Goal: Transaction & Acquisition: Subscribe to service/newsletter

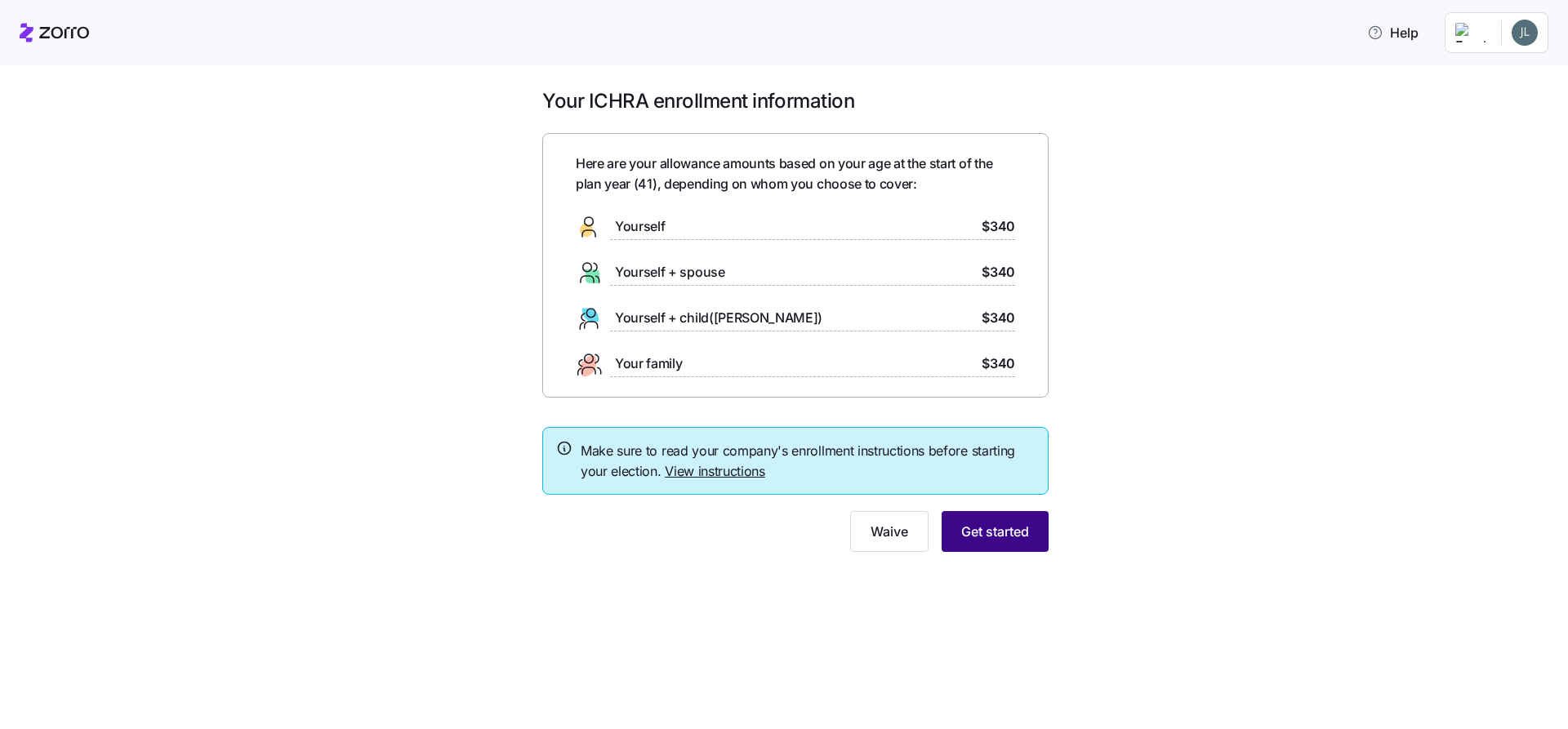
click at [1002, 526] on span "Get started" at bounding box center [994, 532] width 68 height 20
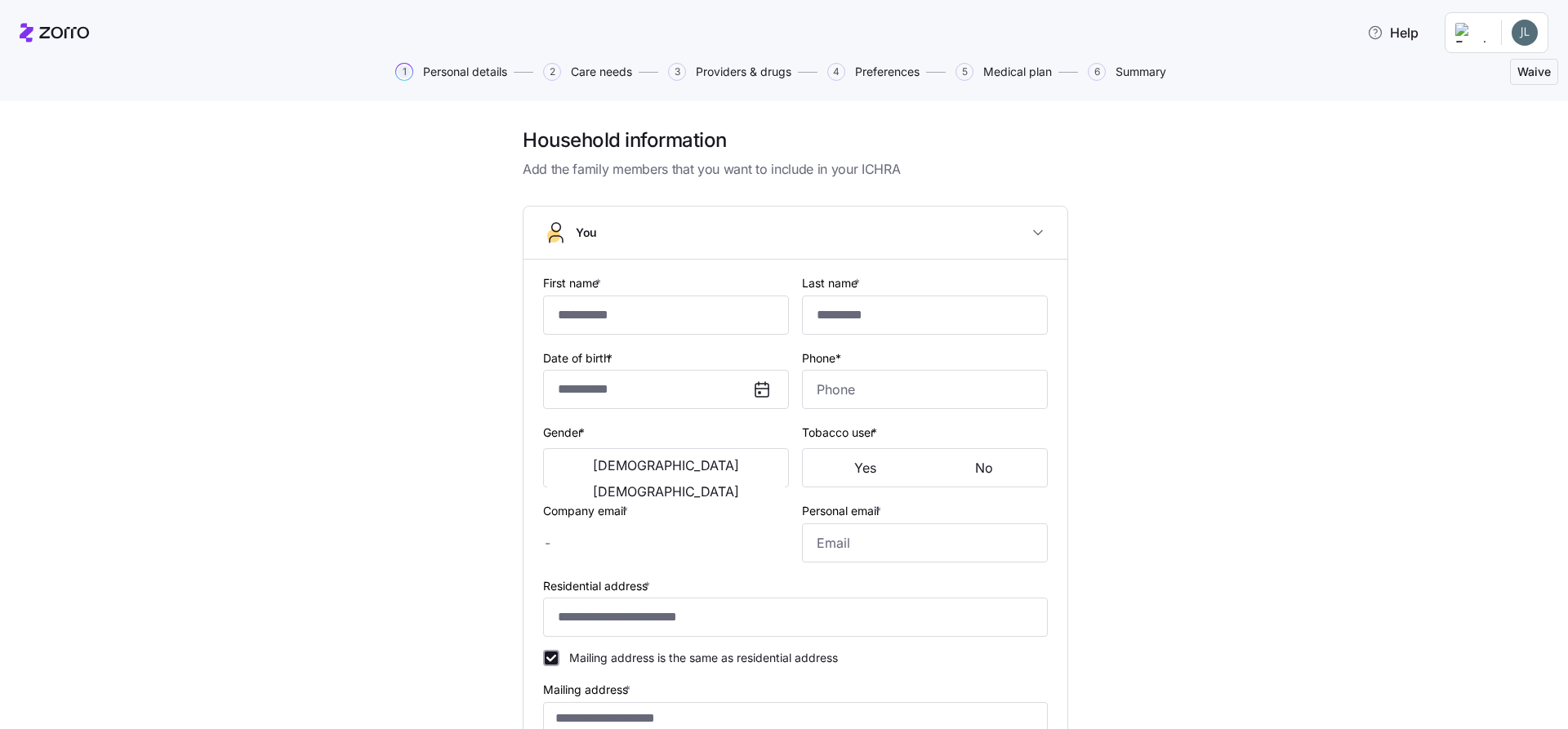
type input "*****"
type input "[EMAIL_ADDRESS][DOMAIN_NAME]"
type input "**********"
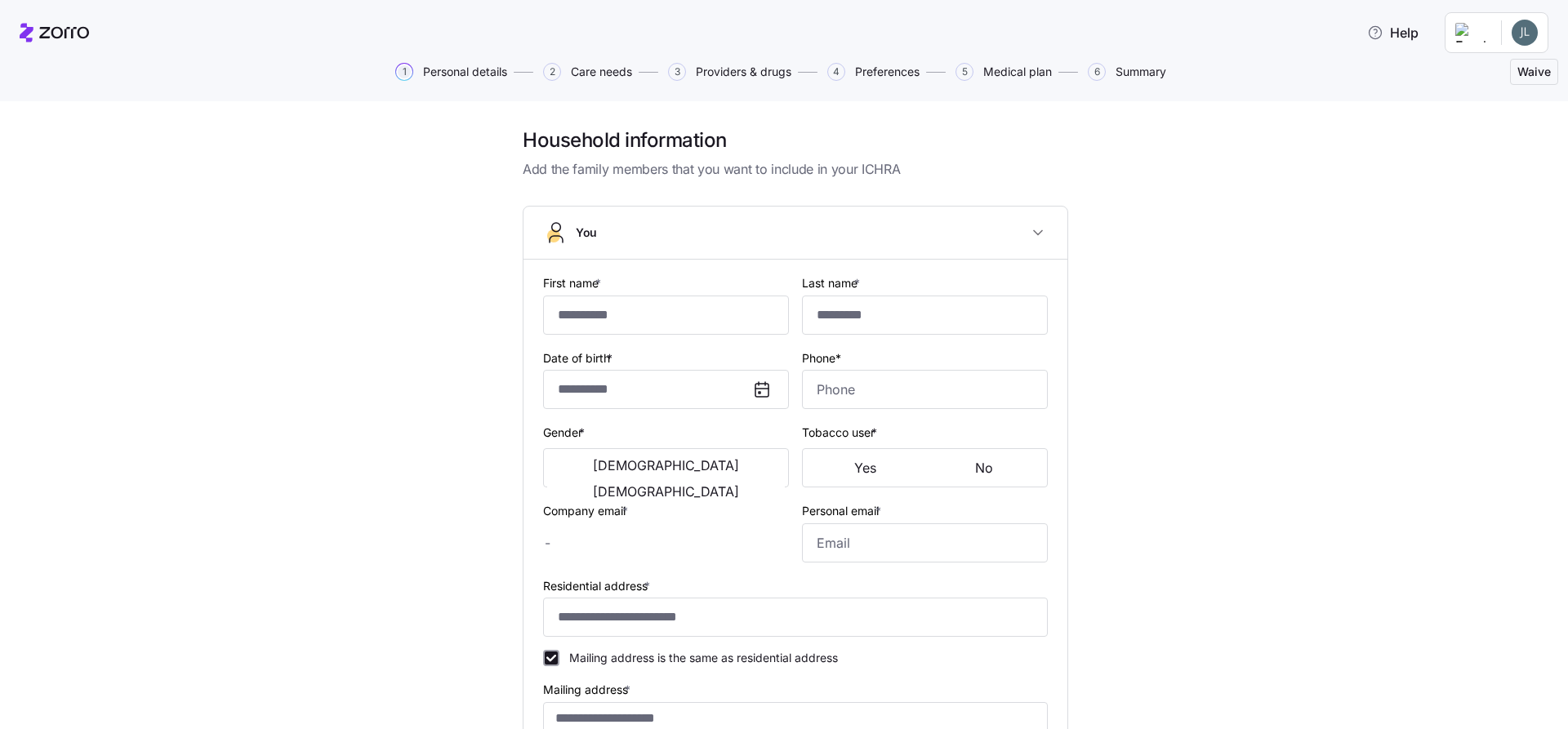
checkbox input "true"
type input "**********"
type input "[PHONE_NUMBER]"
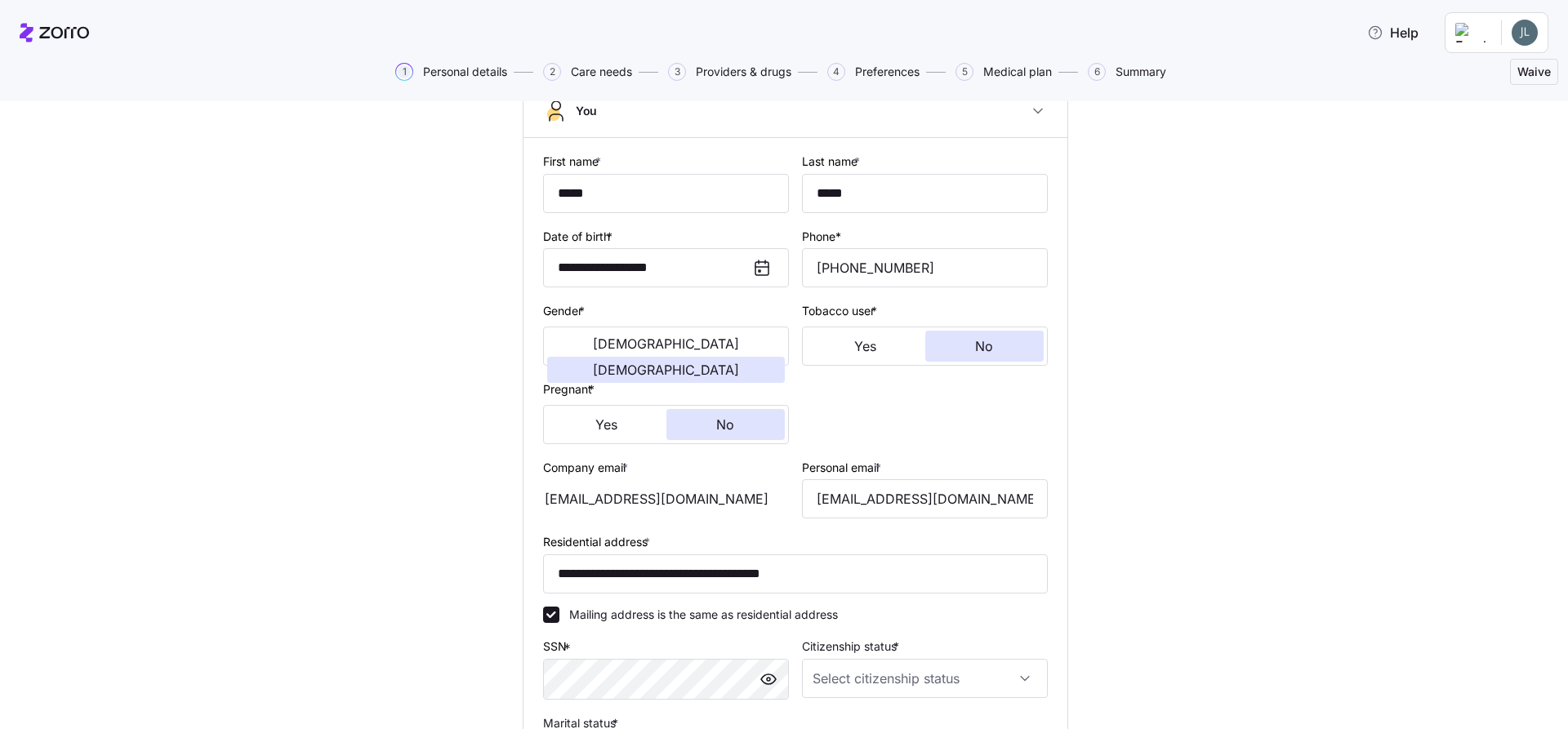
scroll to position [163, 0]
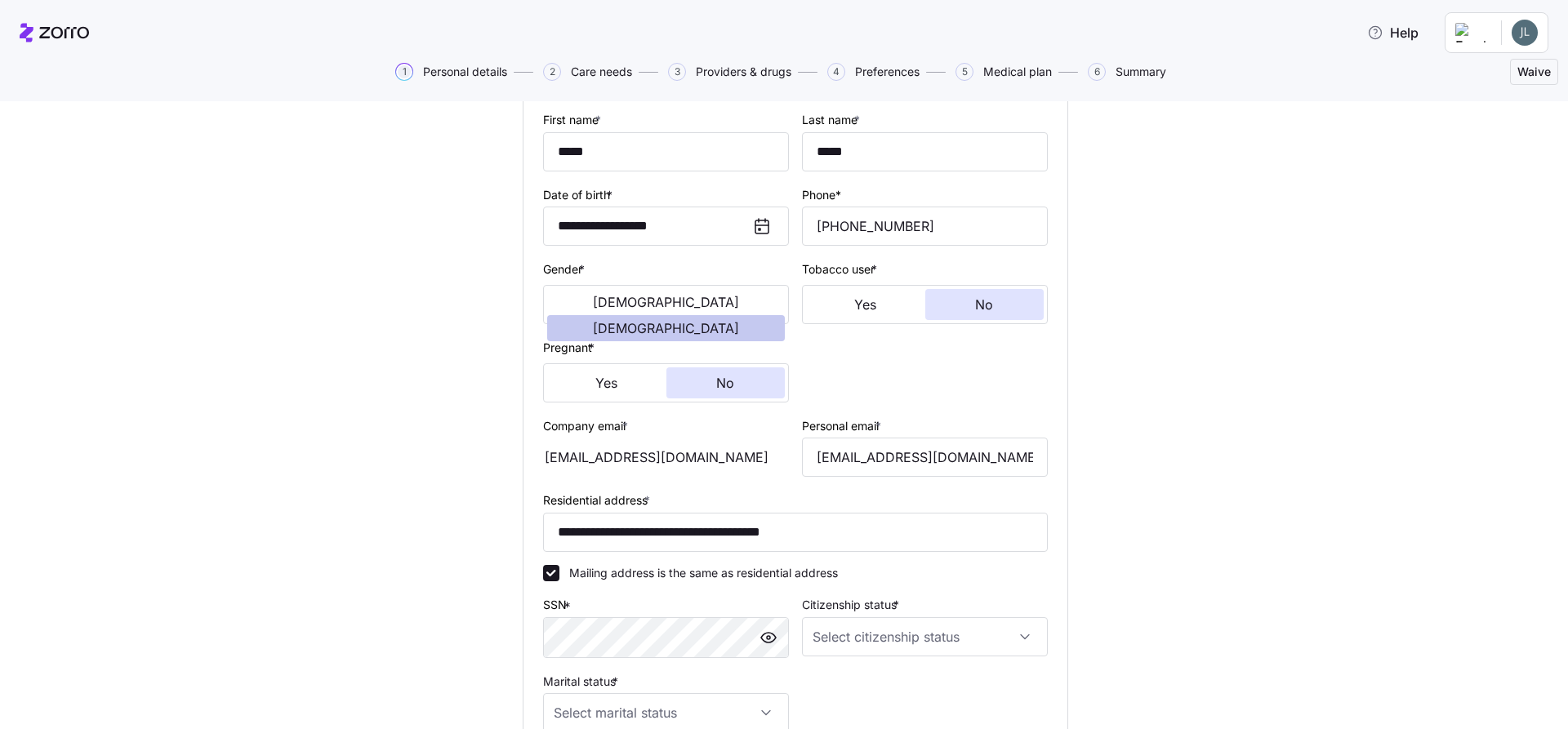
click at [719, 322] on span "[DEMOGRAPHIC_DATA]" at bounding box center [665, 328] width 146 height 13
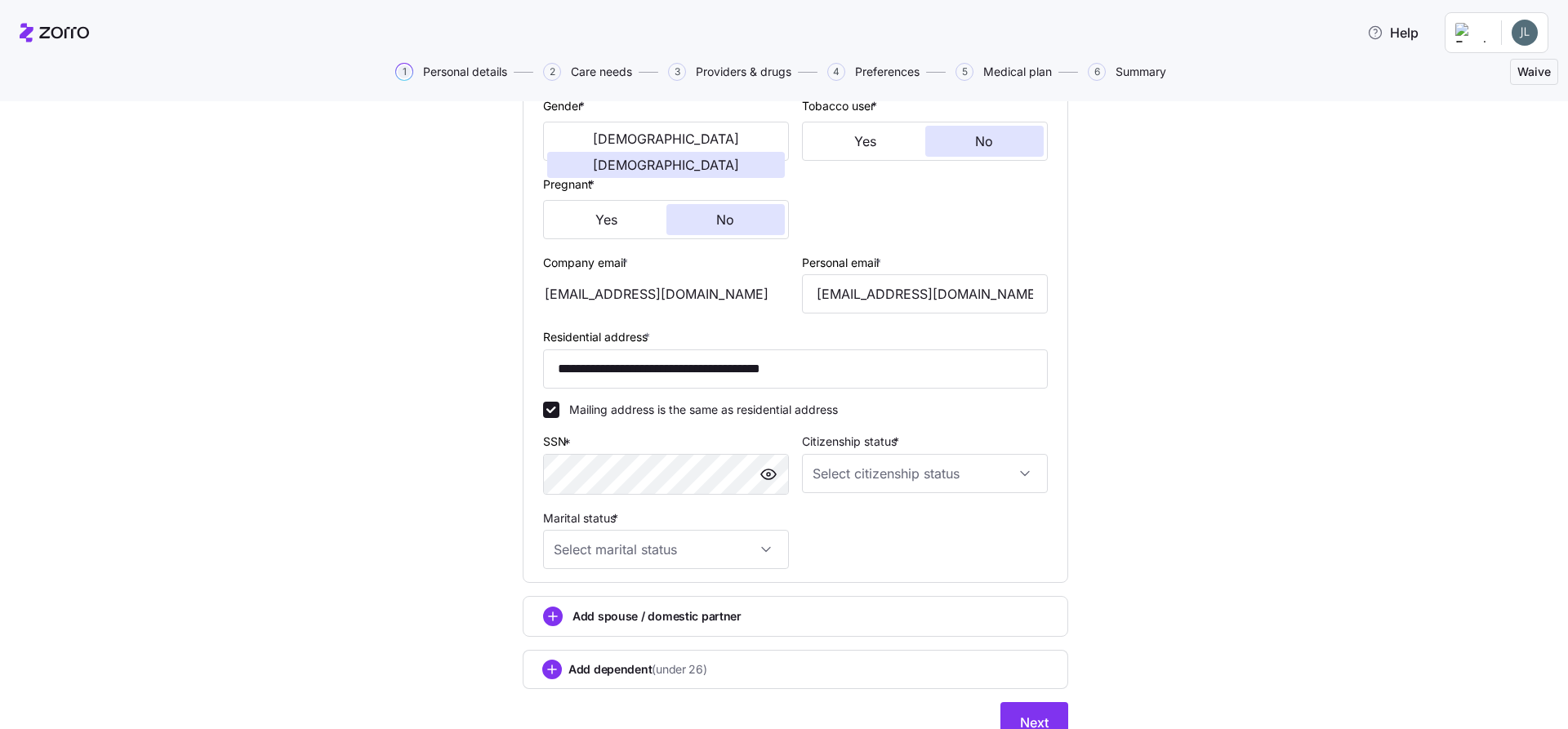
scroll to position [399, 0]
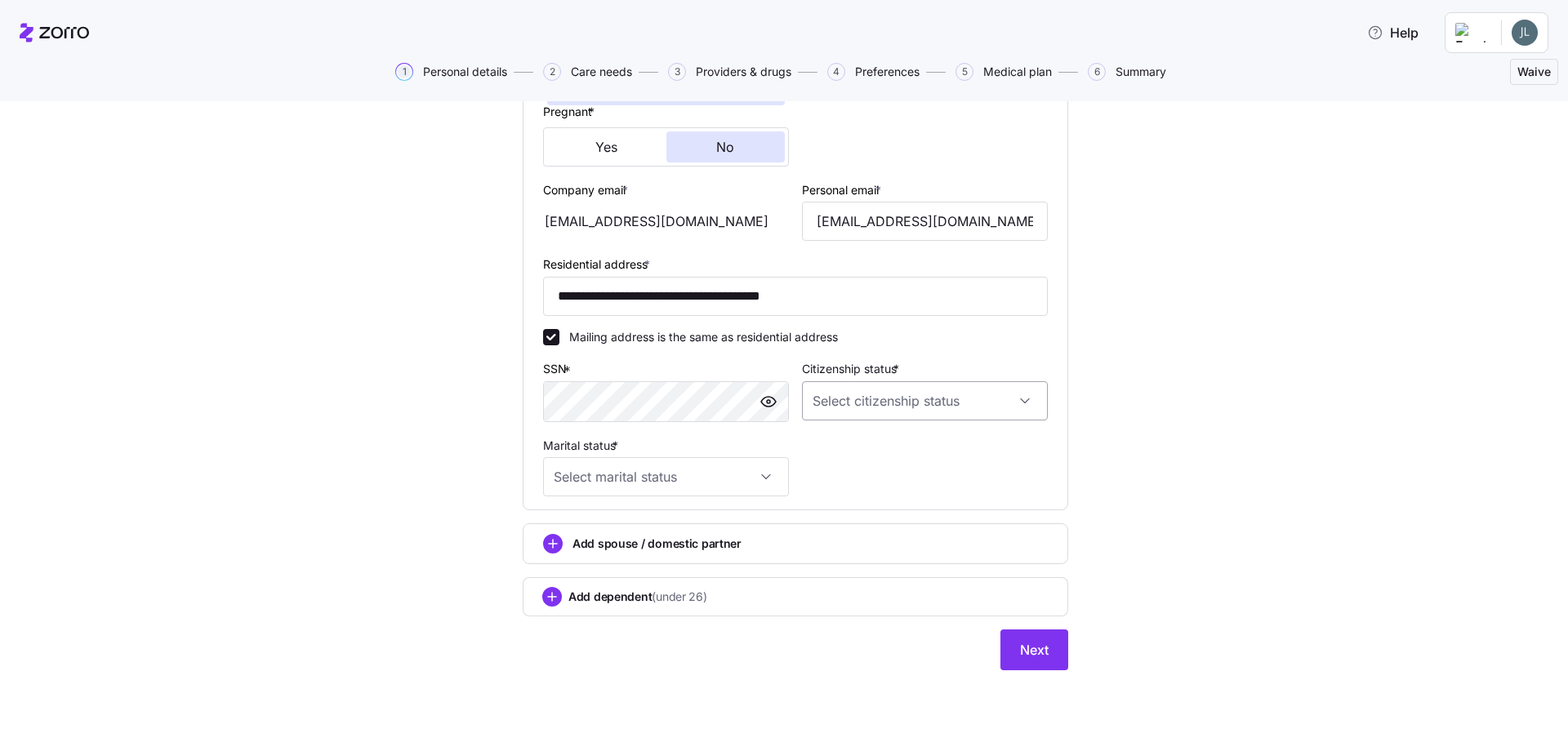
click at [1019, 403] on input "Citizenship status *" at bounding box center [924, 401] width 246 height 39
click at [839, 483] on span "Resident alien" at bounding box center [853, 484] width 74 height 18
type input "Resident alien"
click at [756, 474] on input "Marital status *" at bounding box center [666, 477] width 246 height 39
click at [581, 564] on span "Married" at bounding box center [578, 561] width 42 height 18
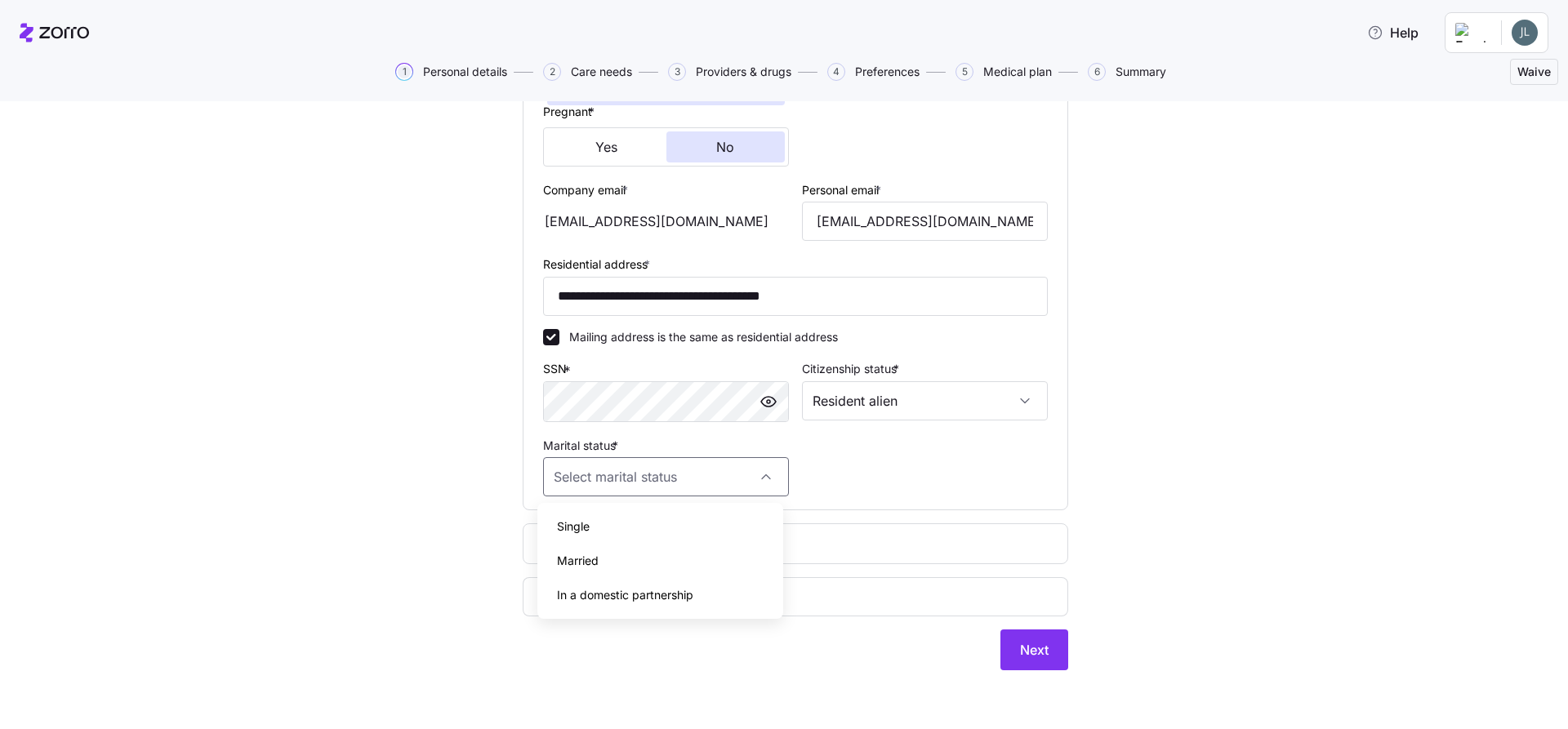
type input "Married"
click at [599, 544] on span "Add spouse / domestic partner" at bounding box center [657, 544] width 169 height 17
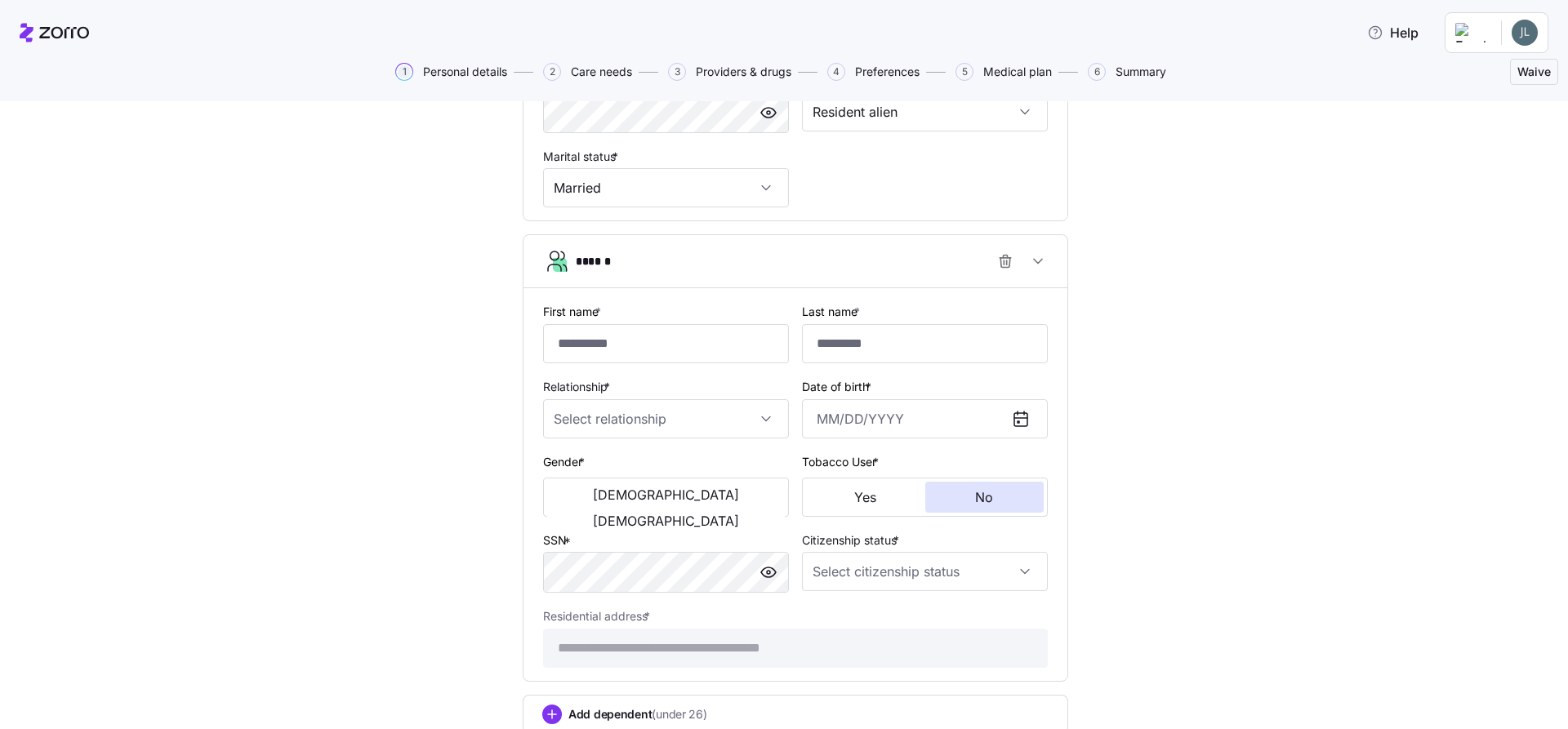
scroll to position [806, 0]
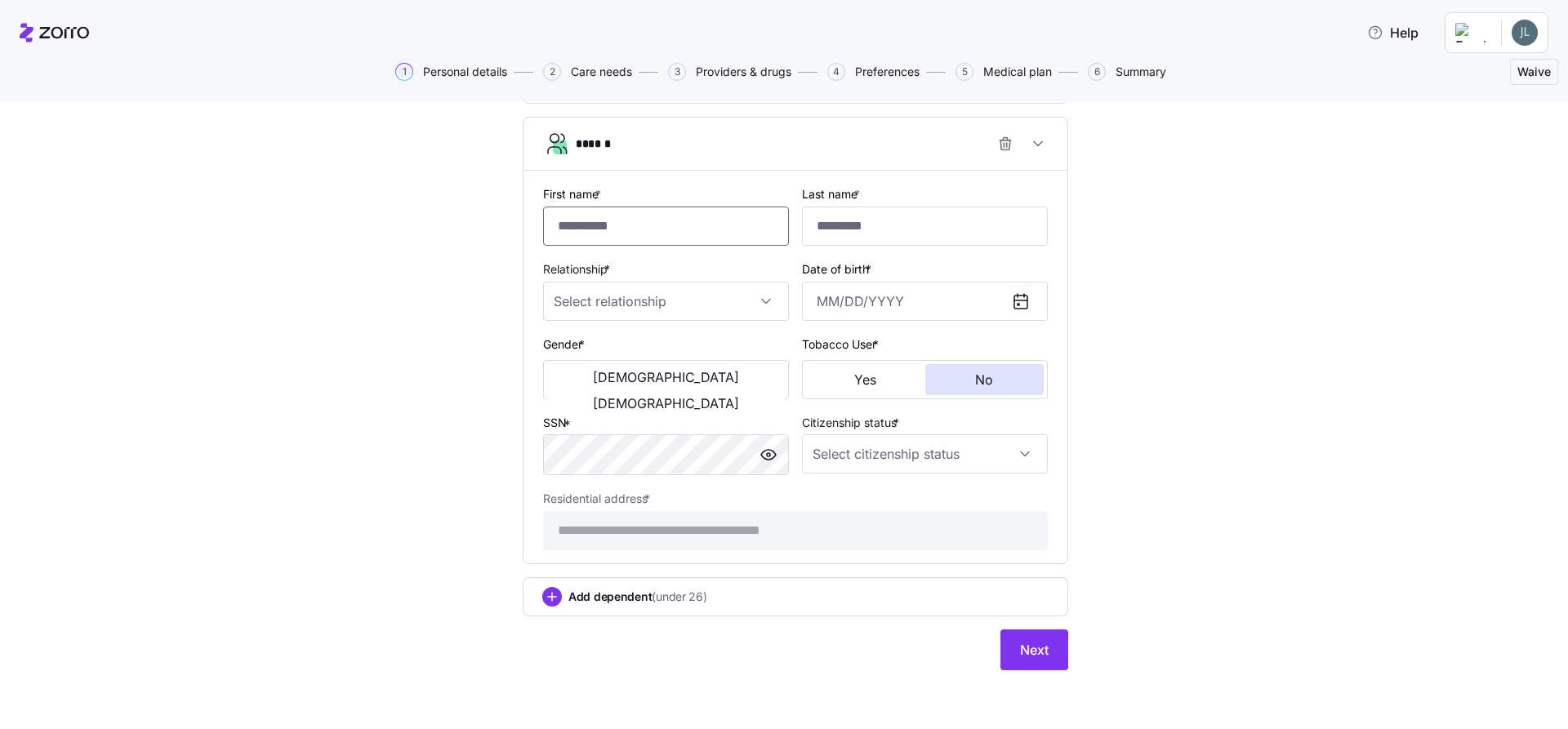
click at [573, 208] on input "First name *" at bounding box center [666, 226] width 246 height 39
type input "******"
type input "*****"
click at [607, 302] on input "Relationship *" at bounding box center [666, 301] width 246 height 39
click at [584, 349] on span "Spouse" at bounding box center [577, 352] width 40 height 18
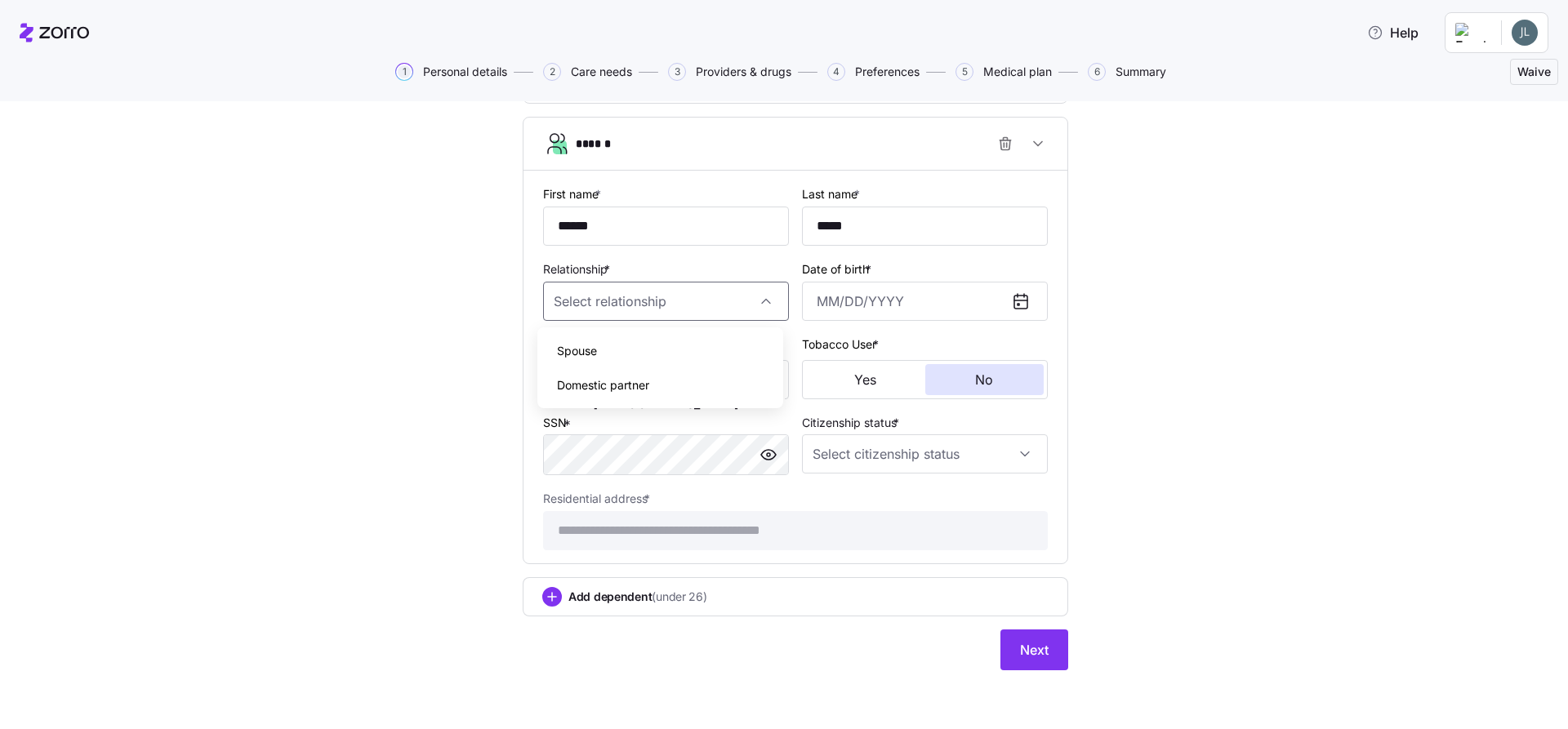
type input "Spouse"
click at [844, 300] on input "Date of birth *" at bounding box center [924, 301] width 246 height 39
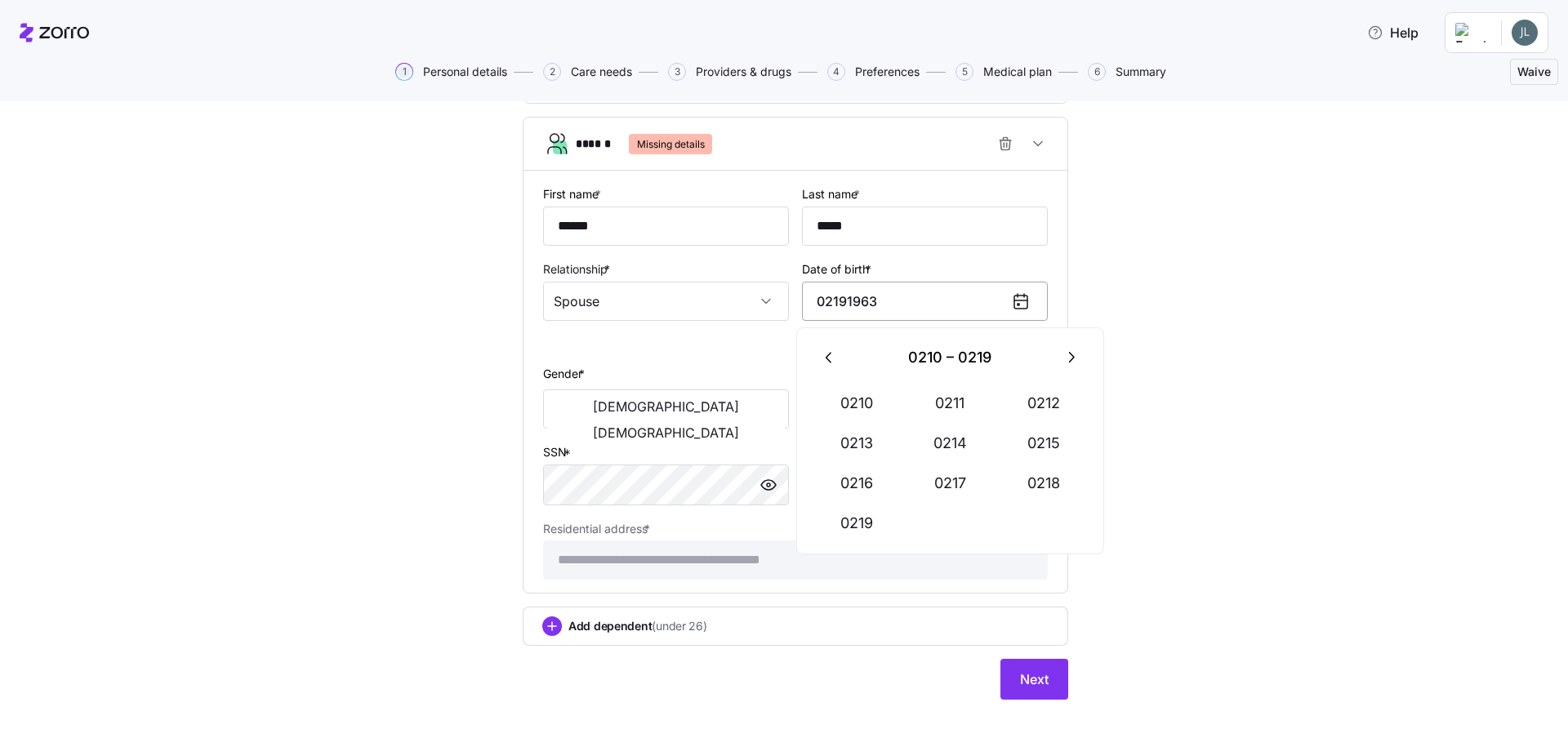
click at [825, 299] on input "02191963" at bounding box center [924, 301] width 246 height 39
click at [847, 302] on input "02/191963" at bounding box center [924, 301] width 246 height 39
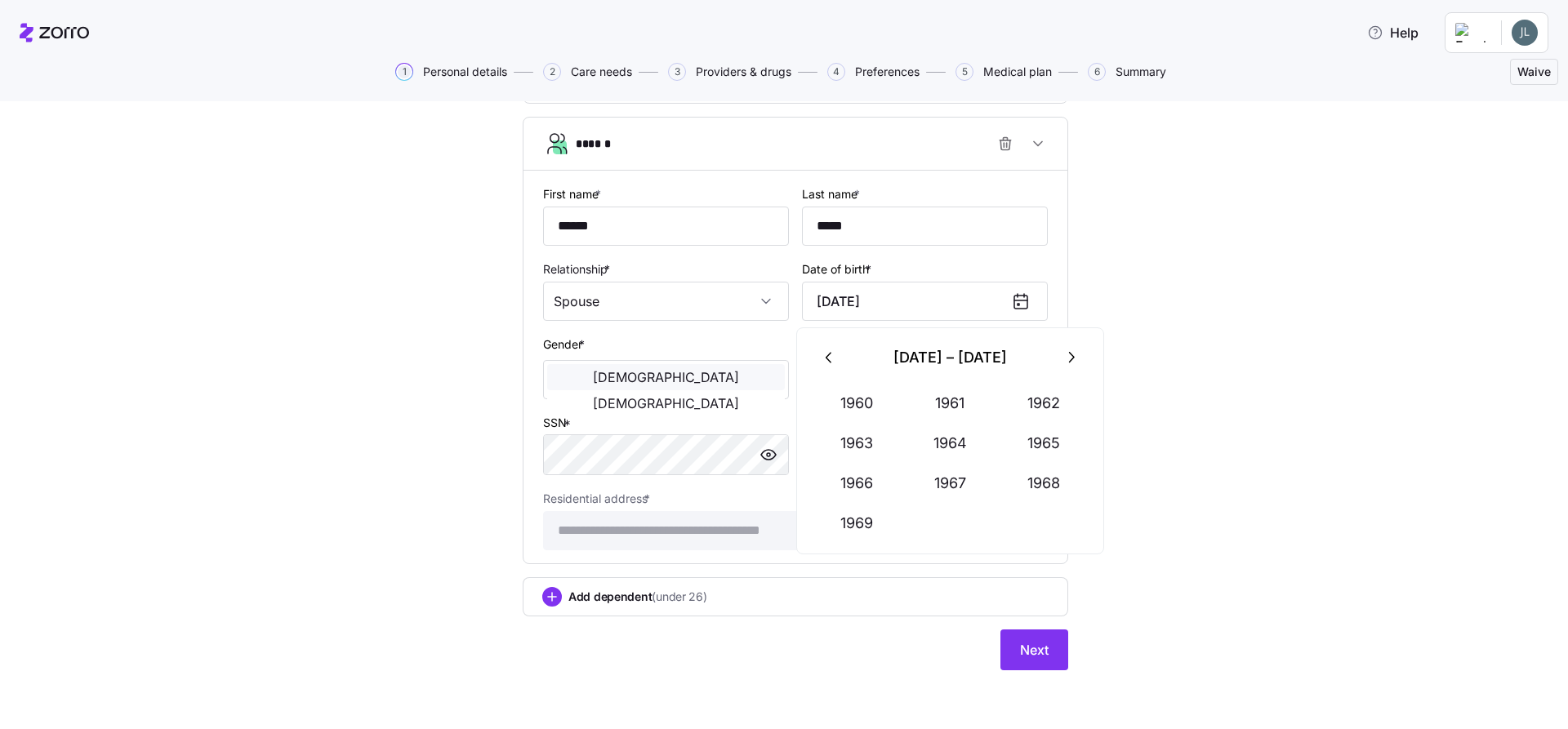
type input "[DATE]"
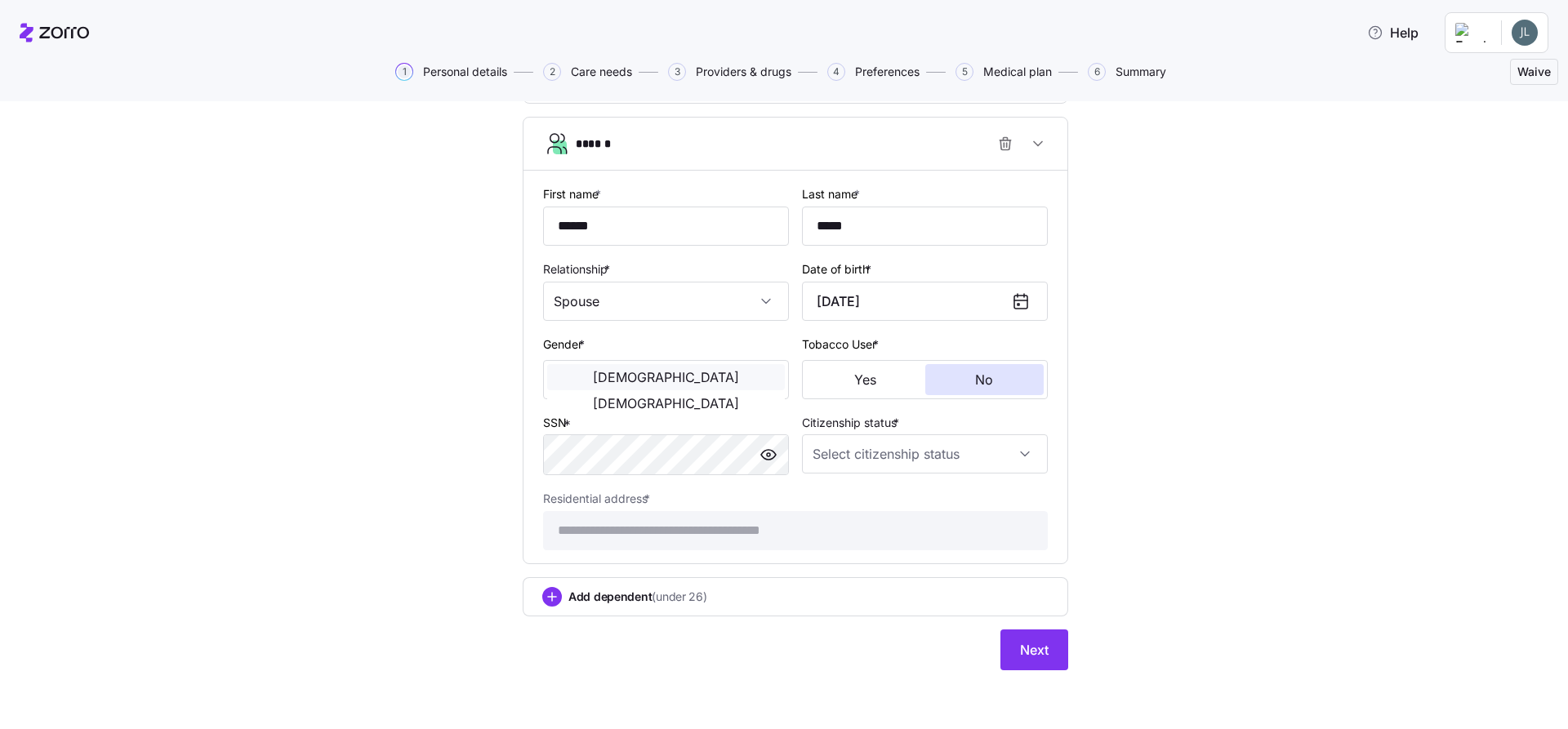
click at [603, 382] on span "[DEMOGRAPHIC_DATA]" at bounding box center [665, 377] width 146 height 13
click at [1022, 452] on input "Citizenship status *" at bounding box center [924, 453] width 246 height 39
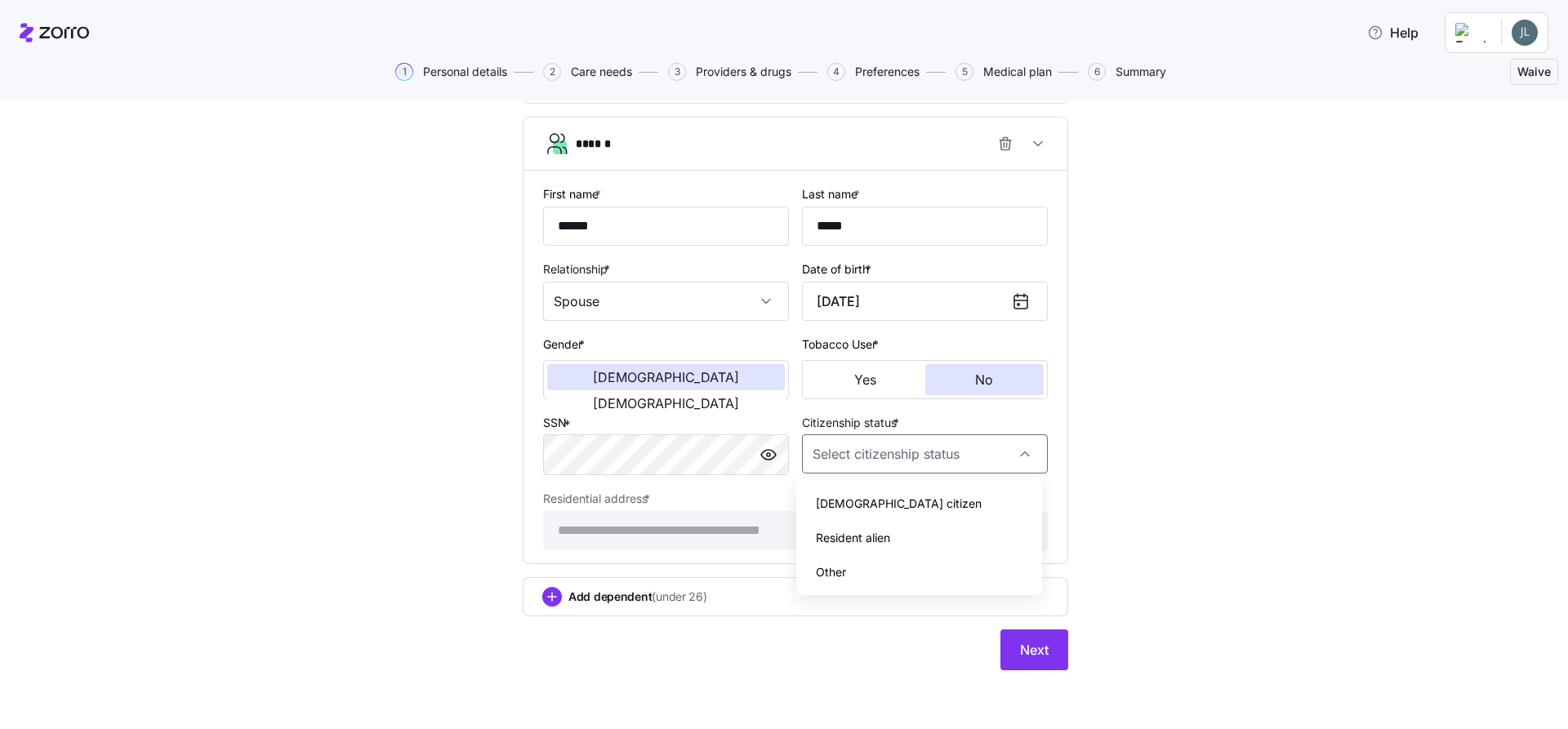
click at [856, 498] on span "[DEMOGRAPHIC_DATA] citizen" at bounding box center [899, 504] width 166 height 18
type input "[DEMOGRAPHIC_DATA] citizen"
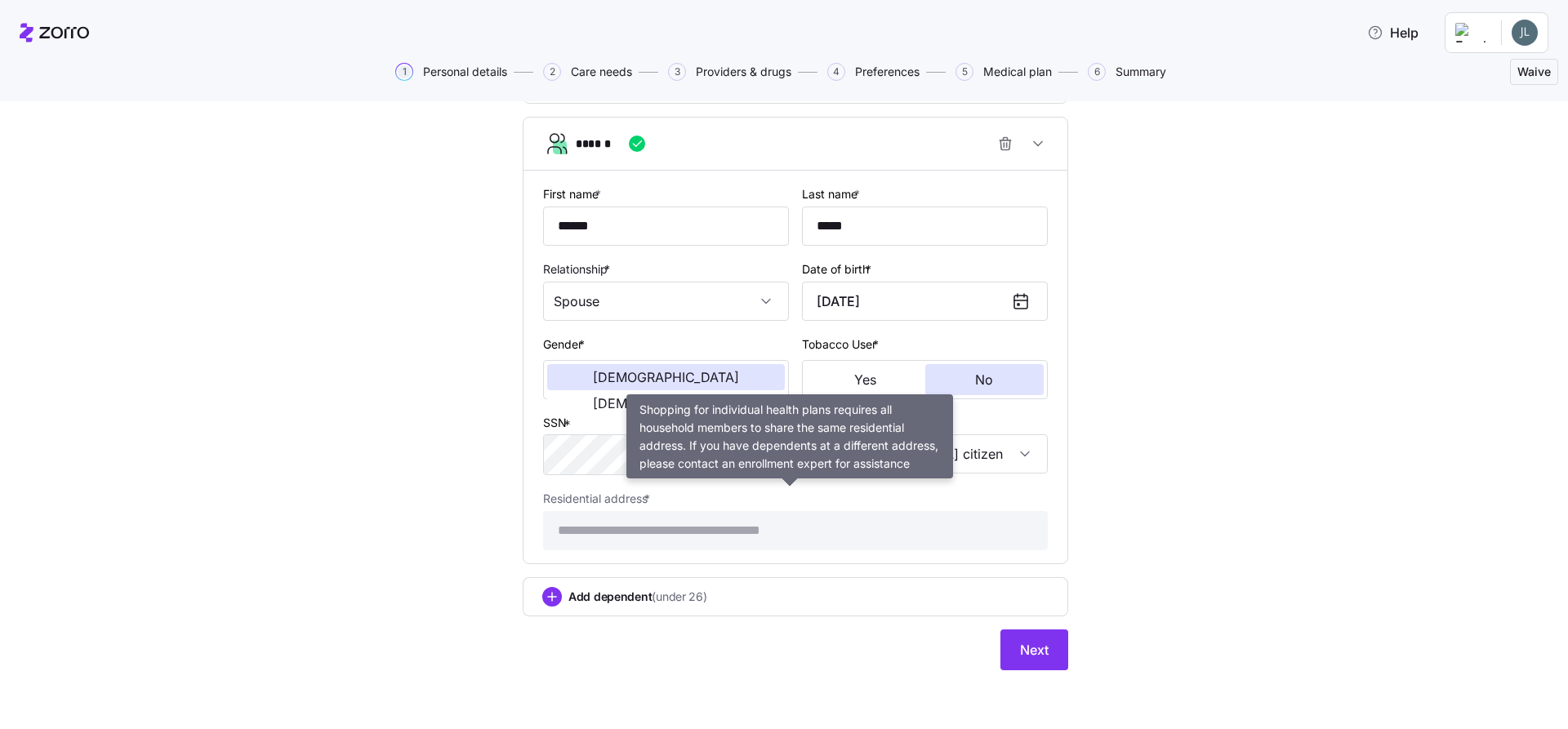
click at [919, 492] on div "**********" at bounding box center [795, 519] width 504 height 62
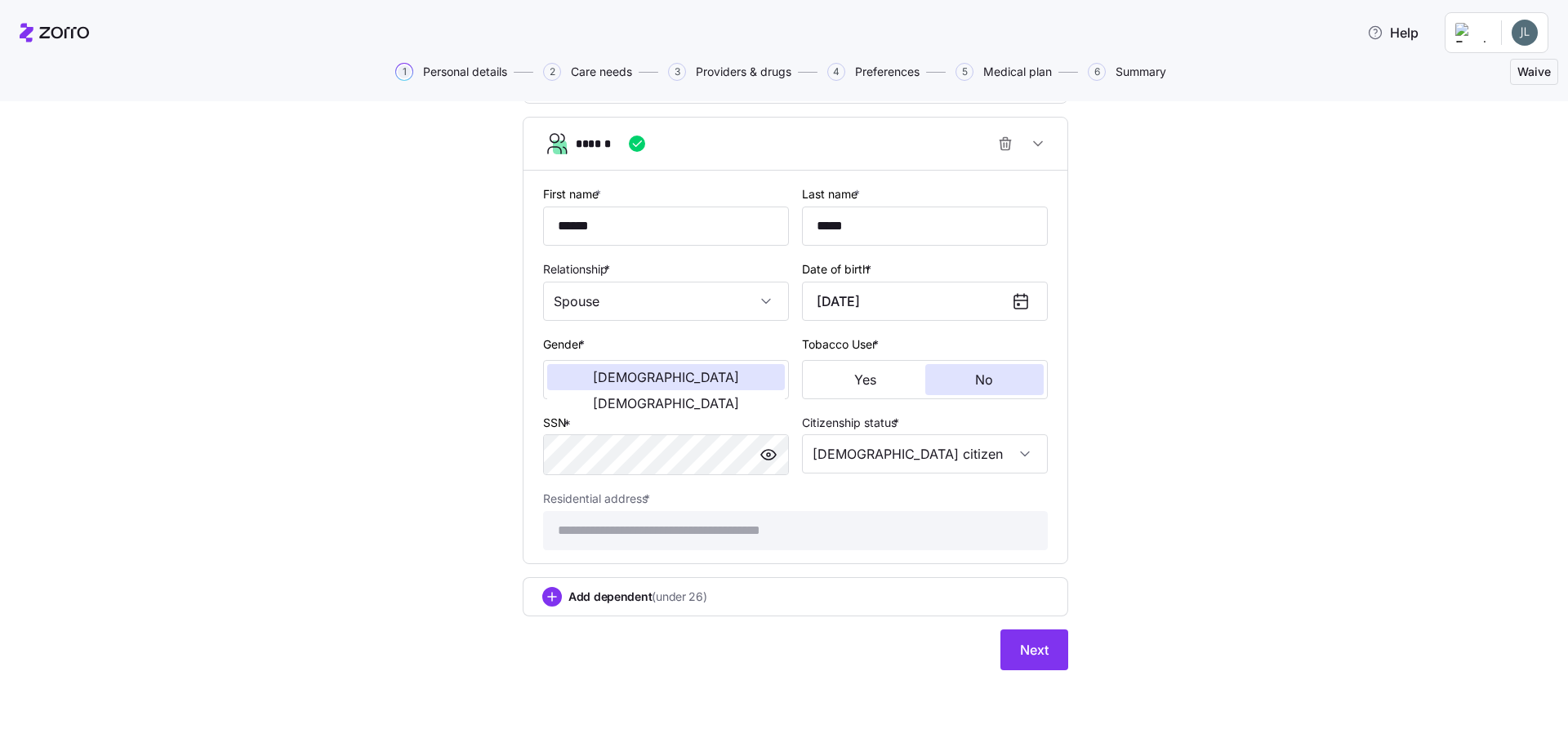
click at [594, 598] on span "Add dependent (under 26)" at bounding box center [638, 597] width 139 height 17
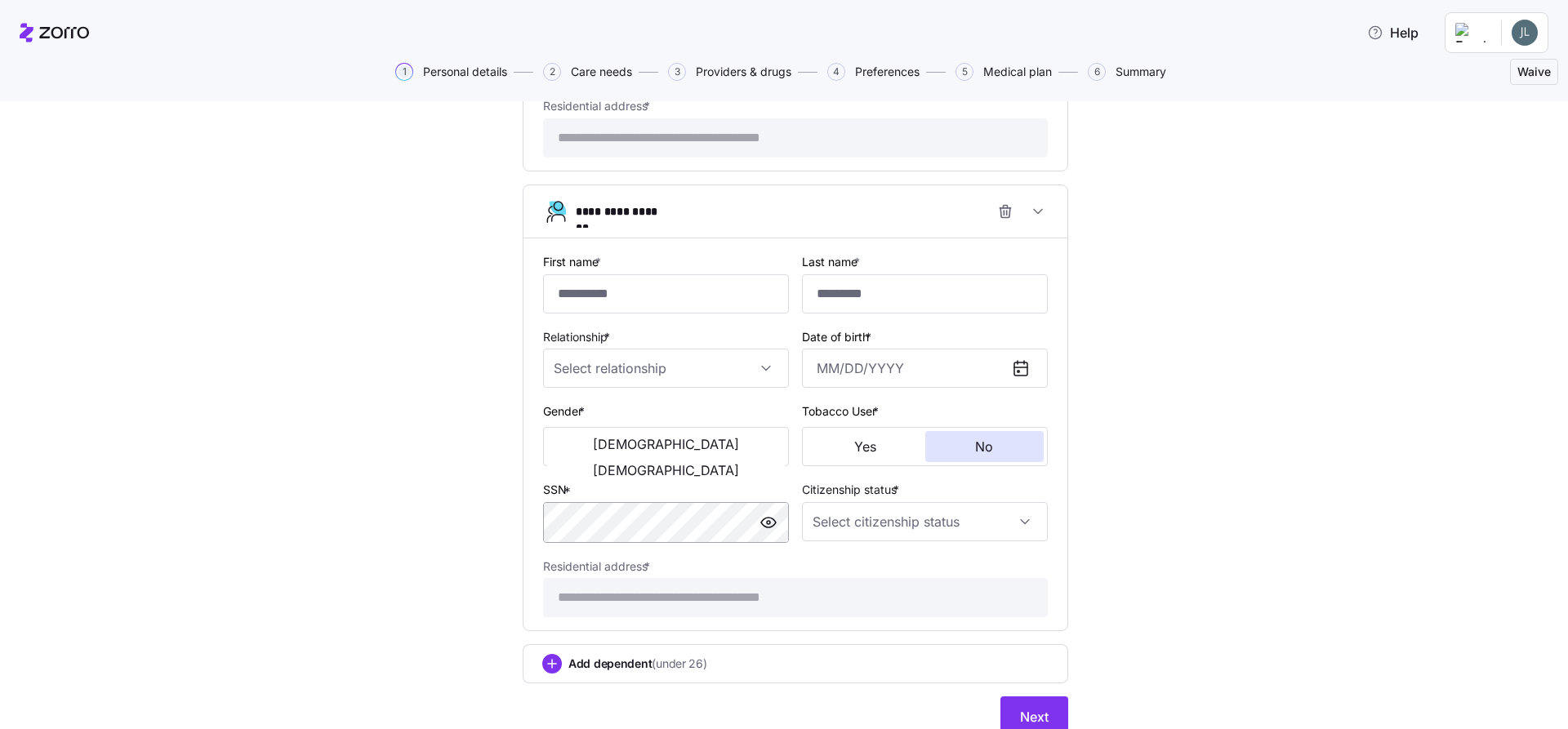
scroll to position [1214, 0]
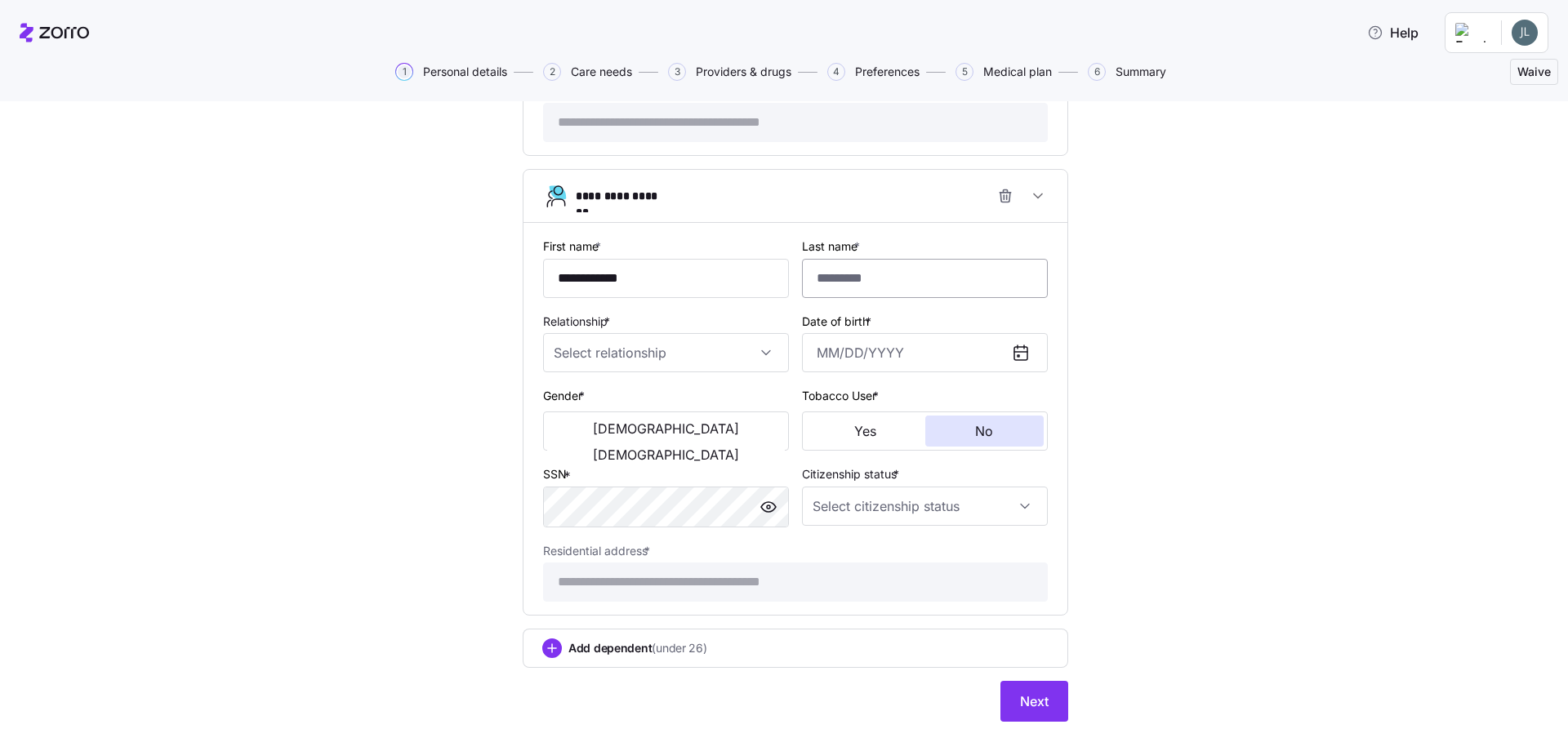
type input "**********"
click at [846, 282] on input "Last name *" at bounding box center [924, 278] width 246 height 39
type input "*****"
click at [761, 352] on input "Relationship *" at bounding box center [666, 352] width 246 height 39
click at [569, 397] on span "Child" at bounding box center [570, 402] width 27 height 18
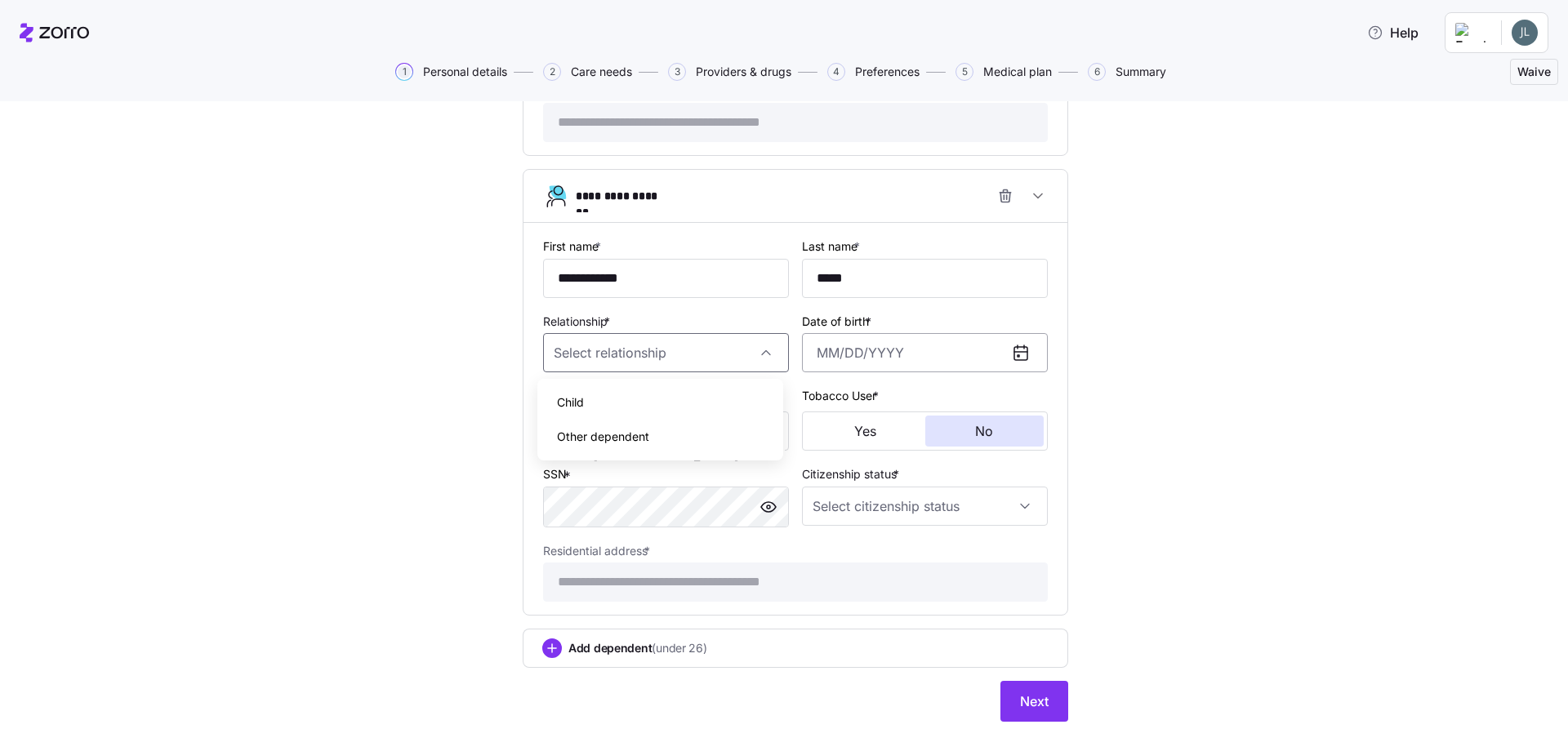
type input "Child"
click at [814, 356] on input "Date of birth *" at bounding box center [924, 352] width 246 height 39
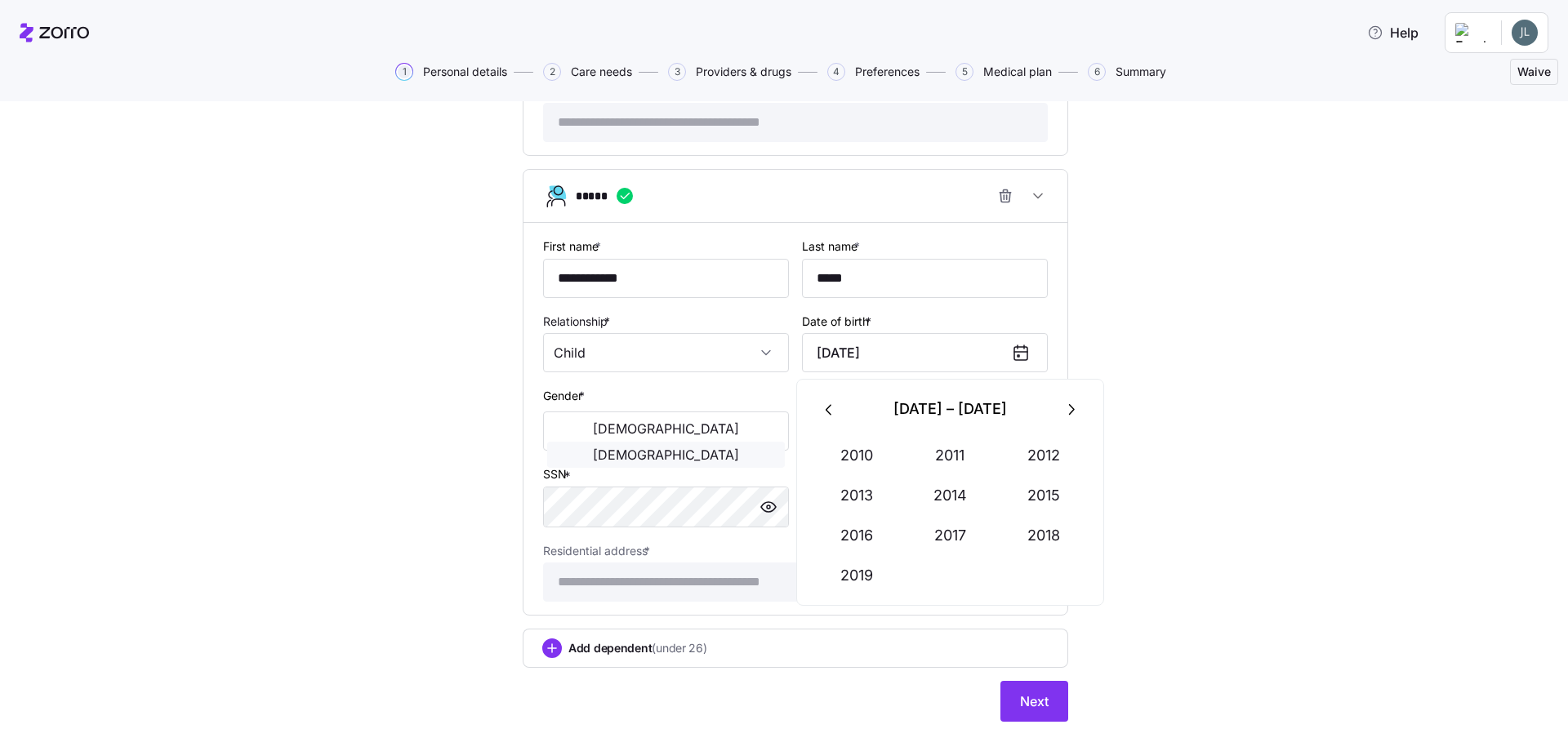
type input "[DATE]"
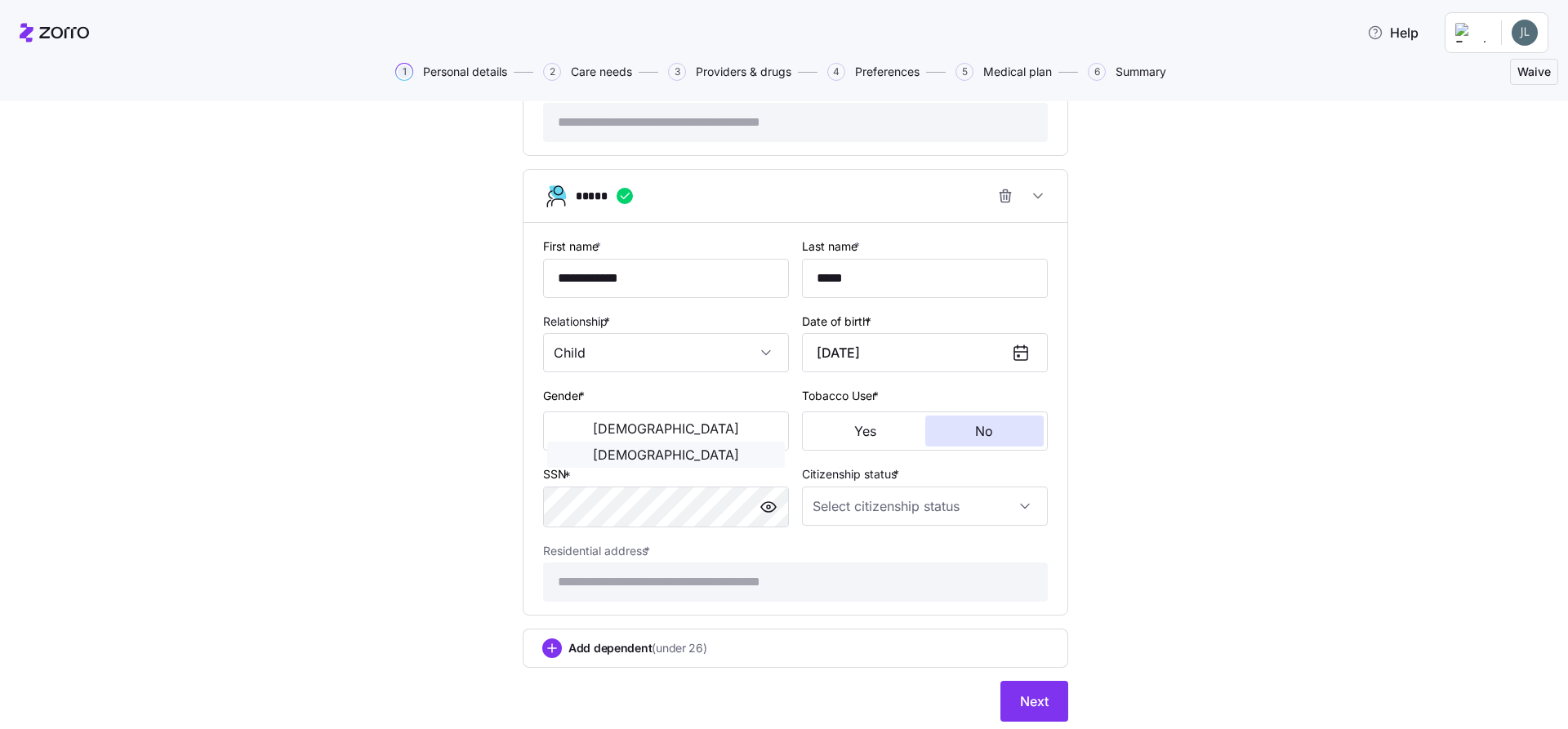
click at [727, 448] on span "[DEMOGRAPHIC_DATA]" at bounding box center [665, 455] width 146 height 13
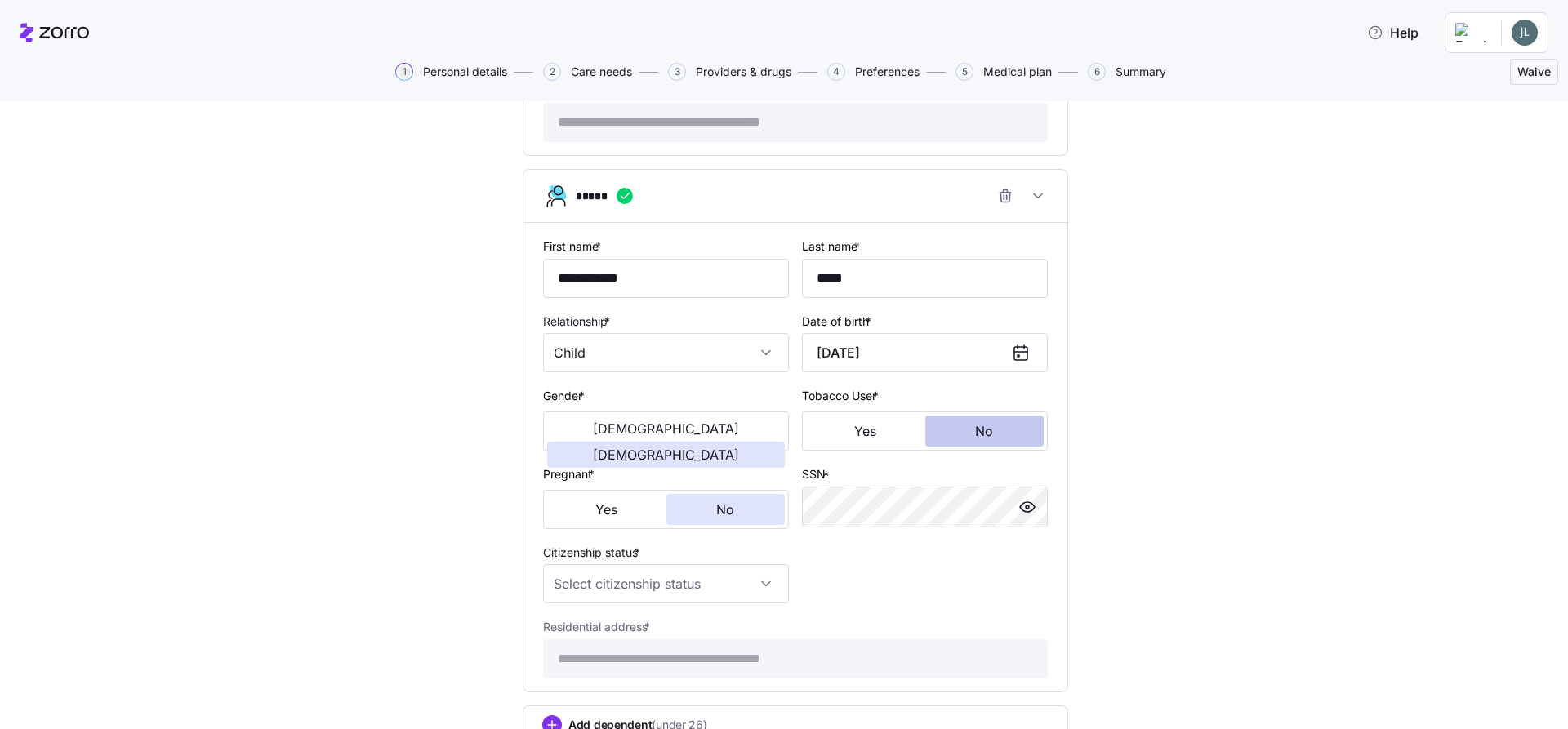
click at [984, 432] on span "No" at bounding box center [984, 431] width 18 height 13
click at [762, 587] on input "Citizenship status *" at bounding box center [666, 583] width 246 height 39
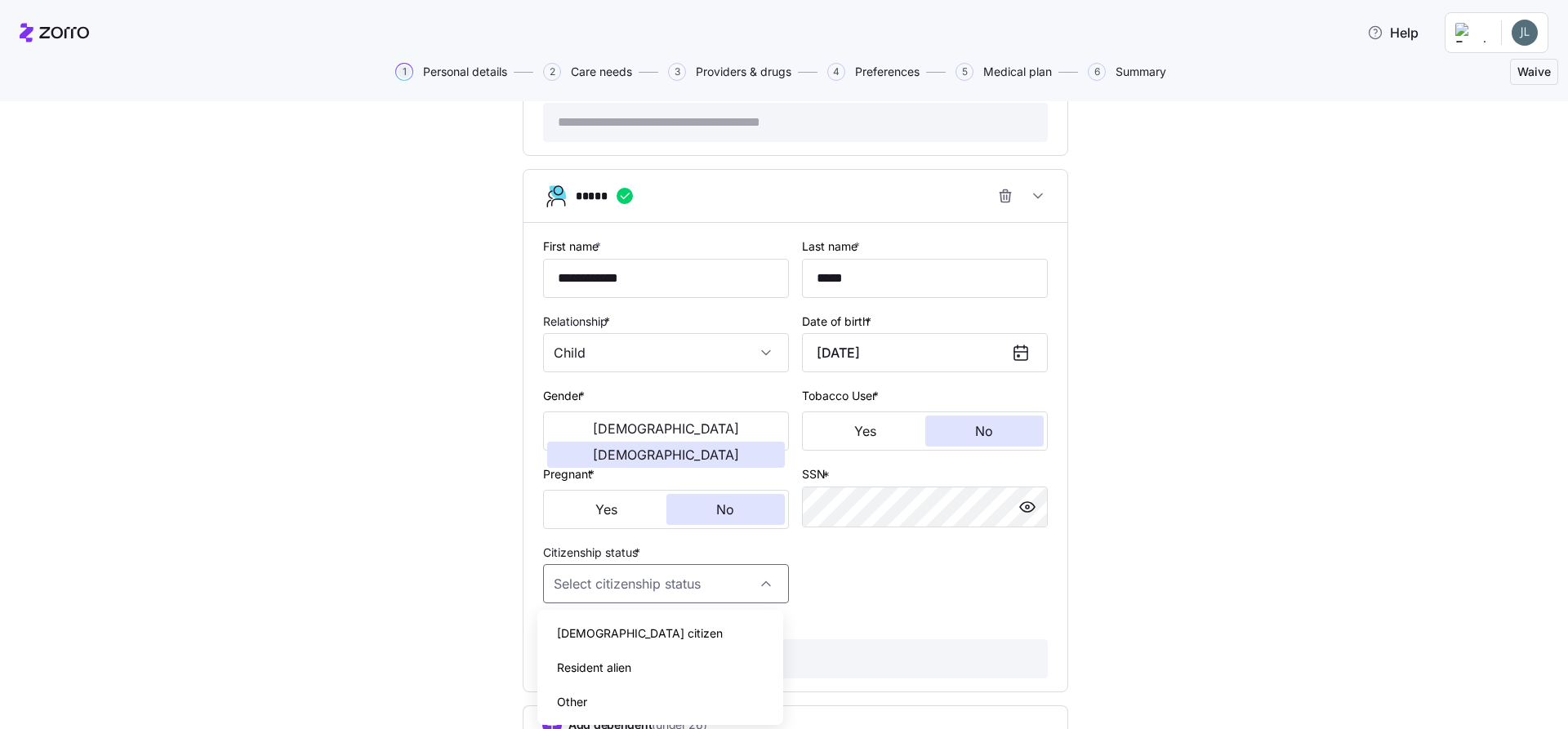
click at [599, 632] on span "[DEMOGRAPHIC_DATA] citizen" at bounding box center [639, 633] width 166 height 18
type input "[DEMOGRAPHIC_DATA] citizen"
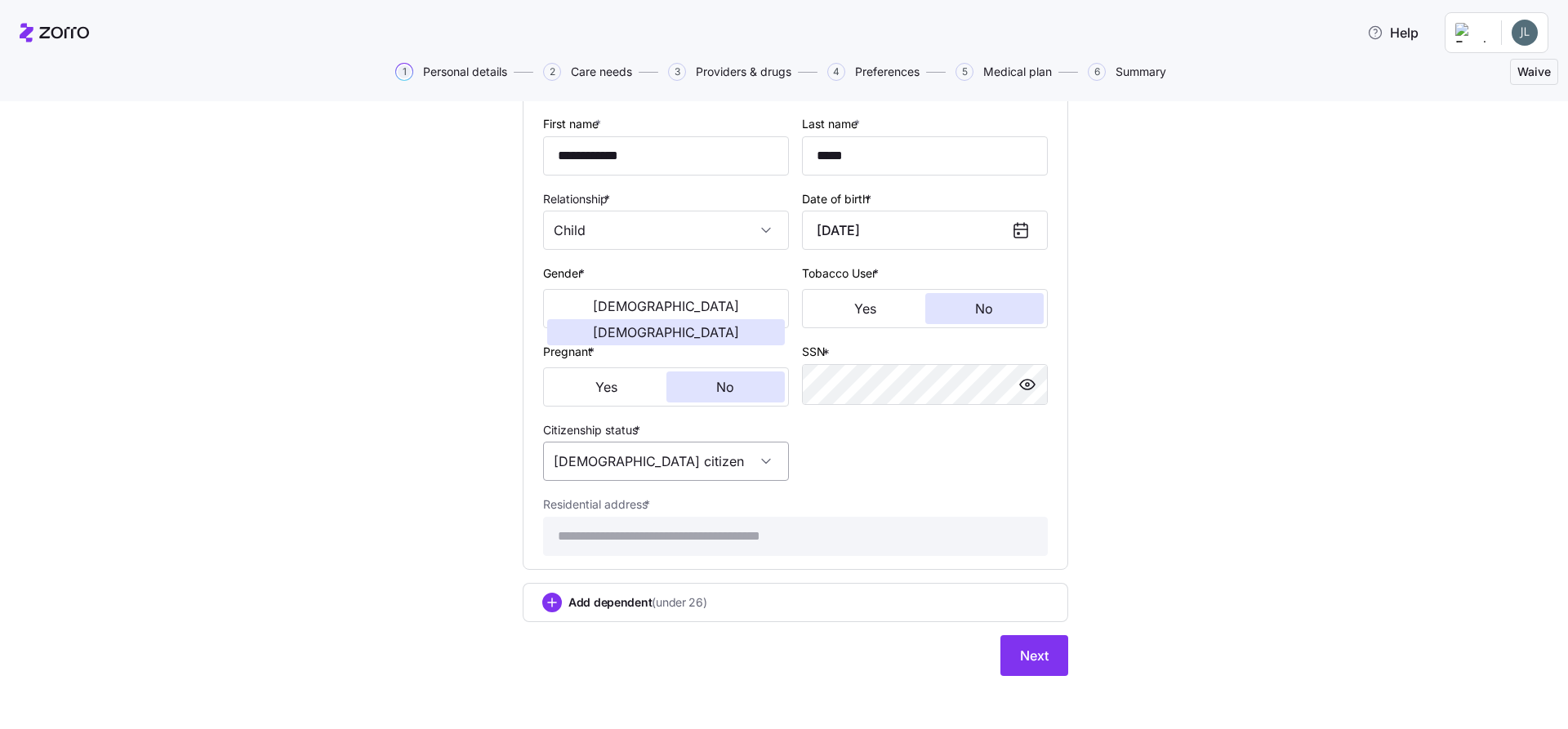
scroll to position [1342, 0]
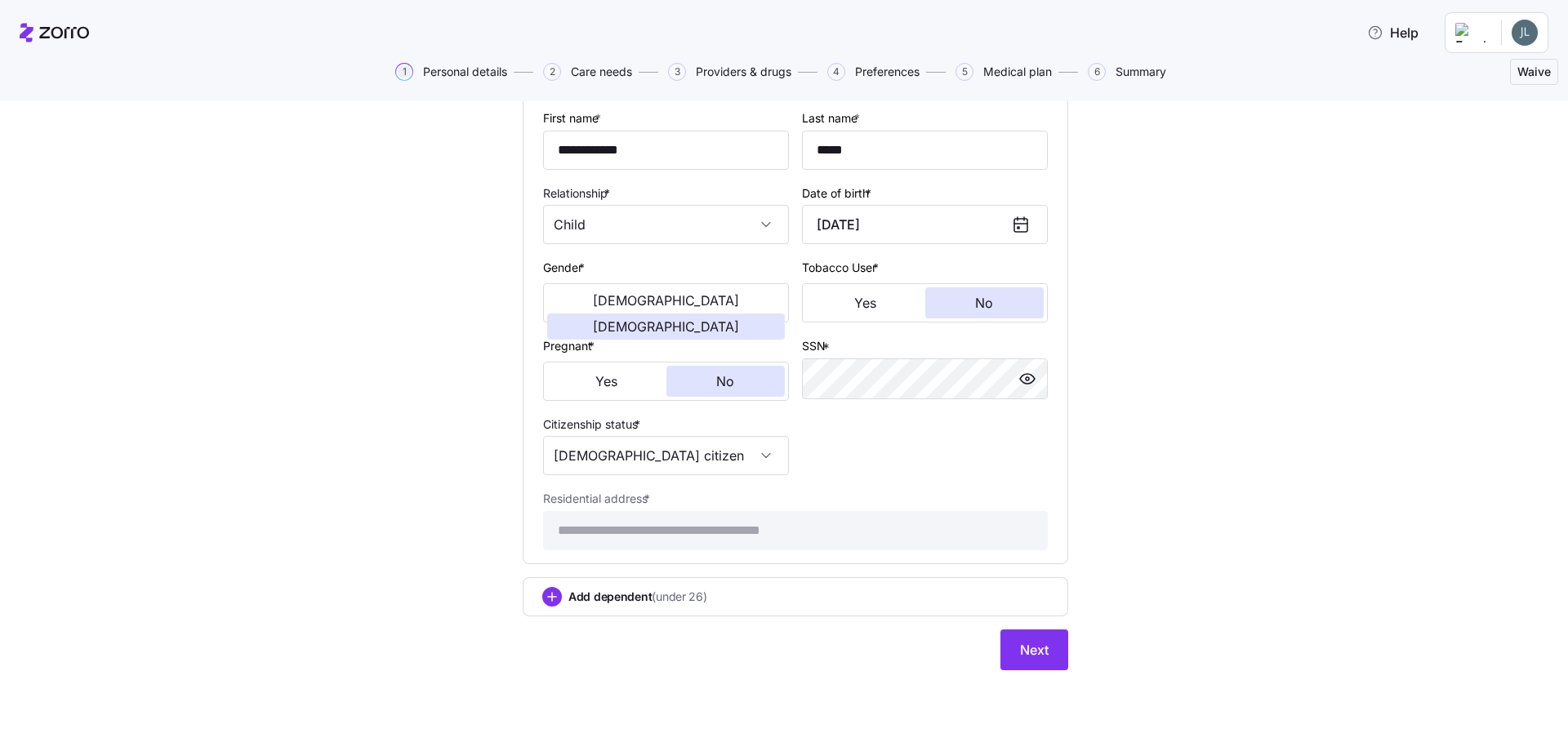
click at [613, 594] on span "Add dependent (under 26)" at bounding box center [638, 597] width 139 height 17
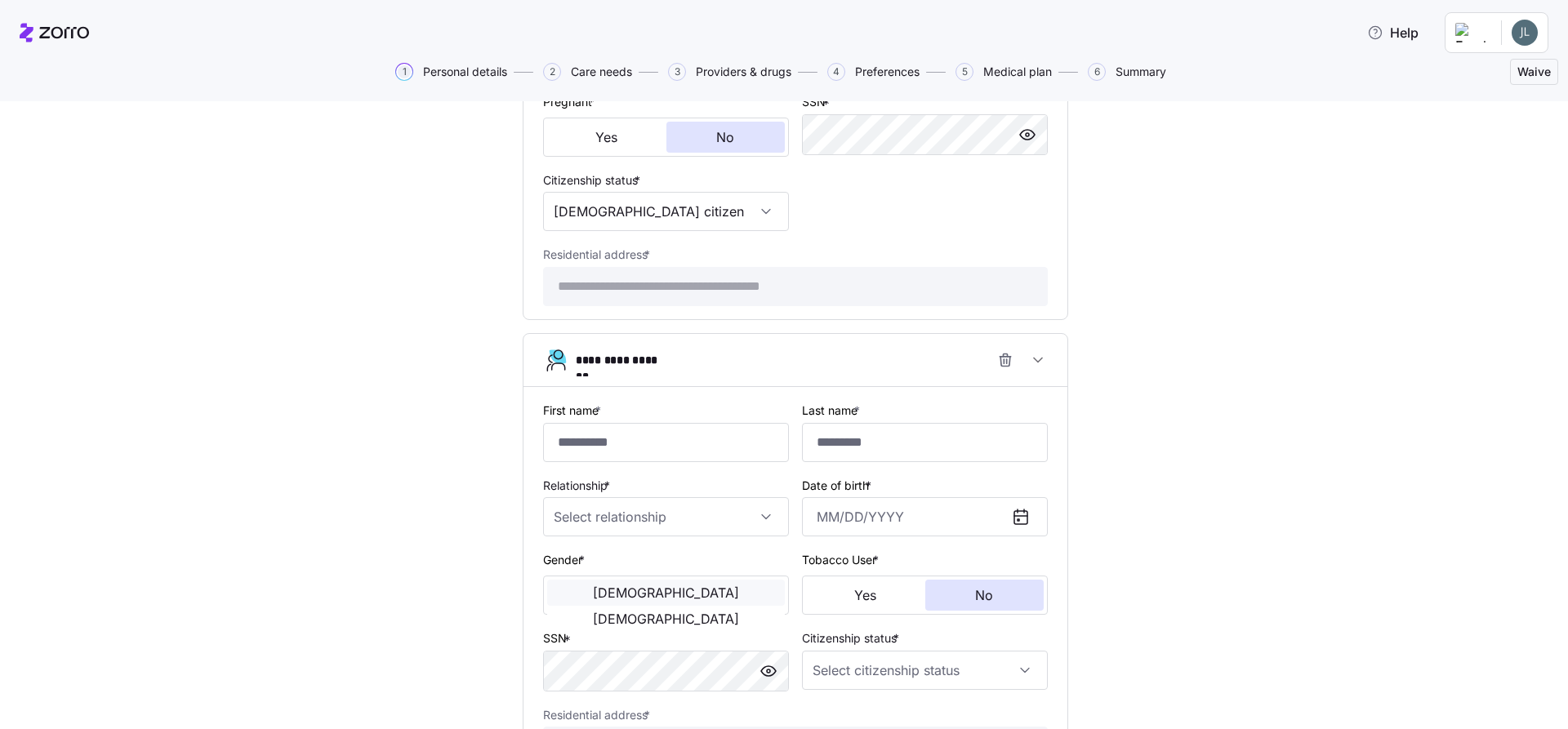
scroll to position [1587, 0]
click at [562, 427] on input "First name *" at bounding box center [666, 442] width 246 height 39
type input "**********"
click at [849, 453] on input "Last name *" at bounding box center [924, 442] width 246 height 39
type input "*****"
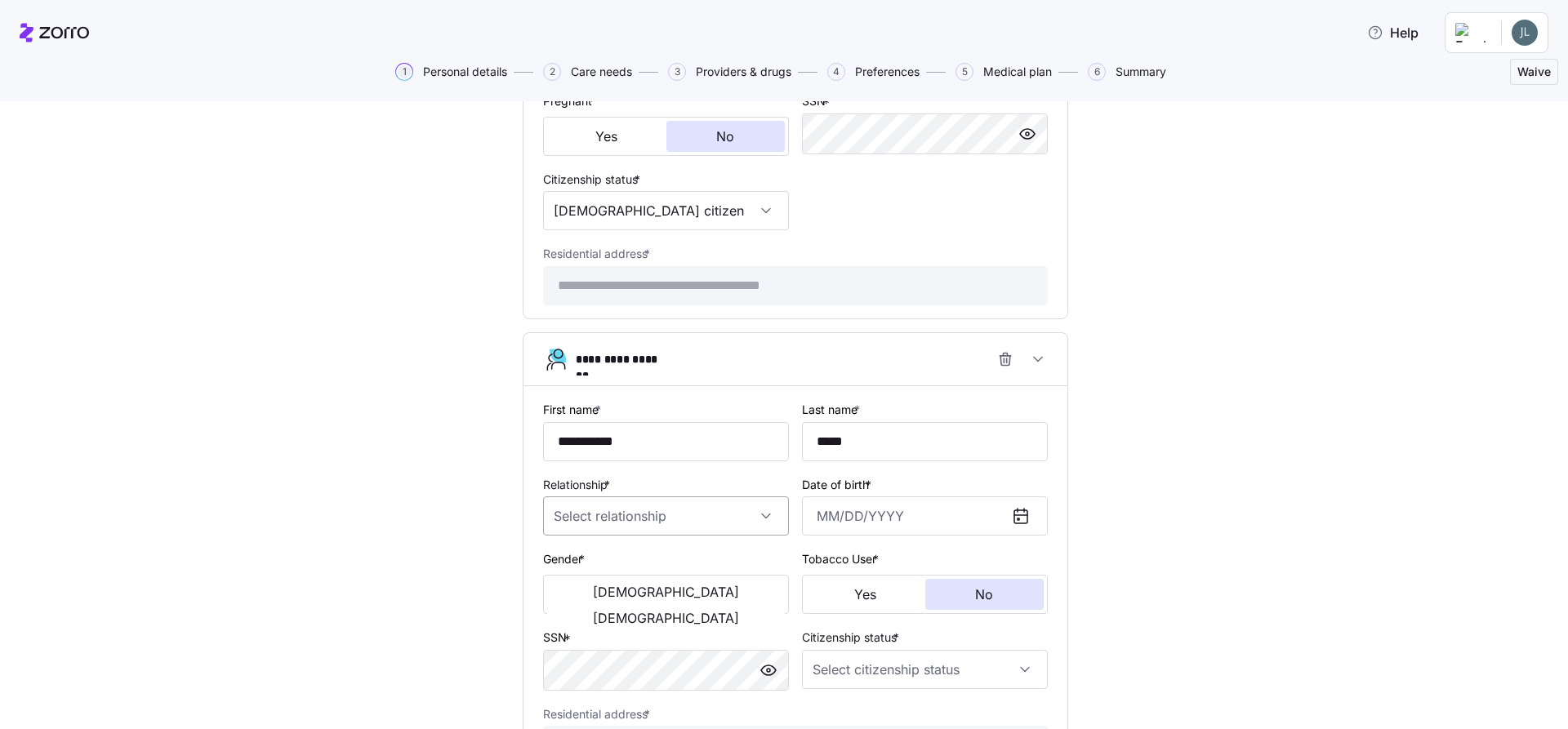
click at [762, 513] on input "Relationship *" at bounding box center [666, 516] width 246 height 39
click at [565, 563] on span "Child" at bounding box center [570, 566] width 27 height 18
type input "Child"
click at [807, 515] on input "Date of birth *" at bounding box center [924, 516] width 246 height 39
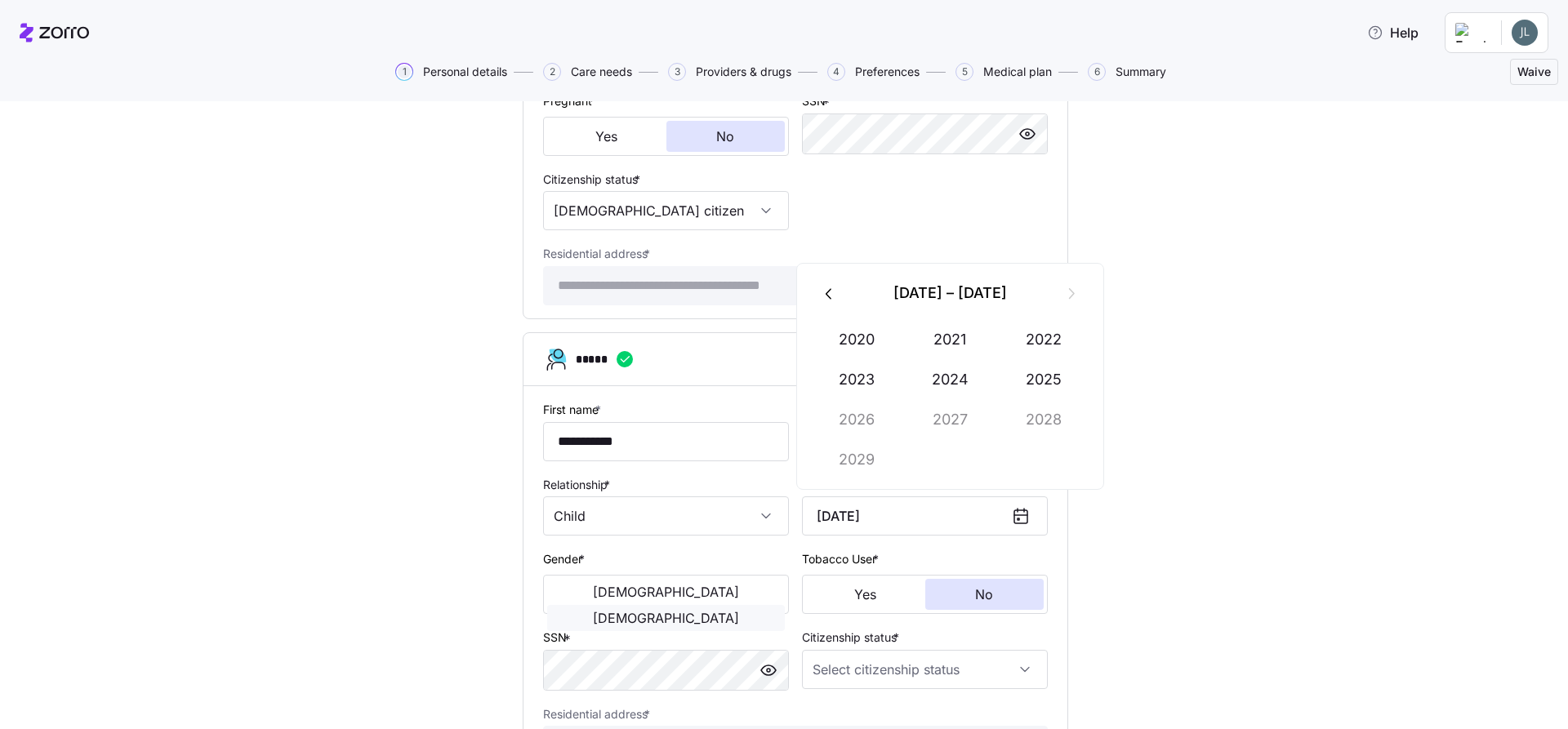
type input "[DATE]"
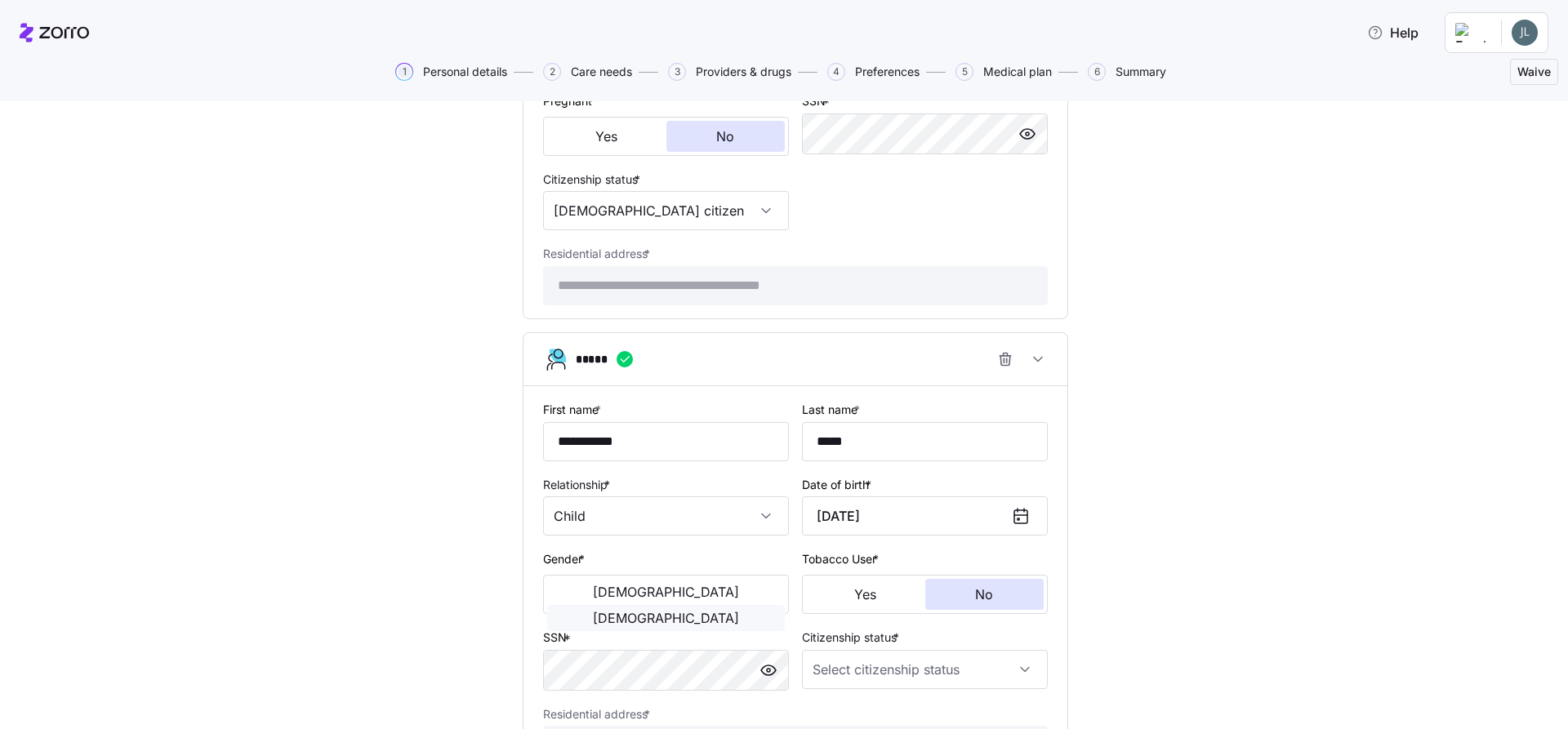
click at [723, 612] on span "[DEMOGRAPHIC_DATA]" at bounding box center [665, 618] width 146 height 13
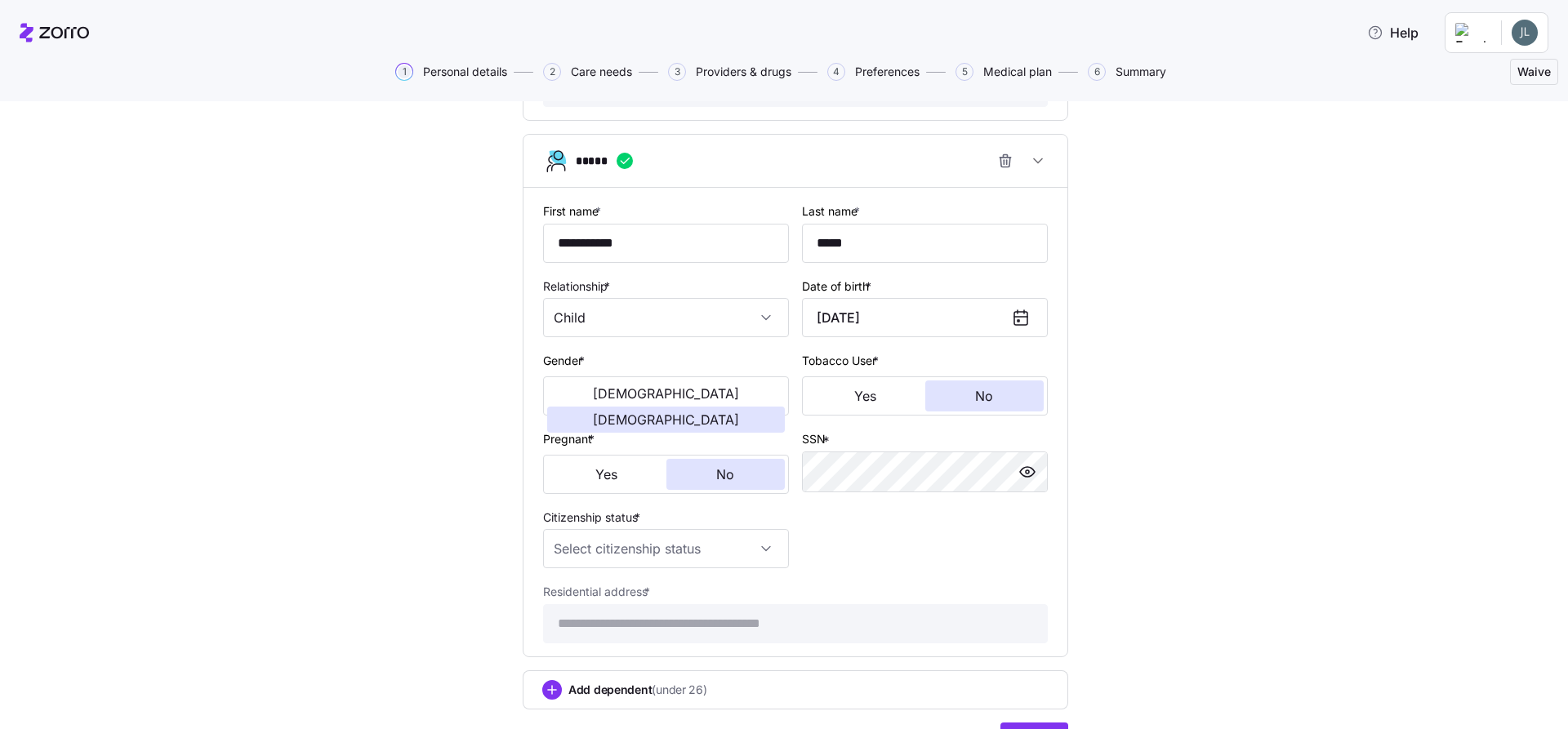
scroll to position [1832, 0]
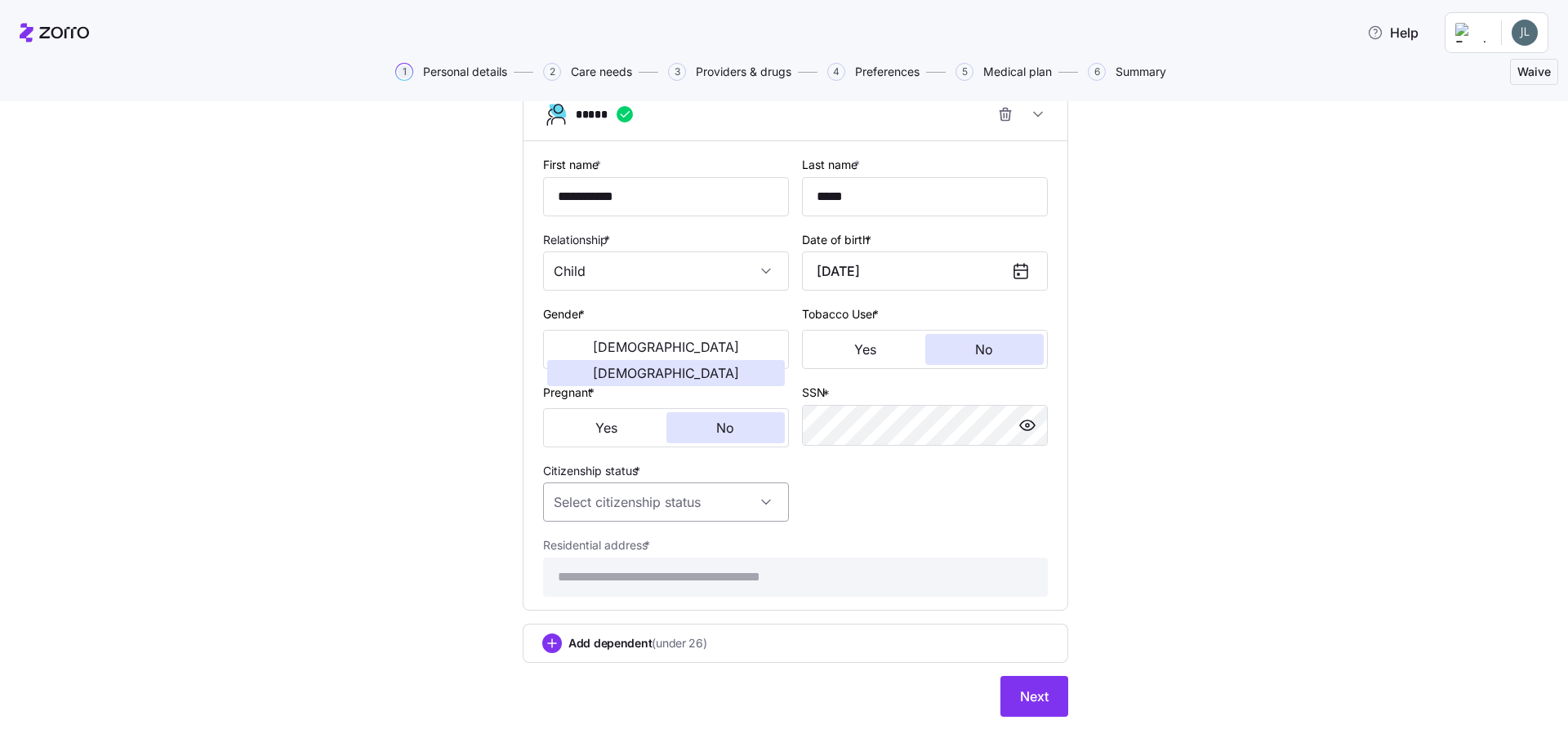
click at [760, 500] on input "Citizenship status *" at bounding box center [666, 502] width 246 height 39
click at [592, 549] on span "[DEMOGRAPHIC_DATA] citizen" at bounding box center [639, 552] width 166 height 18
type input "[DEMOGRAPHIC_DATA] citizen"
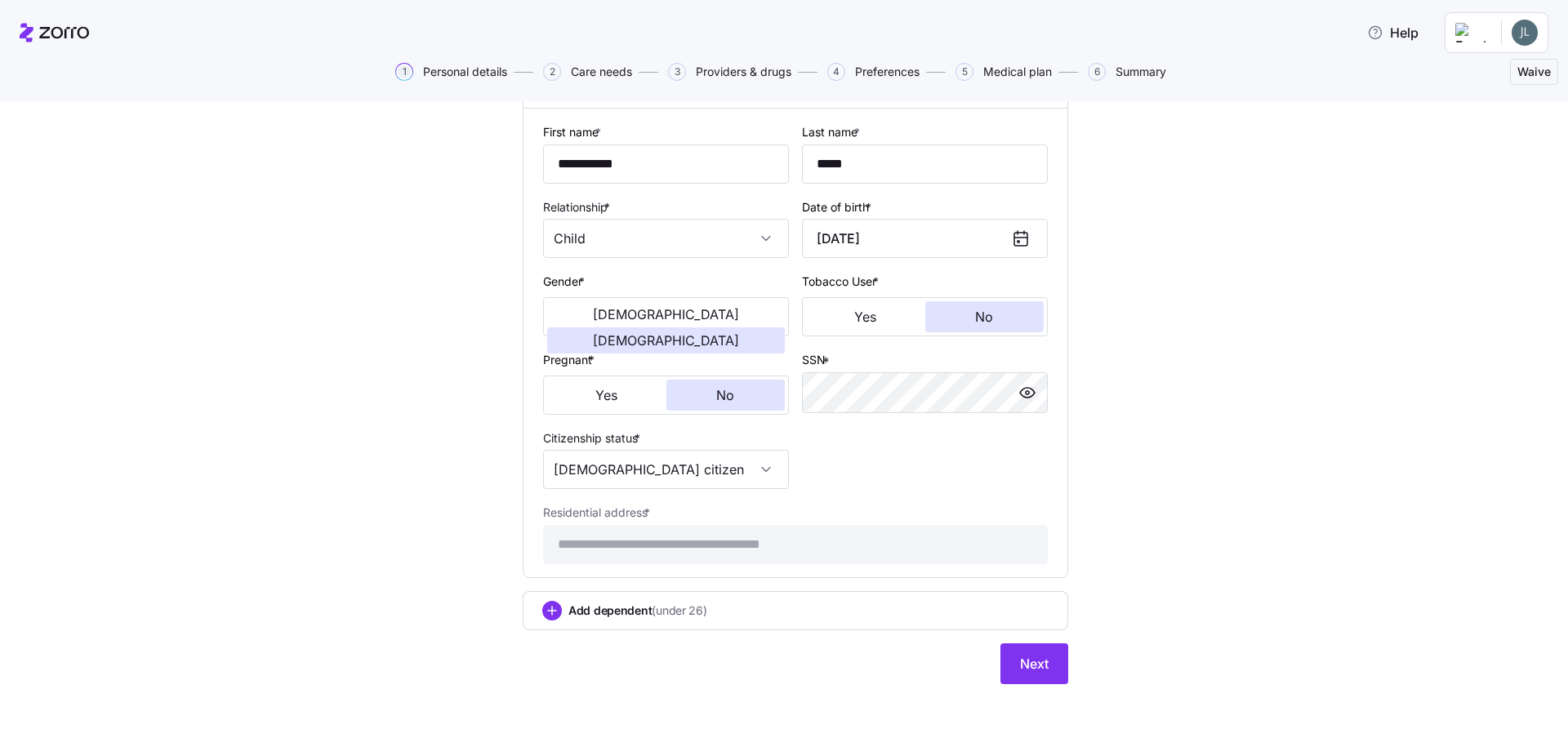
scroll to position [1878, 0]
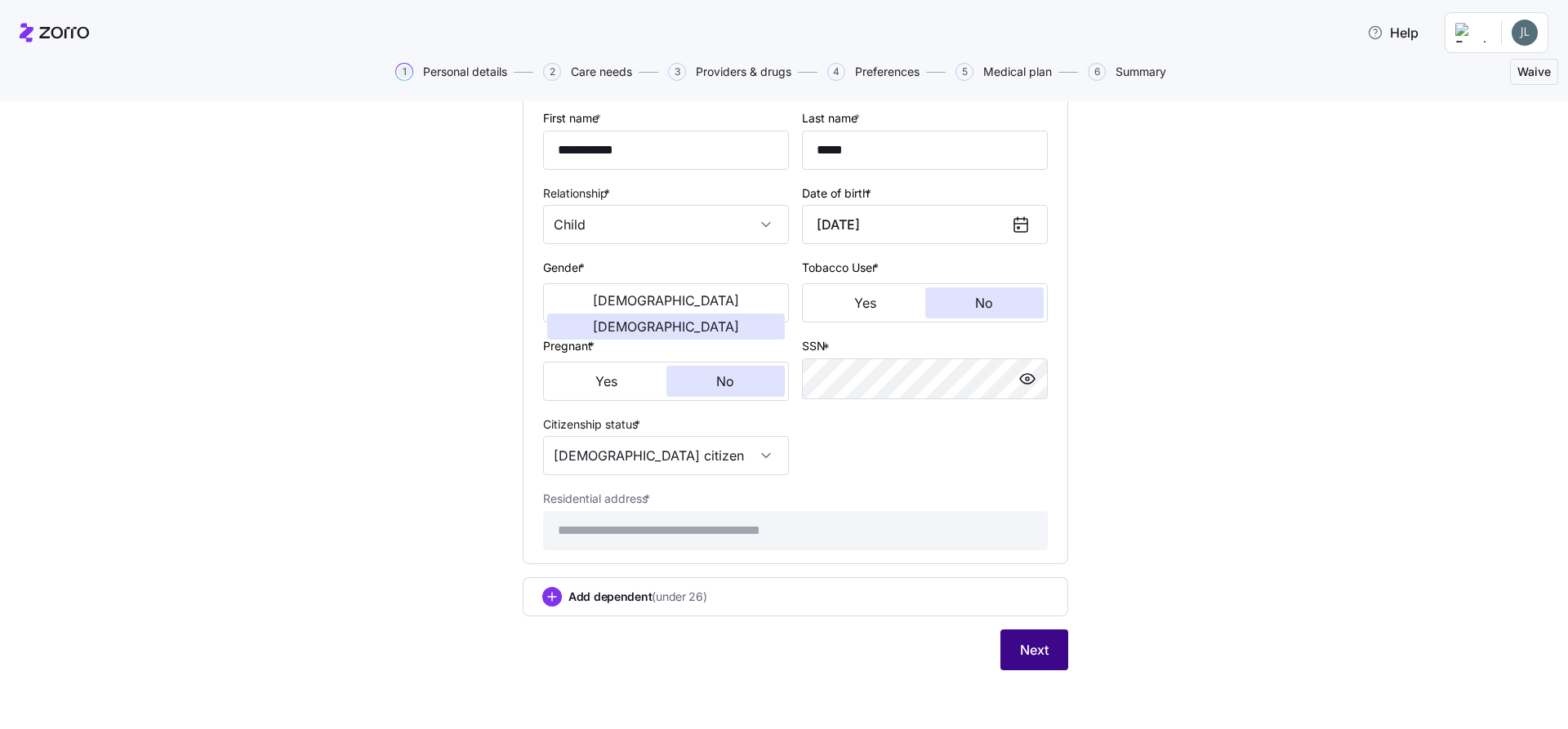
click at [1028, 642] on span "Next" at bounding box center [1034, 650] width 28 height 20
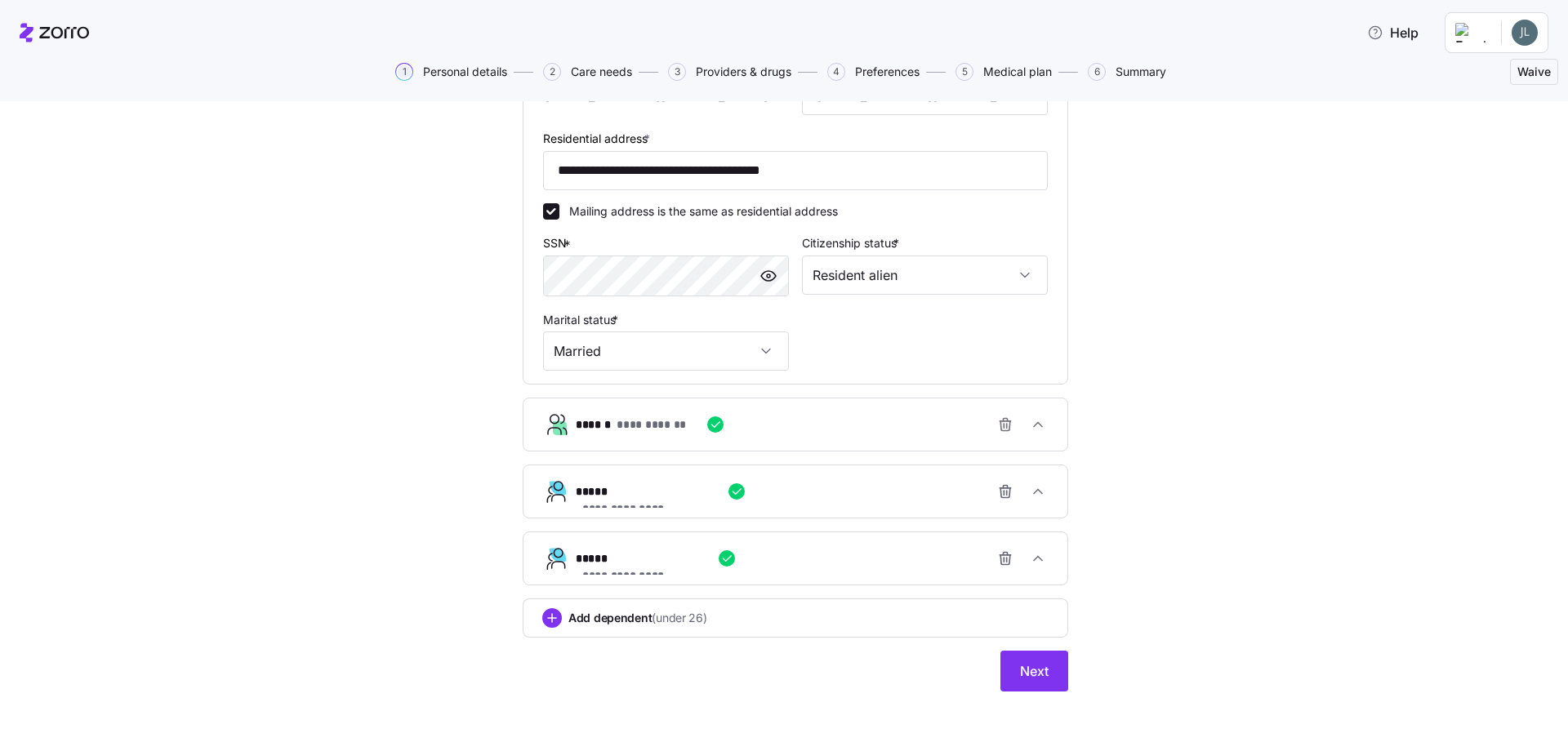
scroll to position [546, 0]
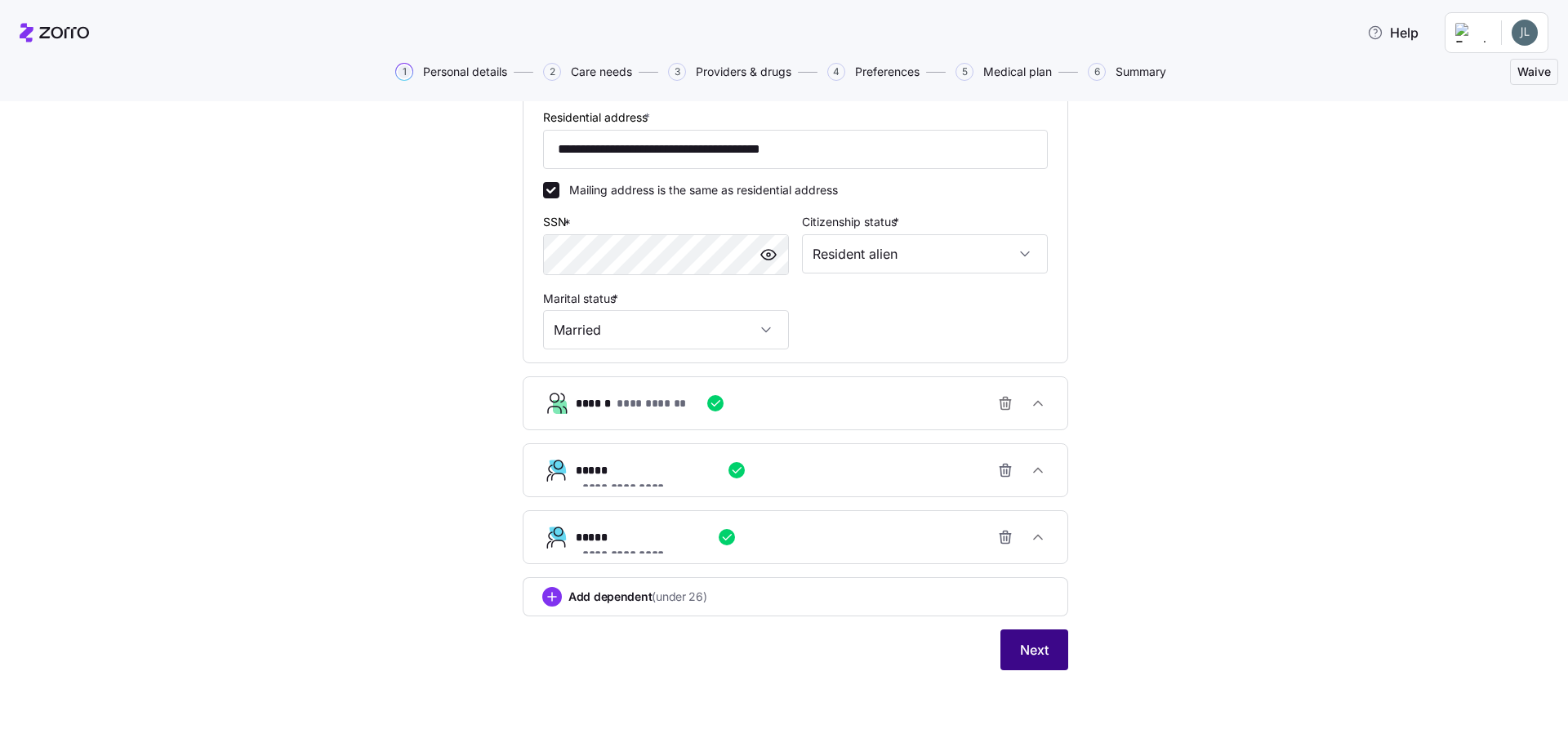
click at [1032, 647] on span "Next" at bounding box center [1034, 650] width 28 height 20
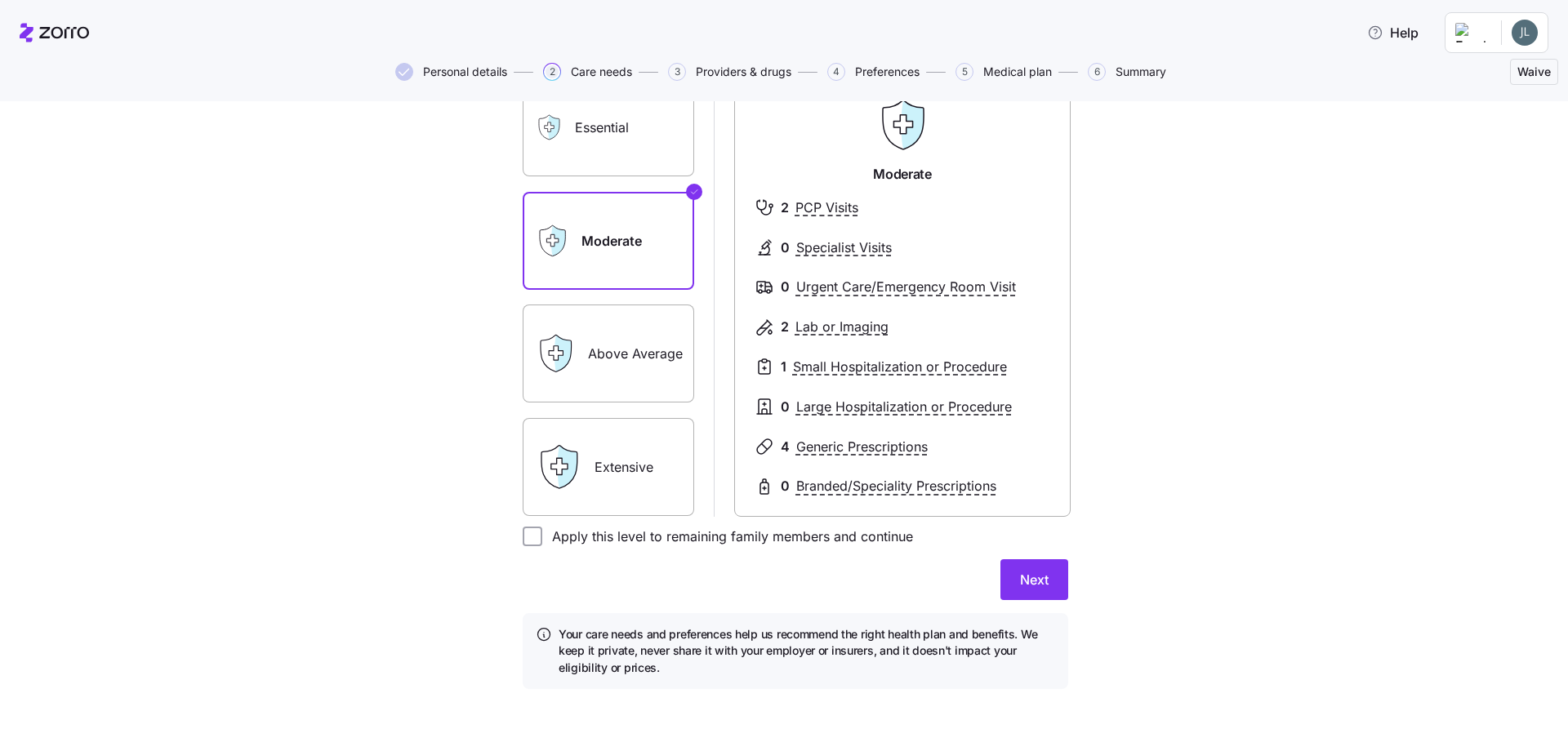
scroll to position [182, 0]
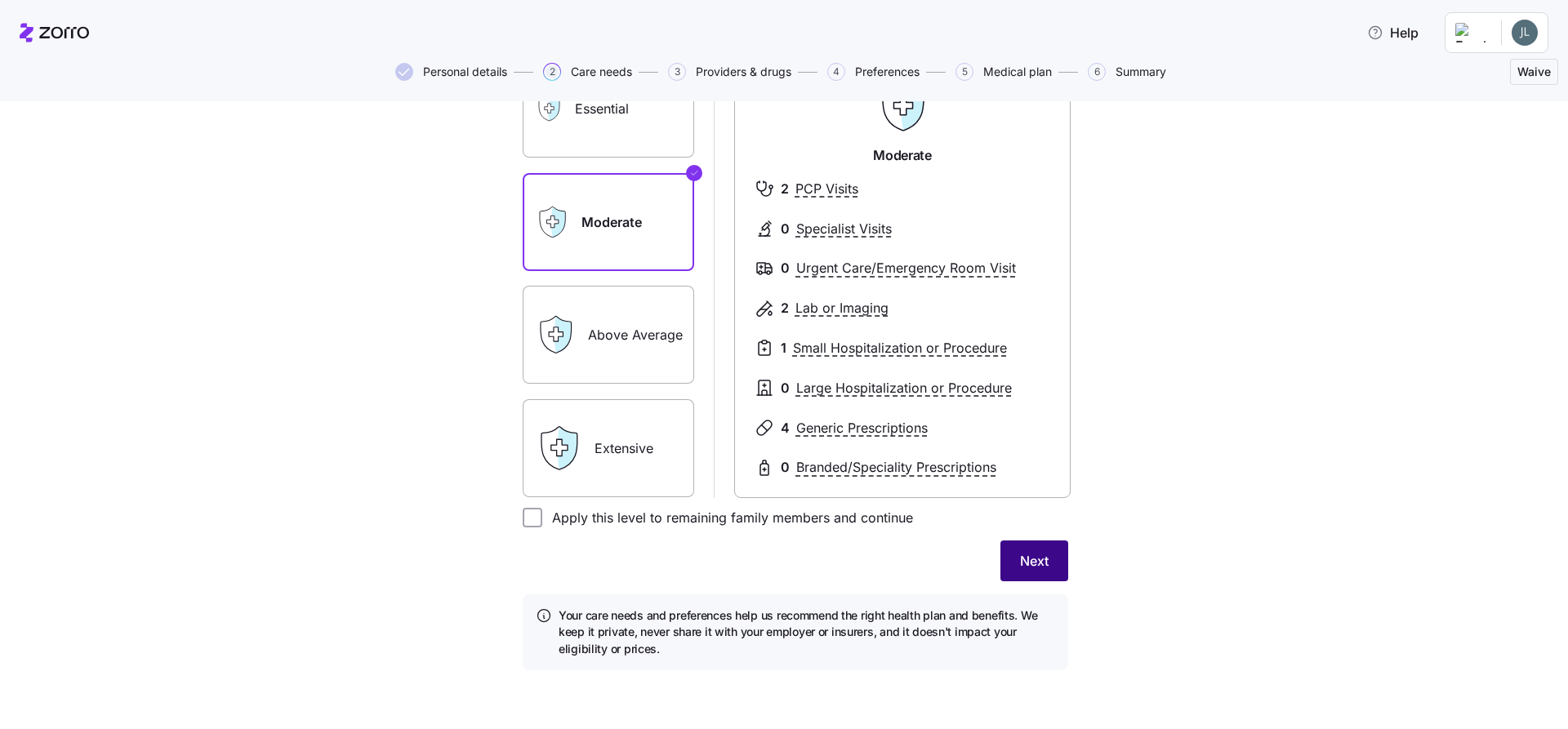
click at [1037, 557] on span "Next" at bounding box center [1034, 561] width 28 height 20
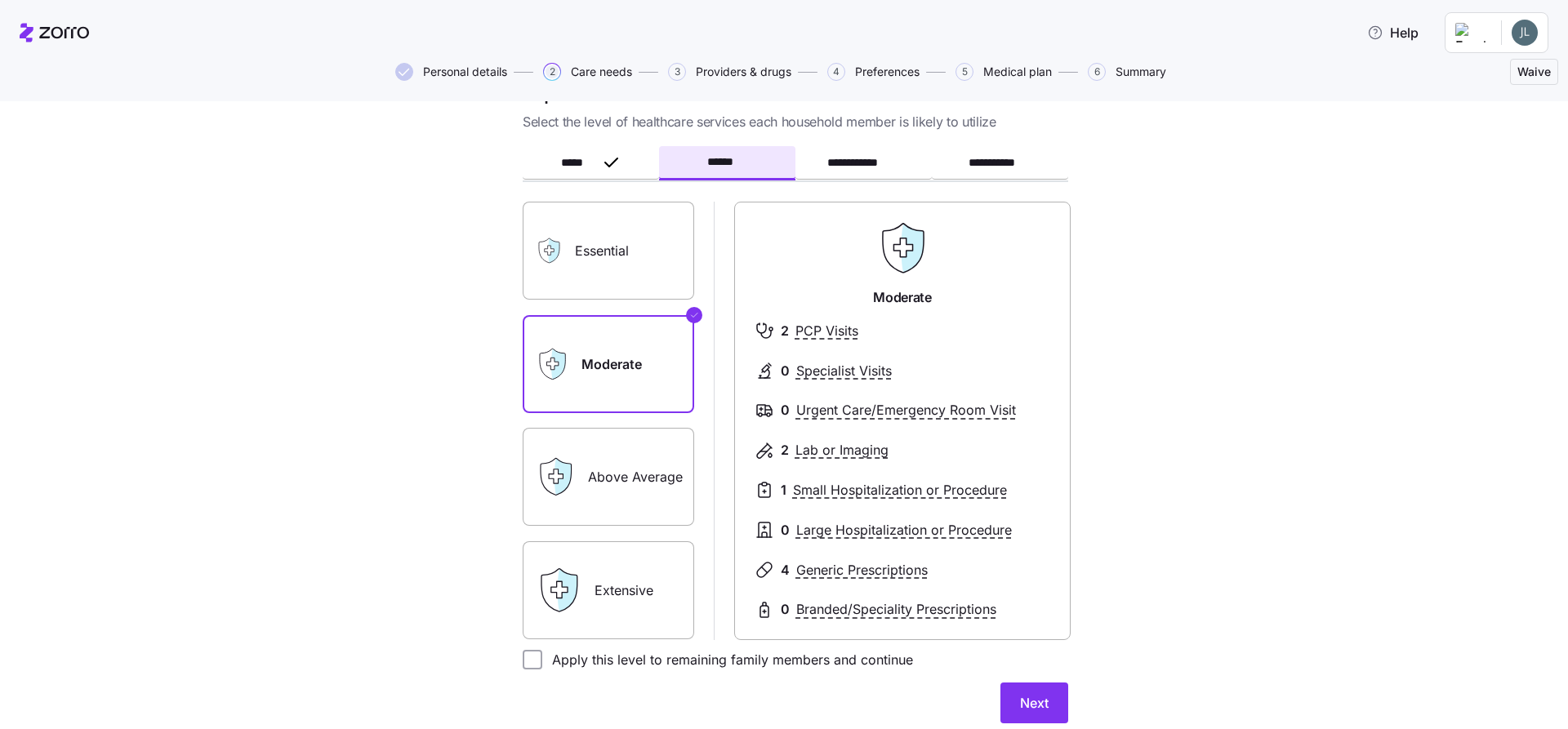
scroll to position [19, 0]
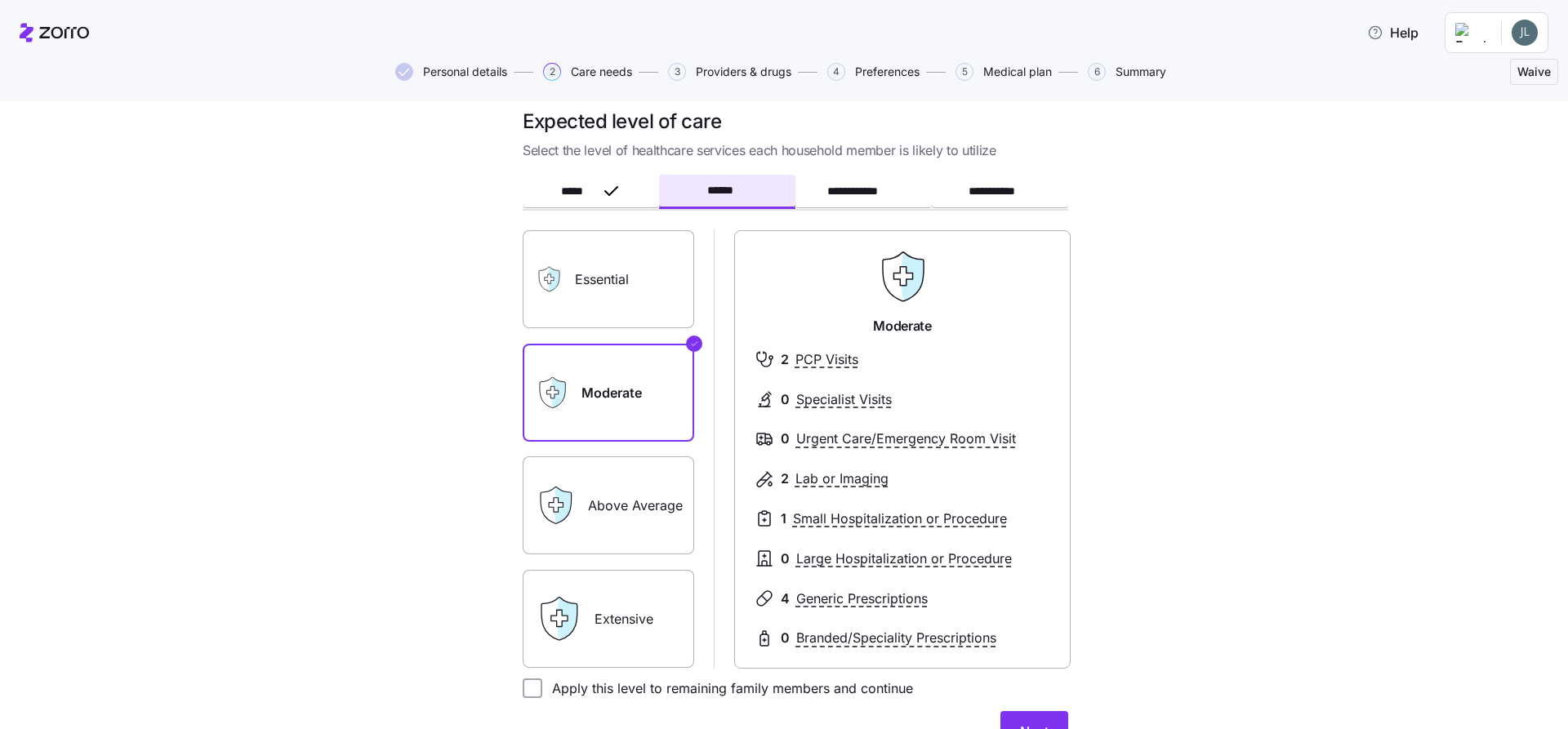
click at [614, 510] on label "Above Average" at bounding box center [609, 506] width 172 height 98
click at [0, 0] on input "Above Average" at bounding box center [0, 0] width 0 height 0
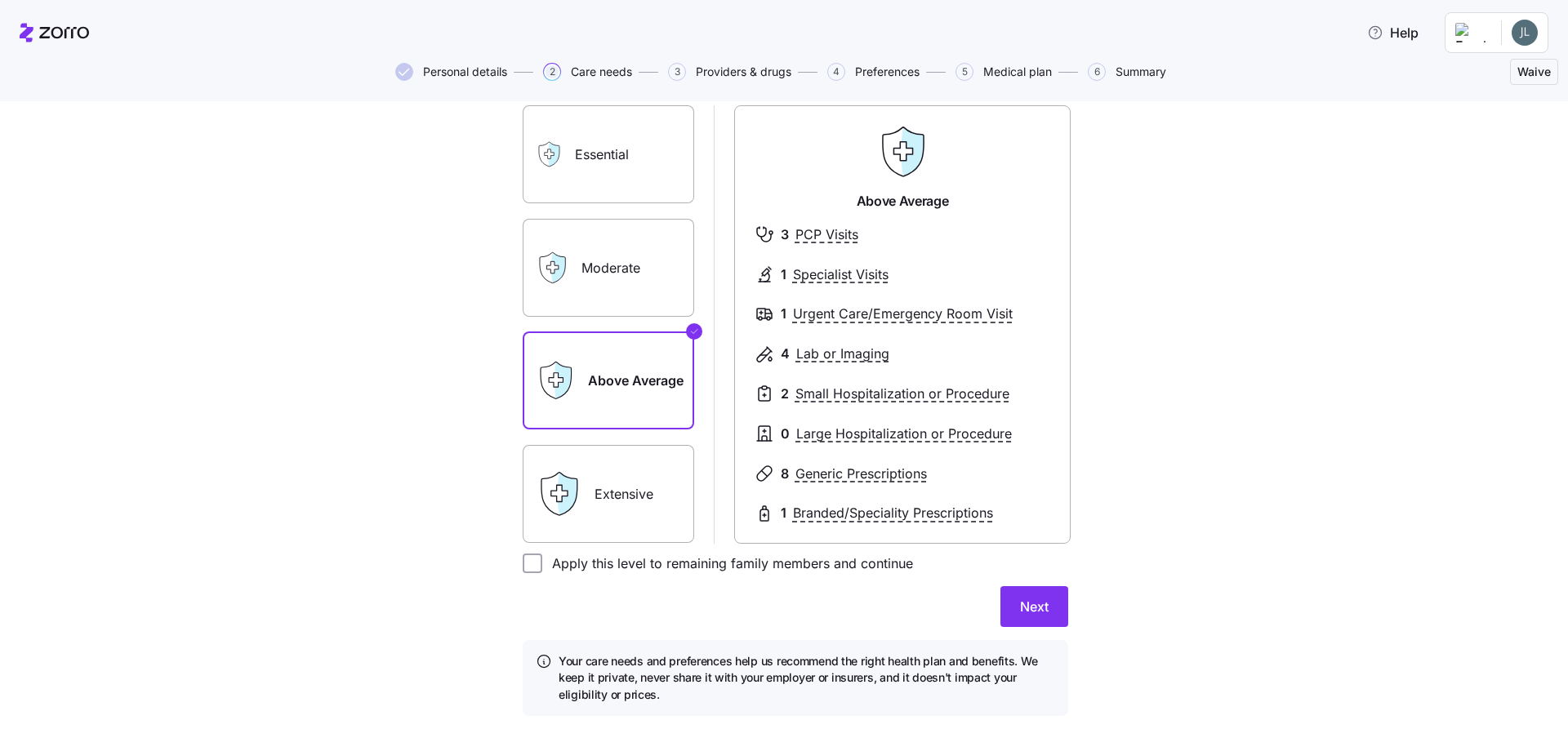
scroll to position [189, 0]
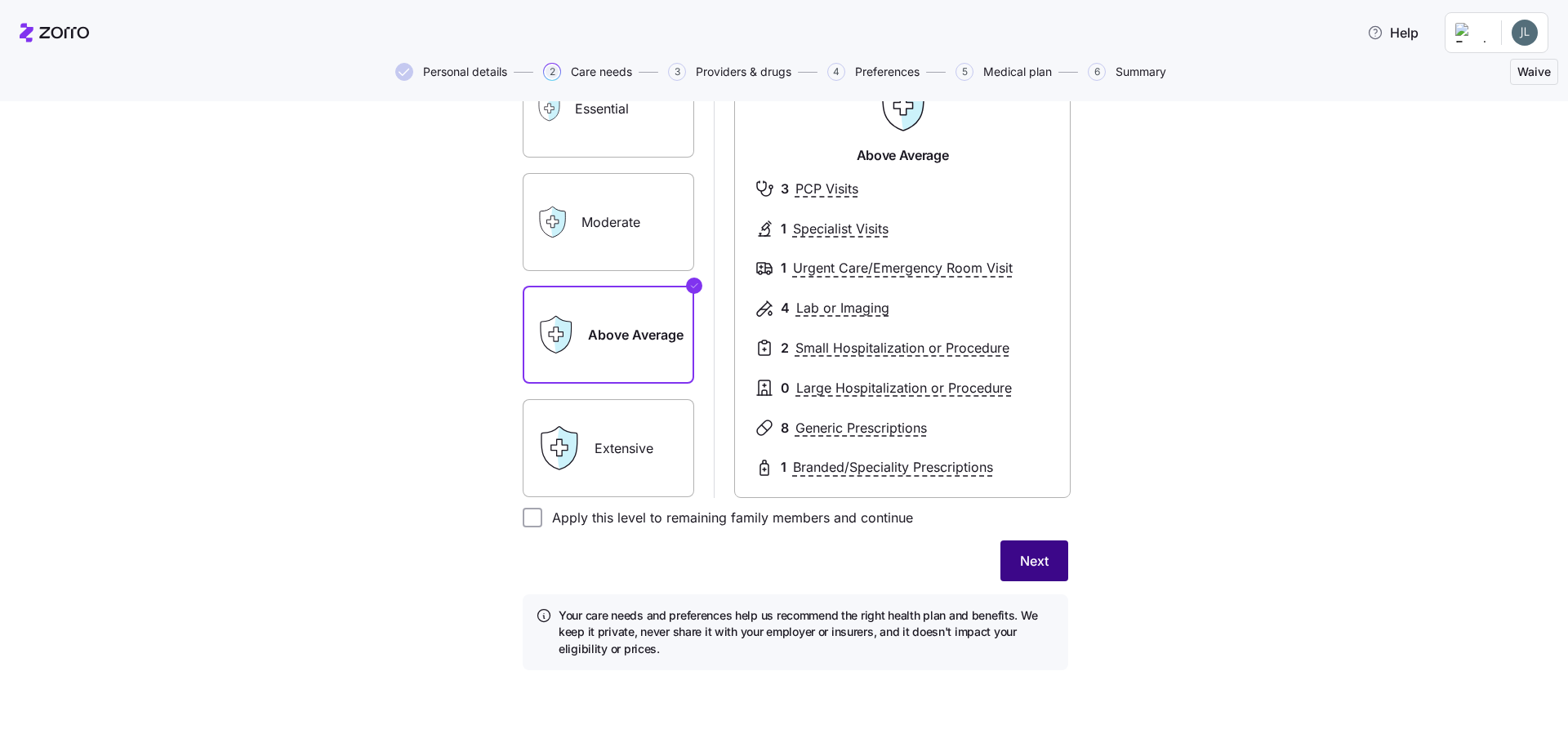
click at [1024, 565] on span "Next" at bounding box center [1034, 561] width 28 height 20
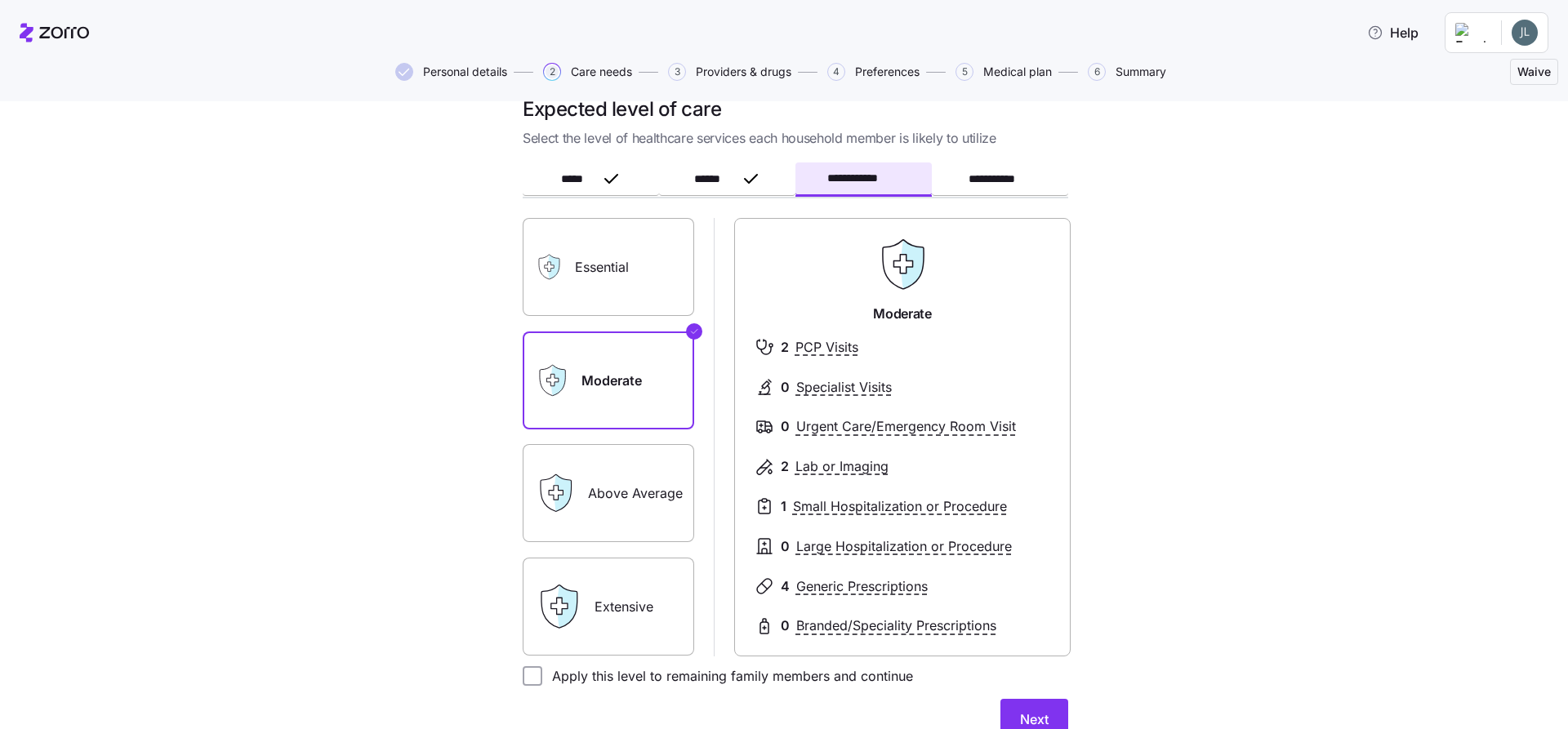
scroll to position [26, 0]
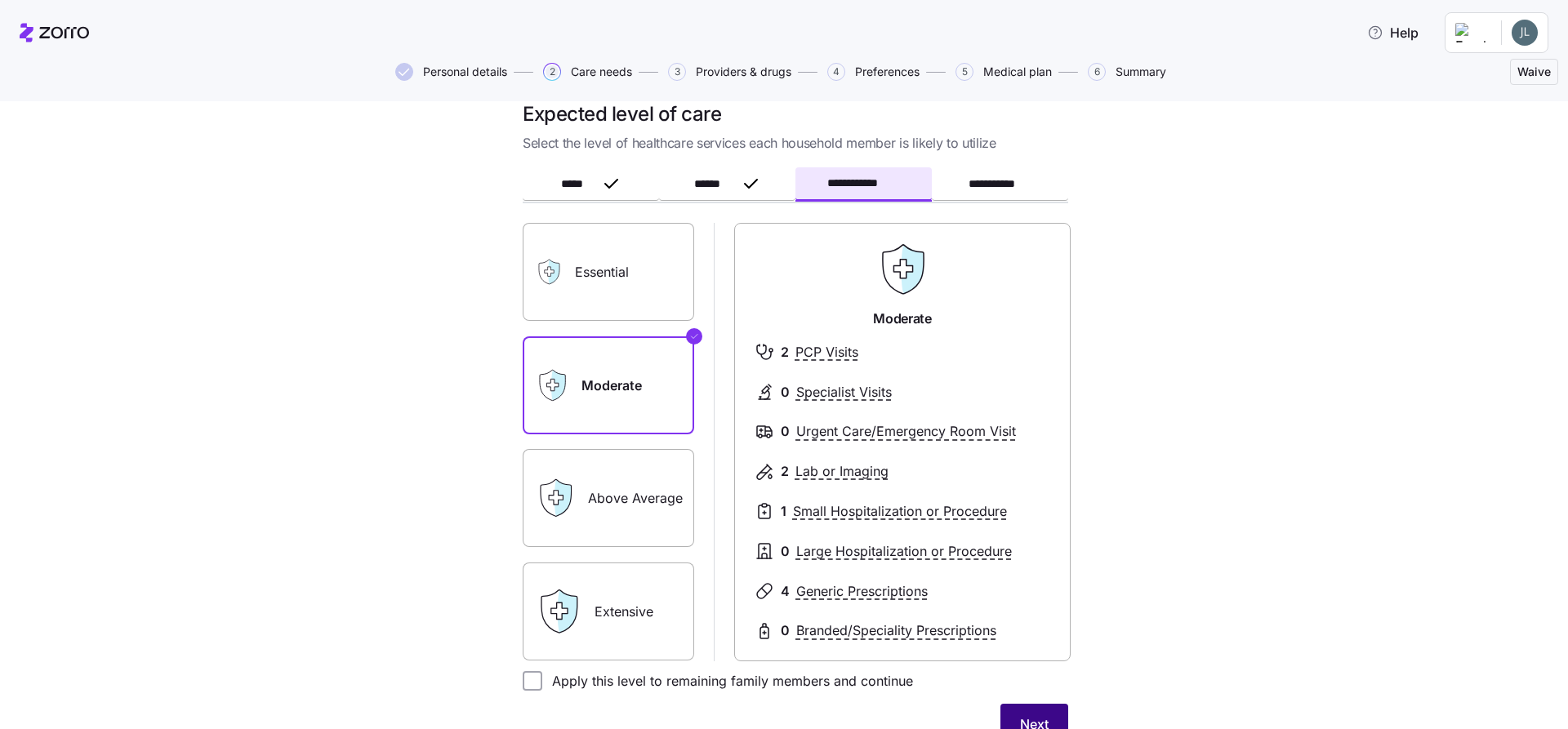
click at [1039, 718] on span "Next" at bounding box center [1034, 724] width 28 height 20
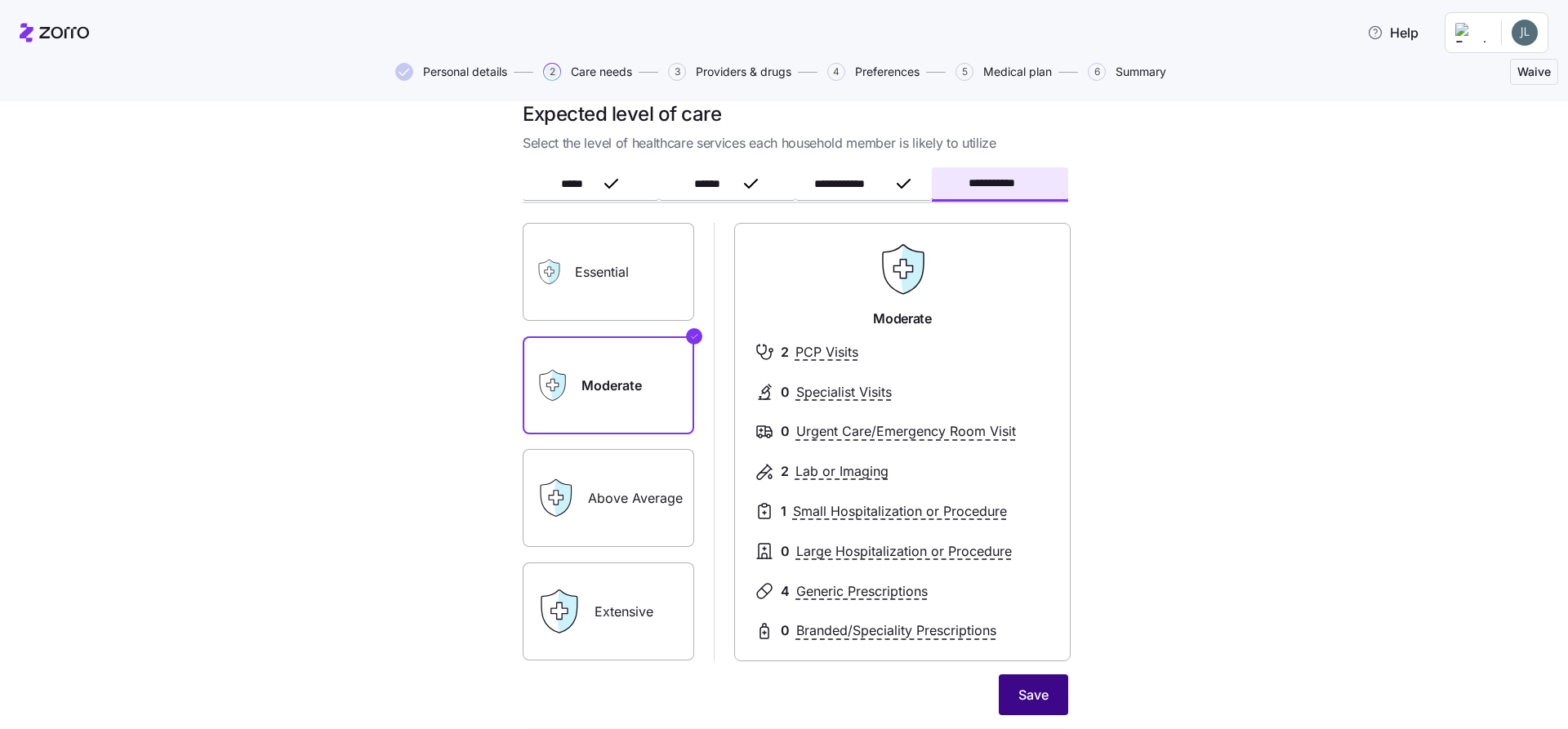
click at [1034, 715] on button "Save" at bounding box center [1033, 694] width 69 height 41
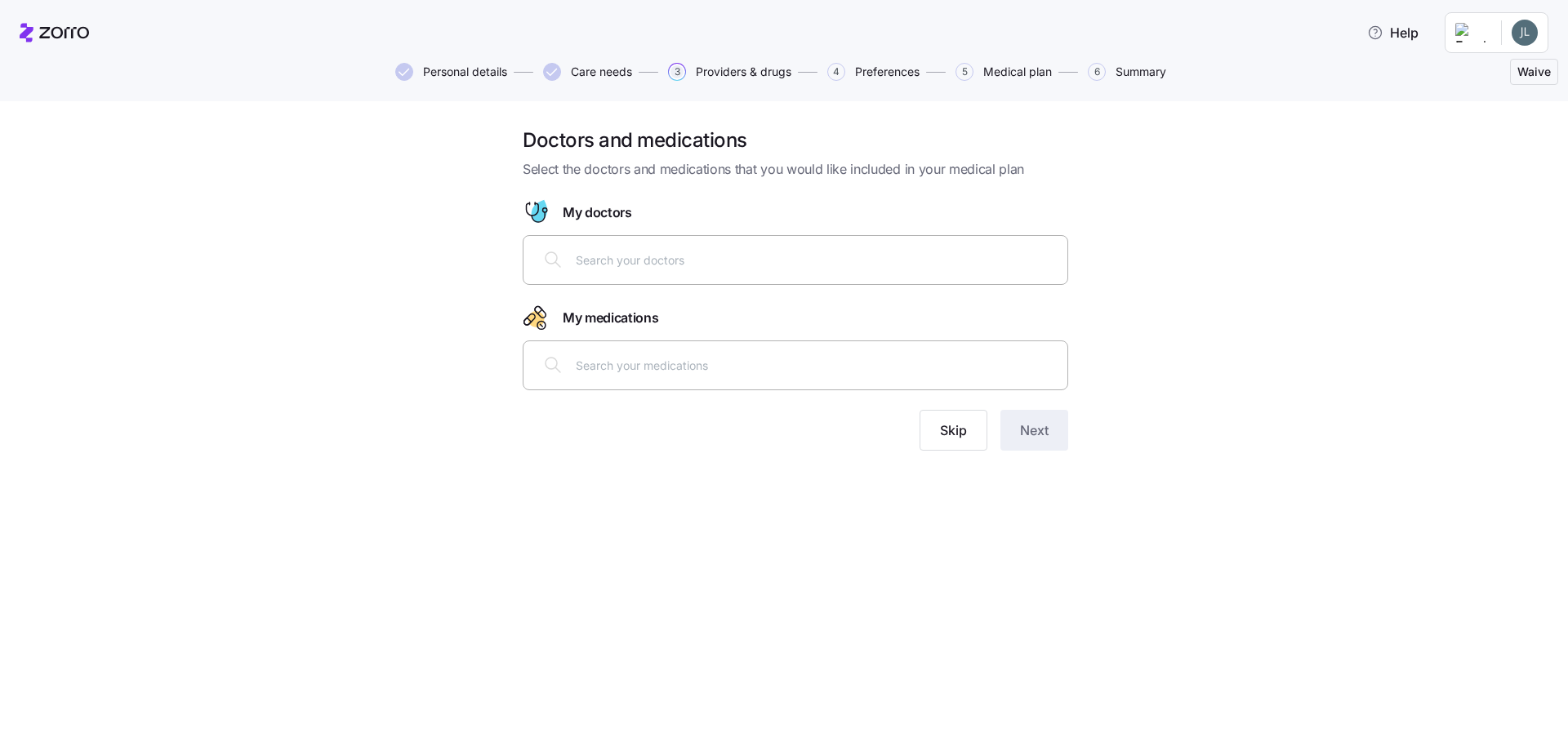
click at [582, 264] on input "text" at bounding box center [817, 260] width 482 height 18
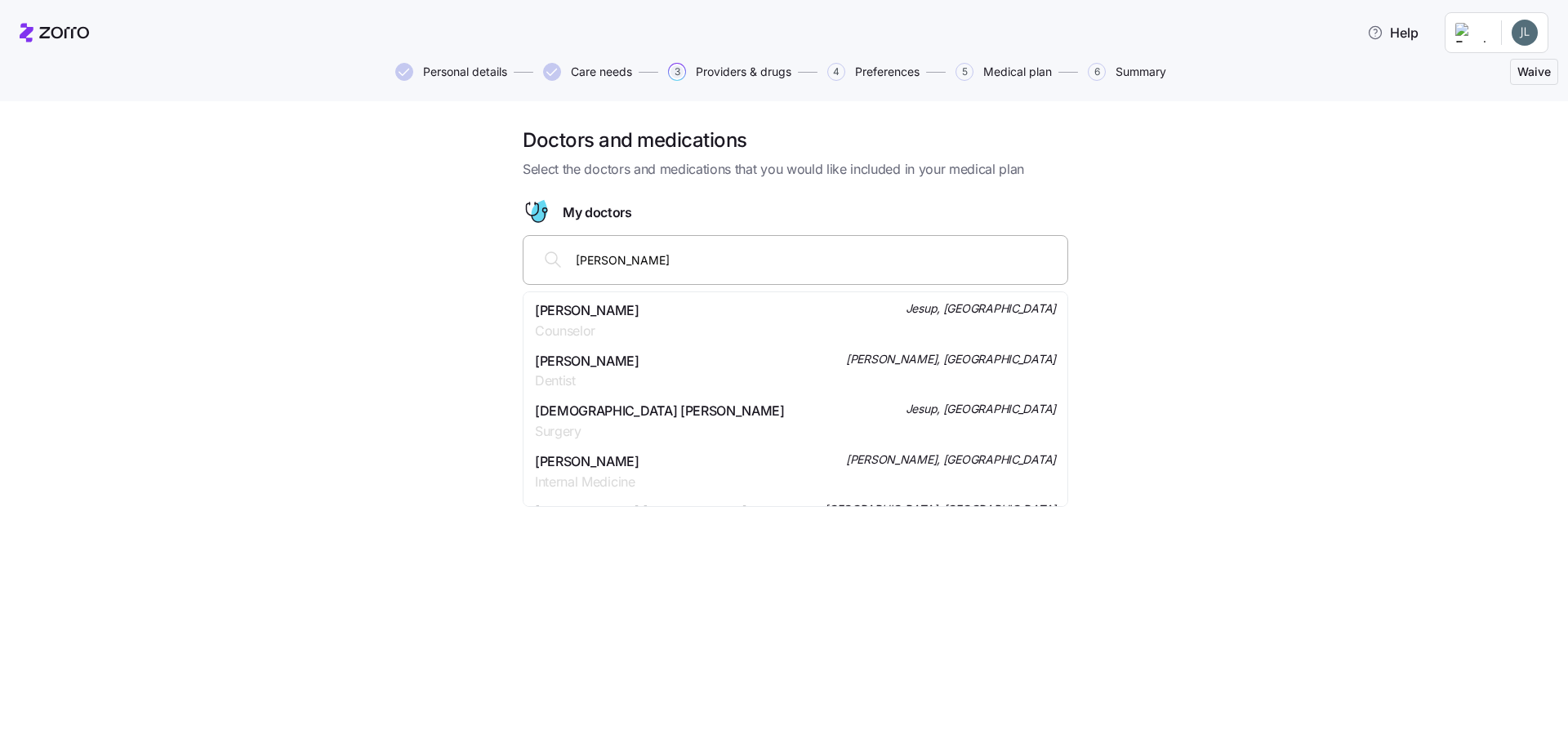
type input "[PERSON_NAME]"
click at [616, 265] on input "[PERSON_NAME]" at bounding box center [817, 260] width 482 height 18
click at [617, 307] on span "Dr. [PERSON_NAME]" at bounding box center [598, 311] width 125 height 20
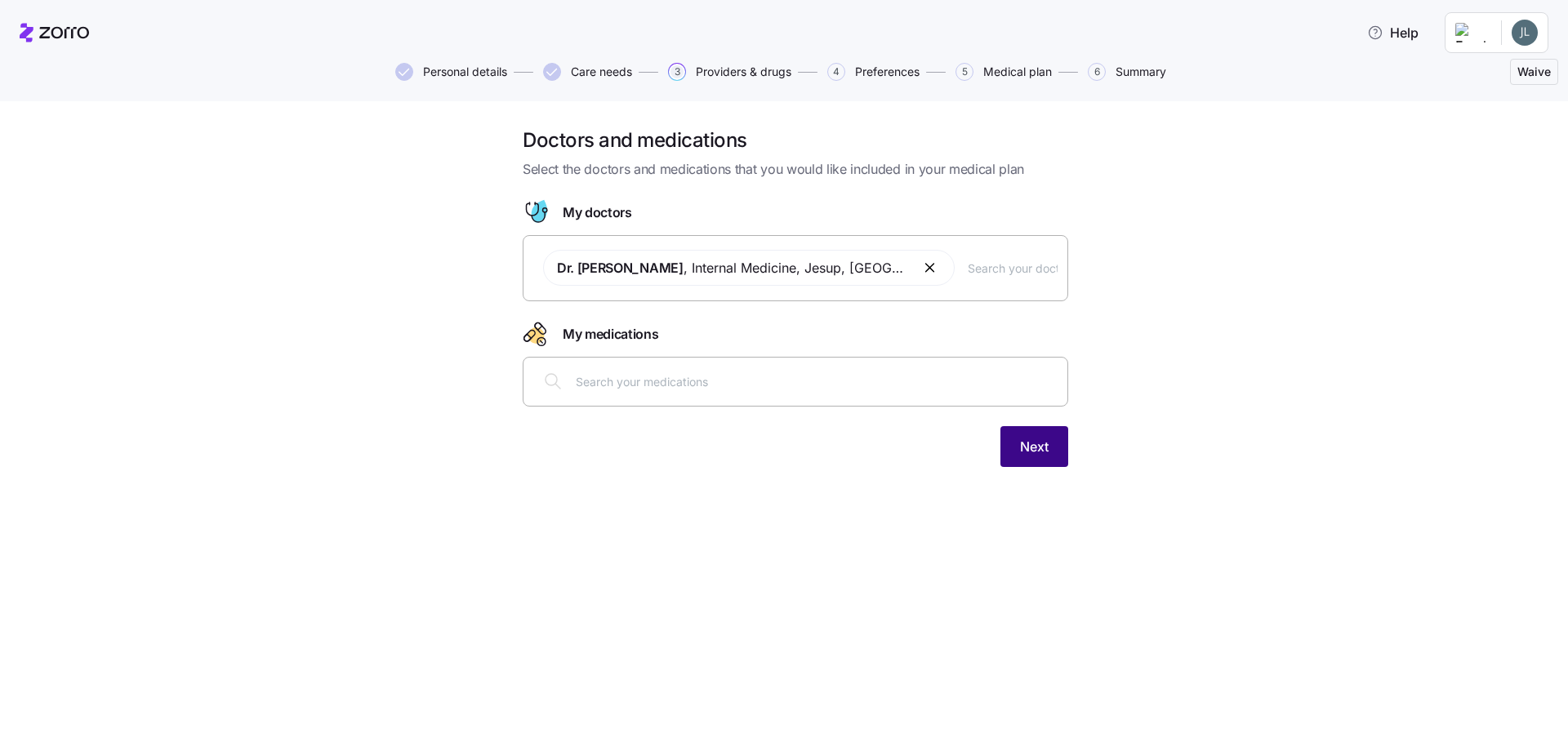
click at [1038, 440] on span "Next" at bounding box center [1034, 447] width 28 height 20
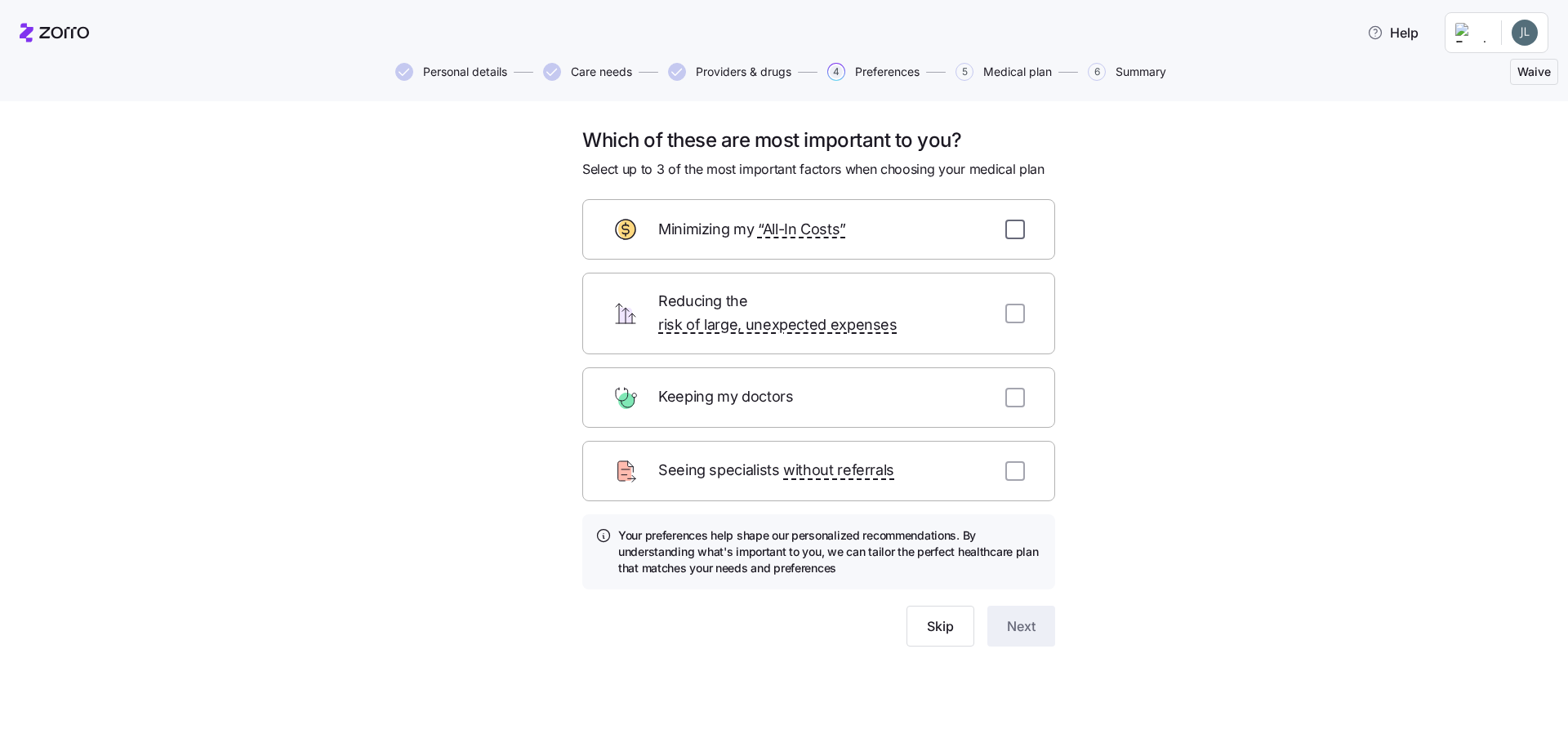
click at [1014, 229] on input "checkbox" at bounding box center [1015, 230] width 20 height 20
checkbox input "true"
click at [1012, 303] on input "checkbox" at bounding box center [1015, 313] width 20 height 20
checkbox input "true"
click at [1014, 387] on input "checkbox" at bounding box center [1015, 397] width 20 height 20
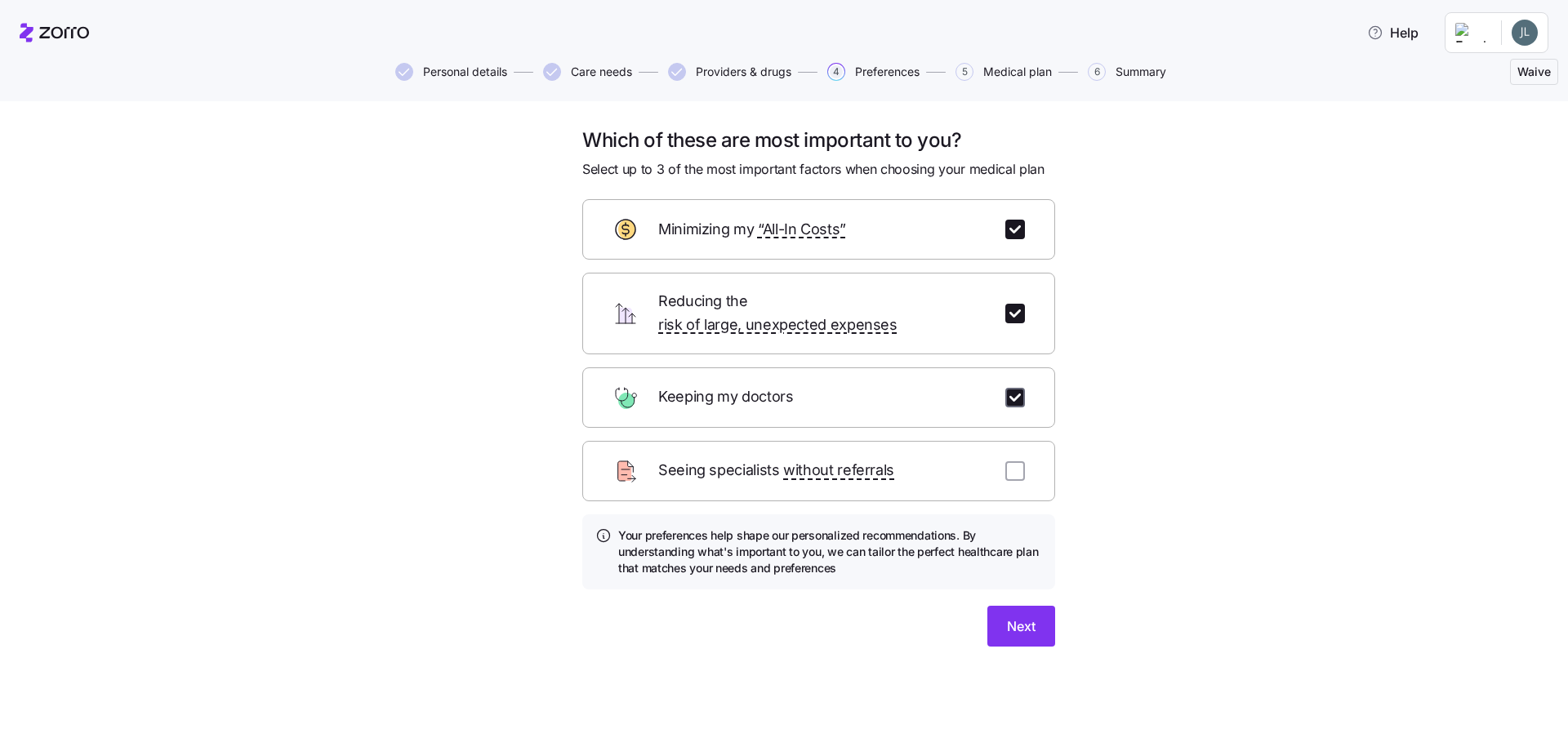
checkbox input "true"
click at [1021, 617] on span "Next" at bounding box center [1021, 627] width 28 height 20
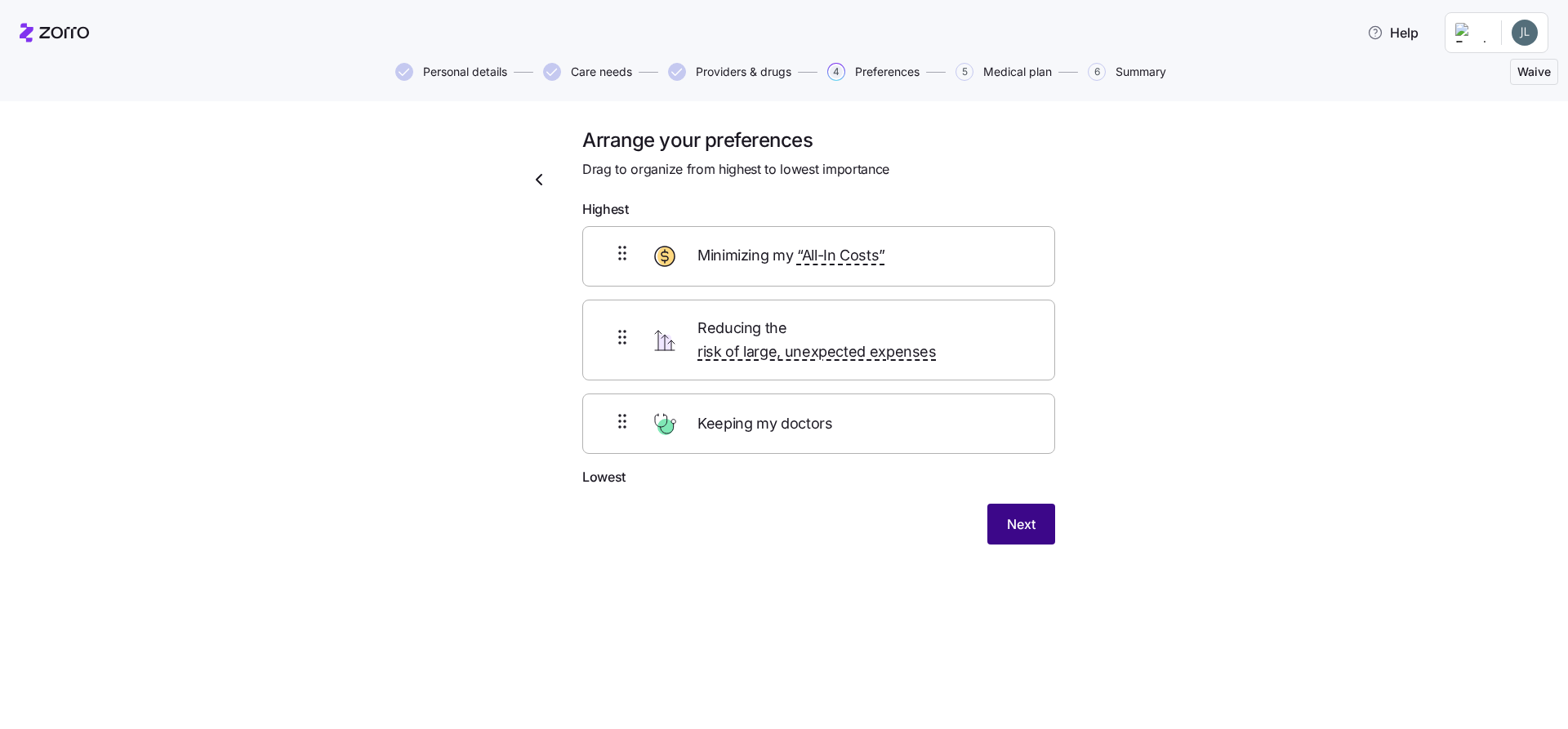
click at [1014, 514] on span "Next" at bounding box center [1021, 524] width 28 height 20
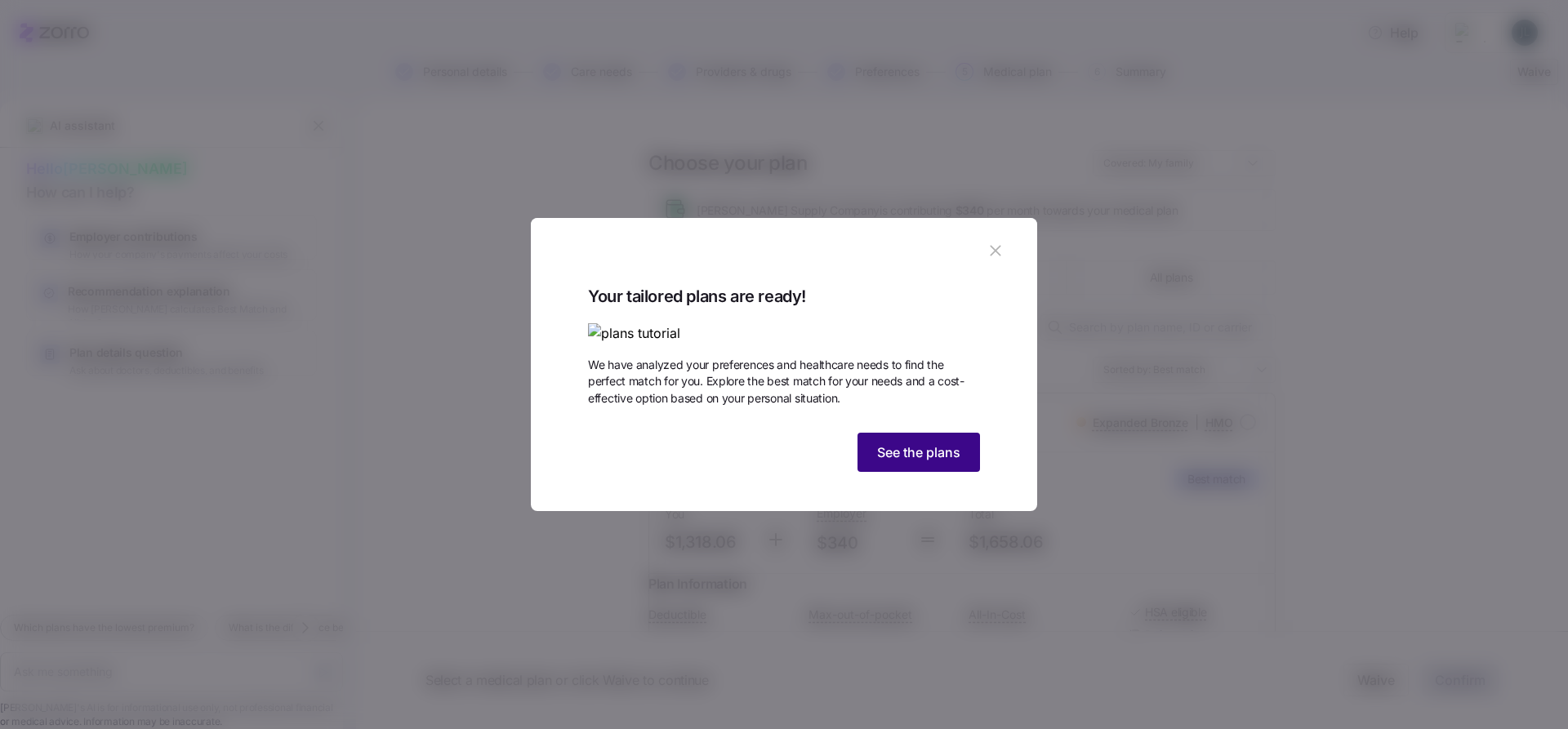
click at [909, 462] on span "See the plans" at bounding box center [919, 452] width 83 height 20
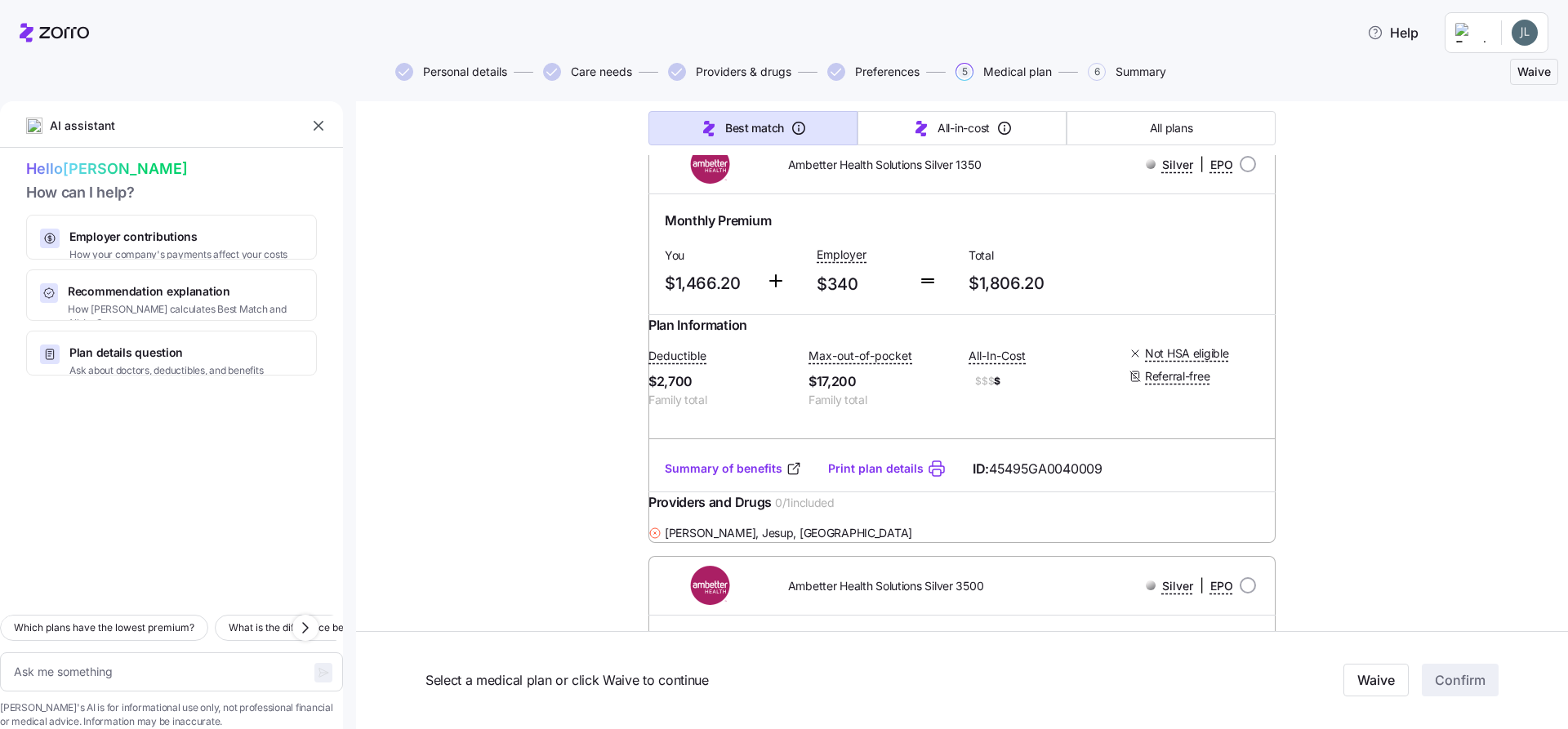
scroll to position [22611, 0]
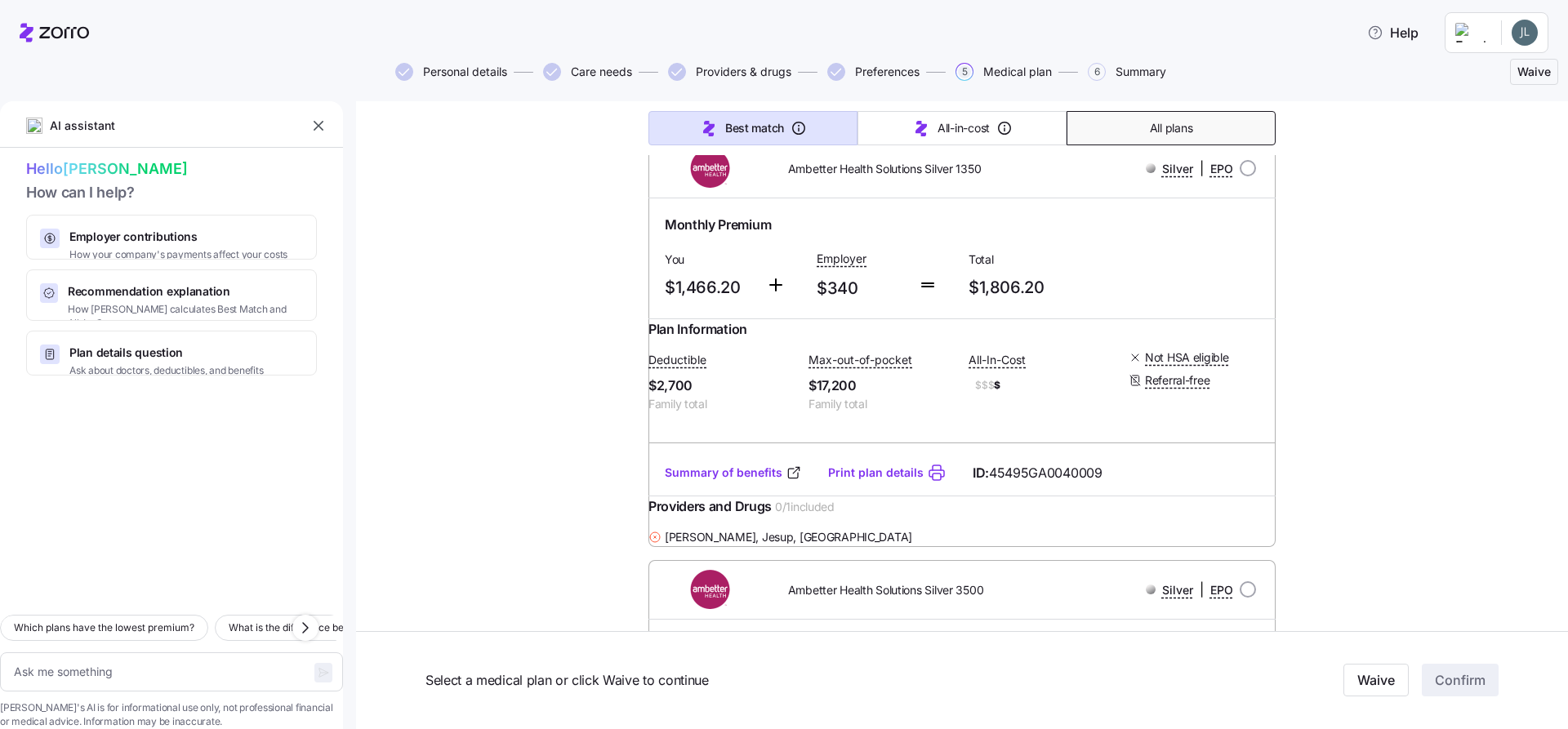
drag, startPoint x: 1165, startPoint y: 128, endPoint x: 1155, endPoint y: 125, distance: 10.4
click at [1165, 127] on span "All plans" at bounding box center [1170, 128] width 43 height 17
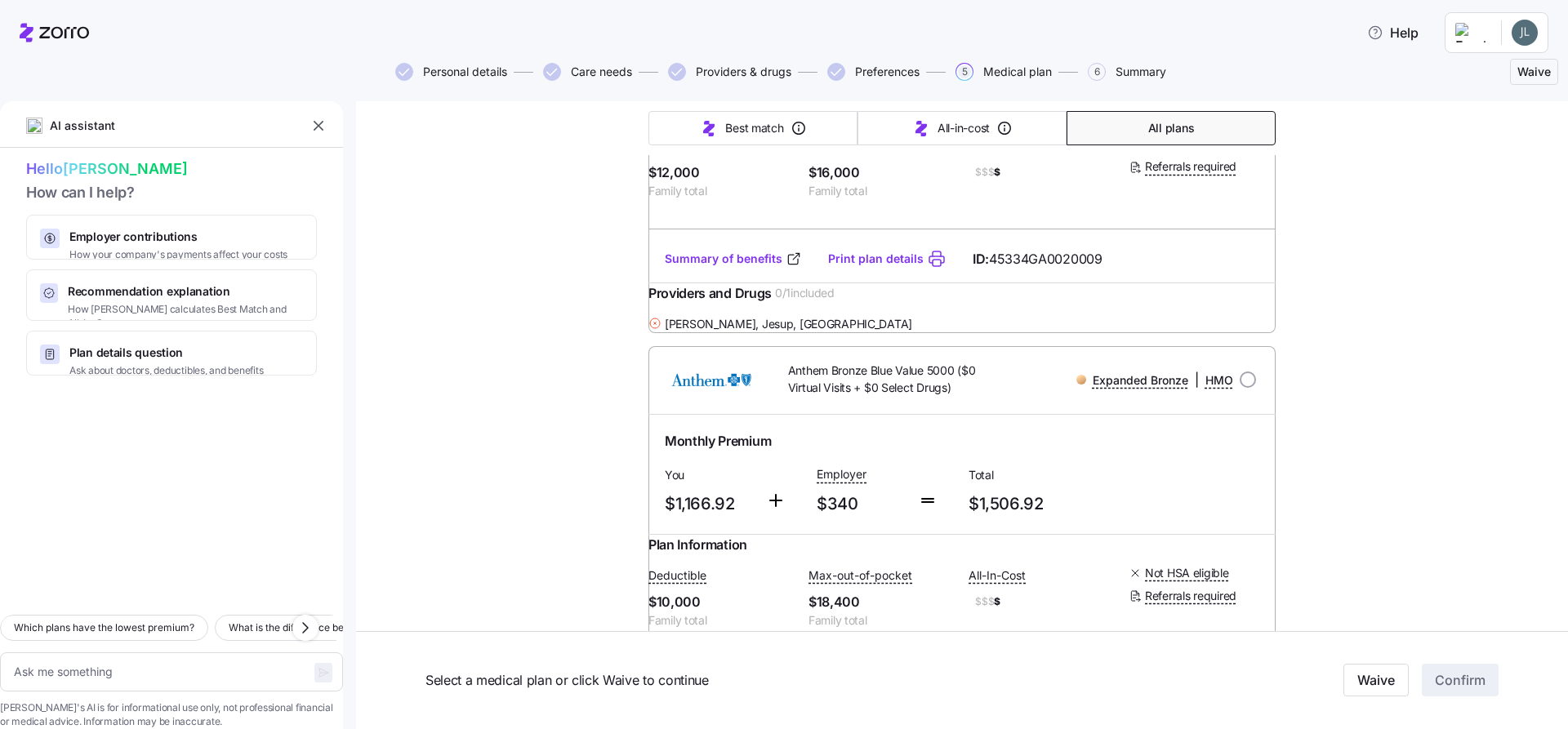
type textarea "x"
type input "Sorted by: Premium"
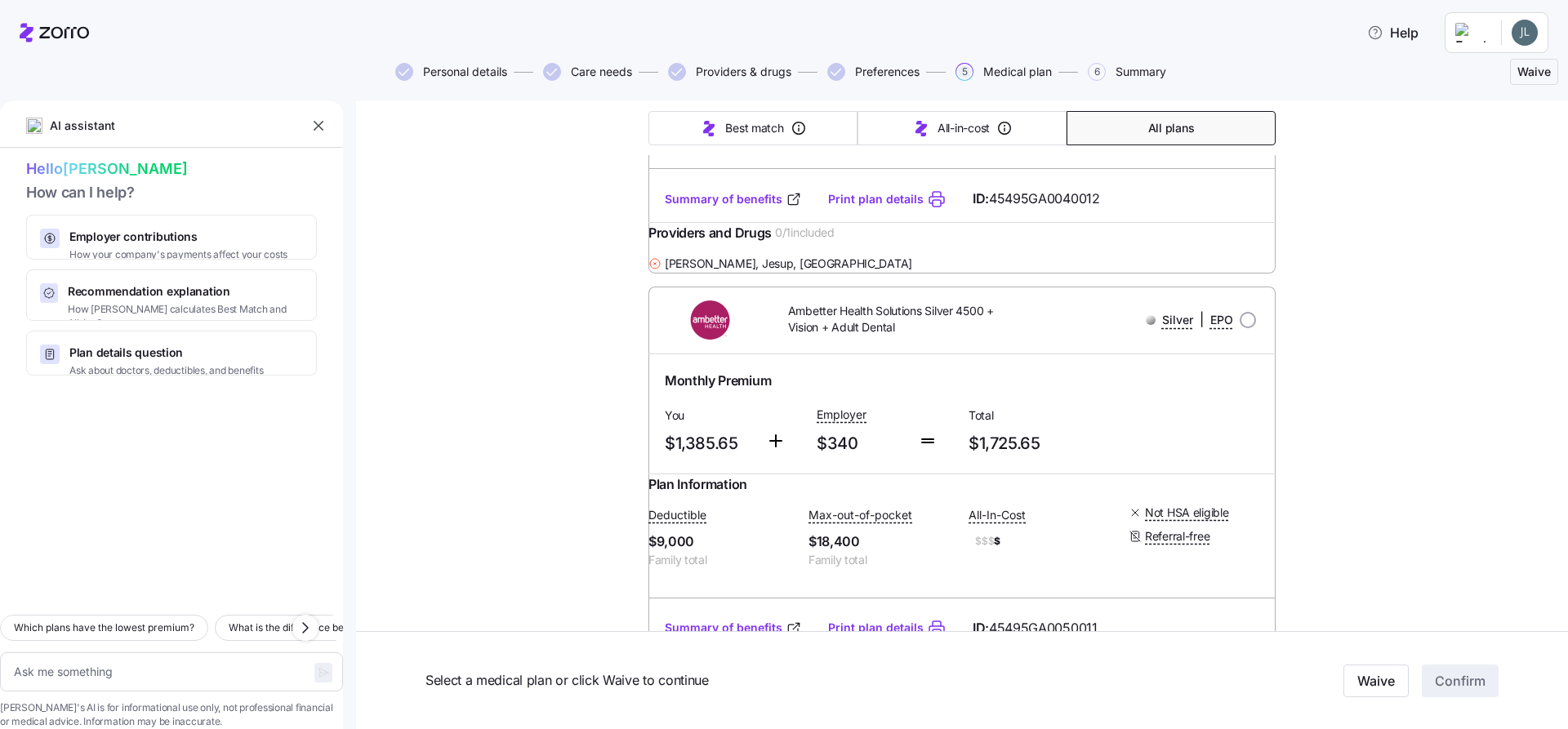
scroll to position [8734, 0]
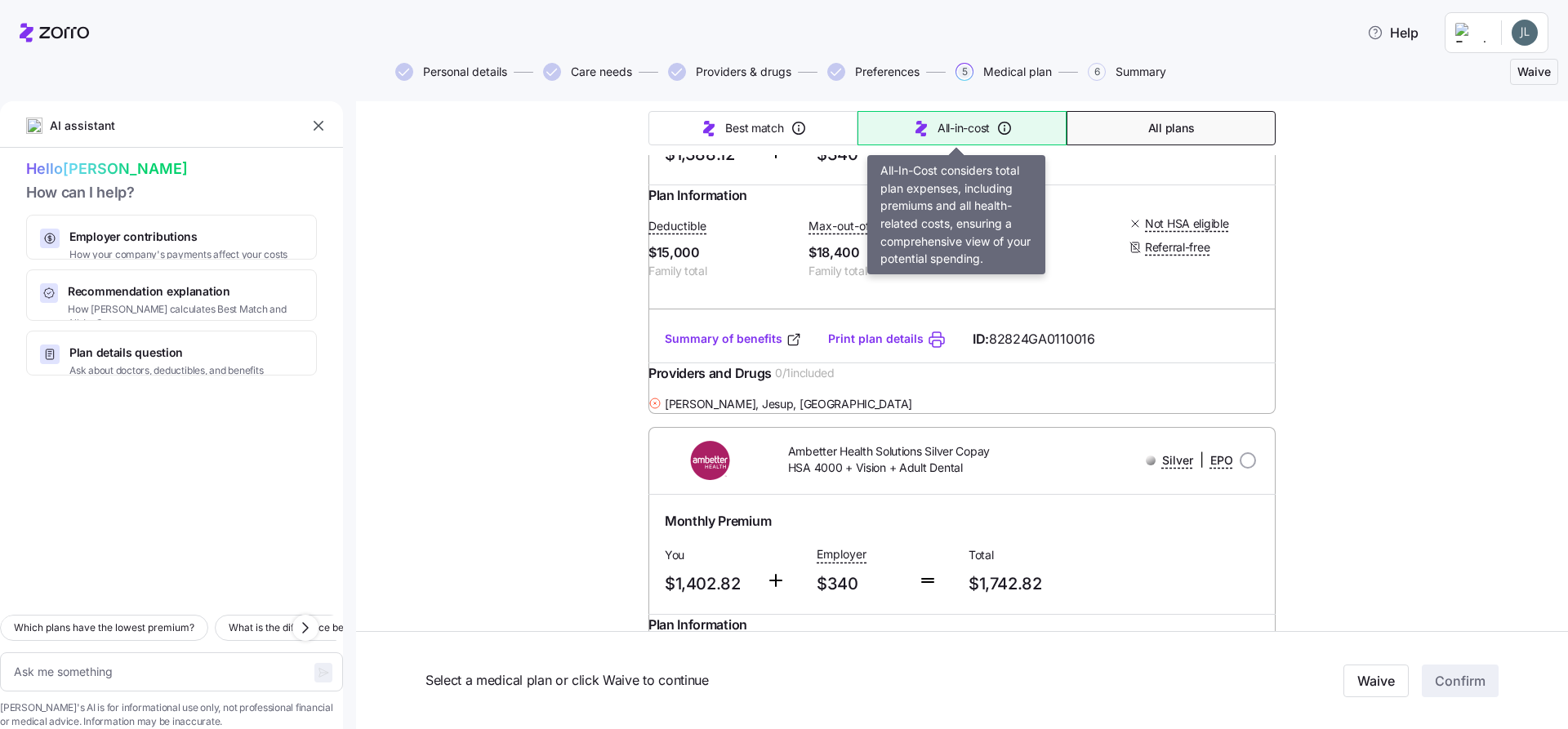
click at [943, 123] on span "All-in-cost" at bounding box center [964, 128] width 53 height 17
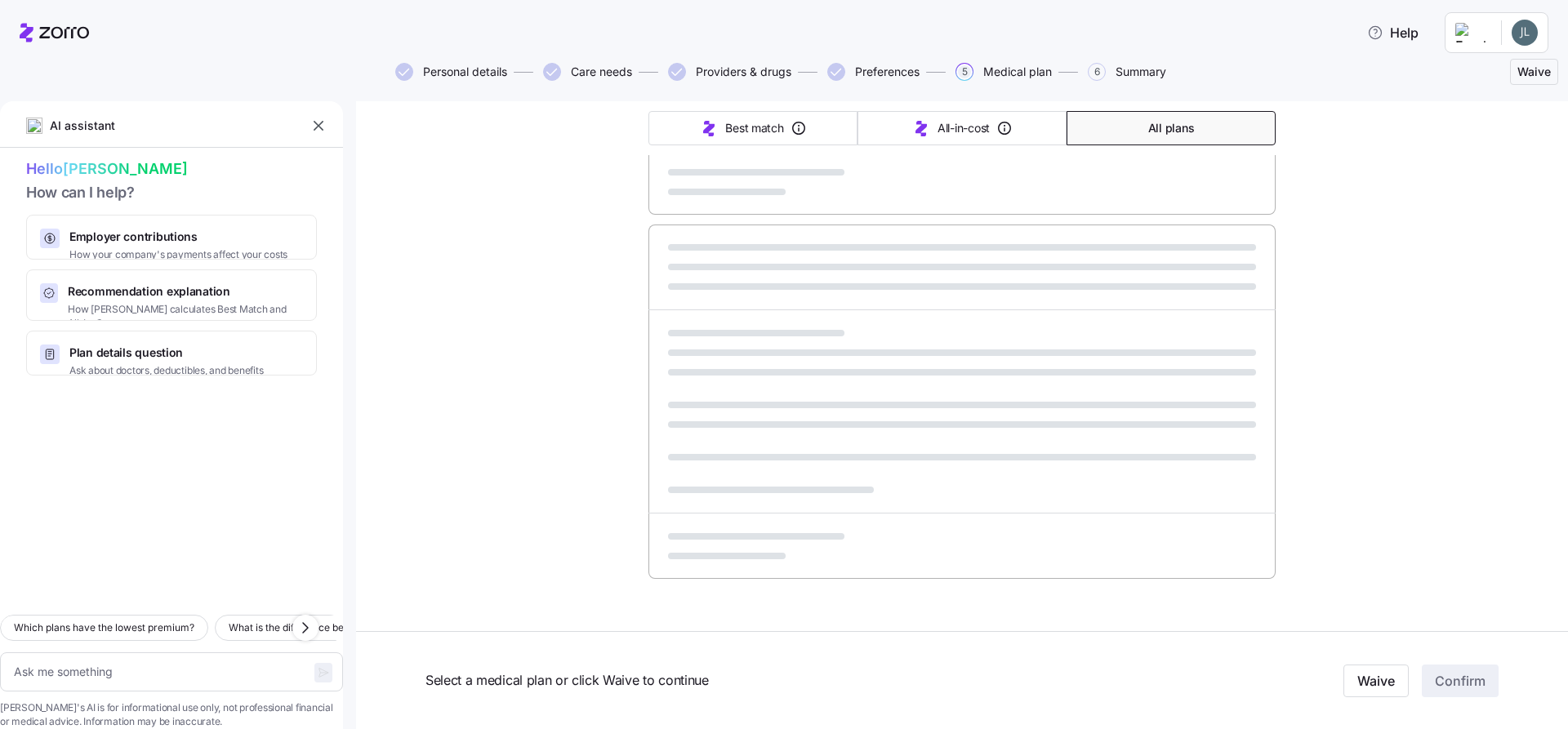
type textarea "x"
type input "Sorted by: All-in-cost"
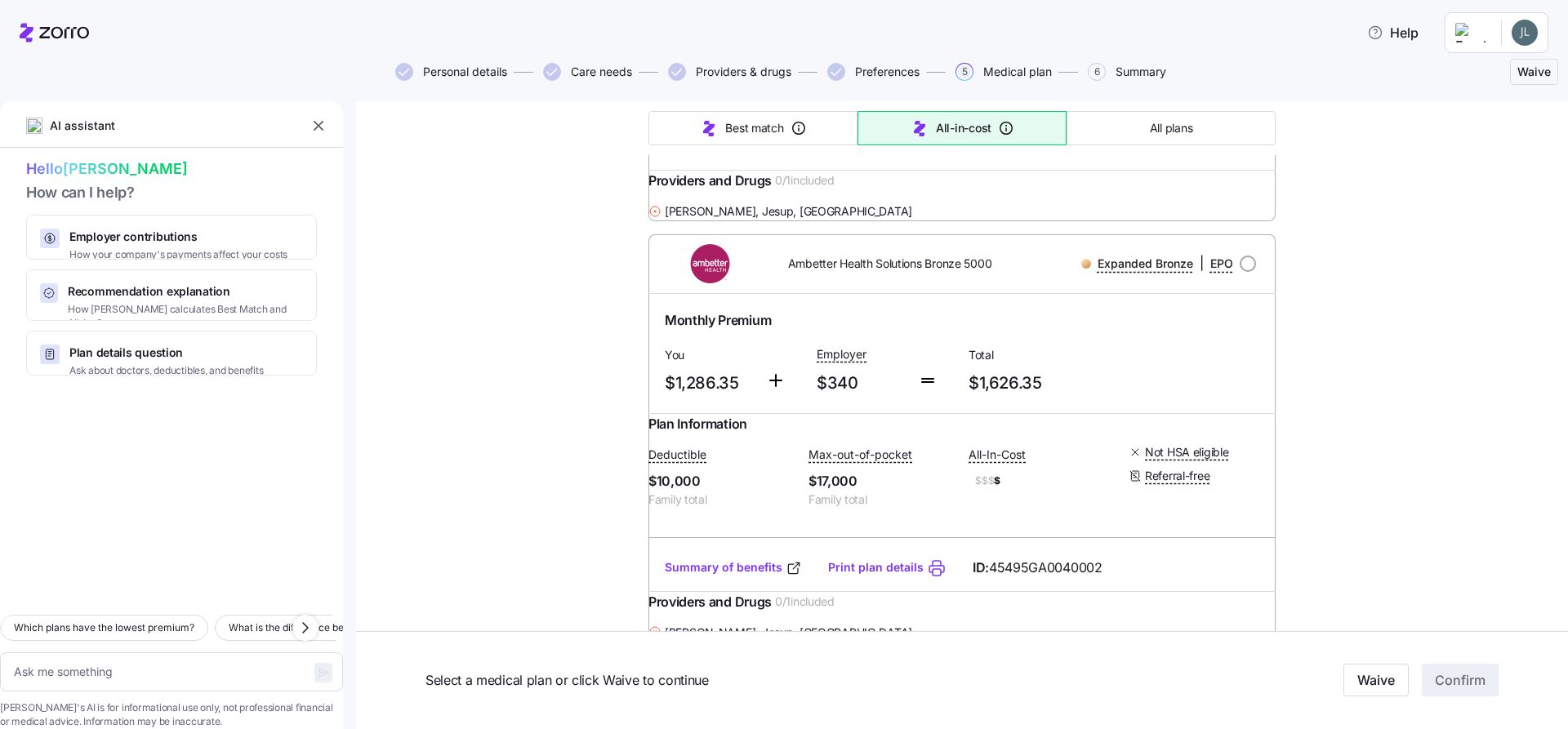
scroll to position [5303, 0]
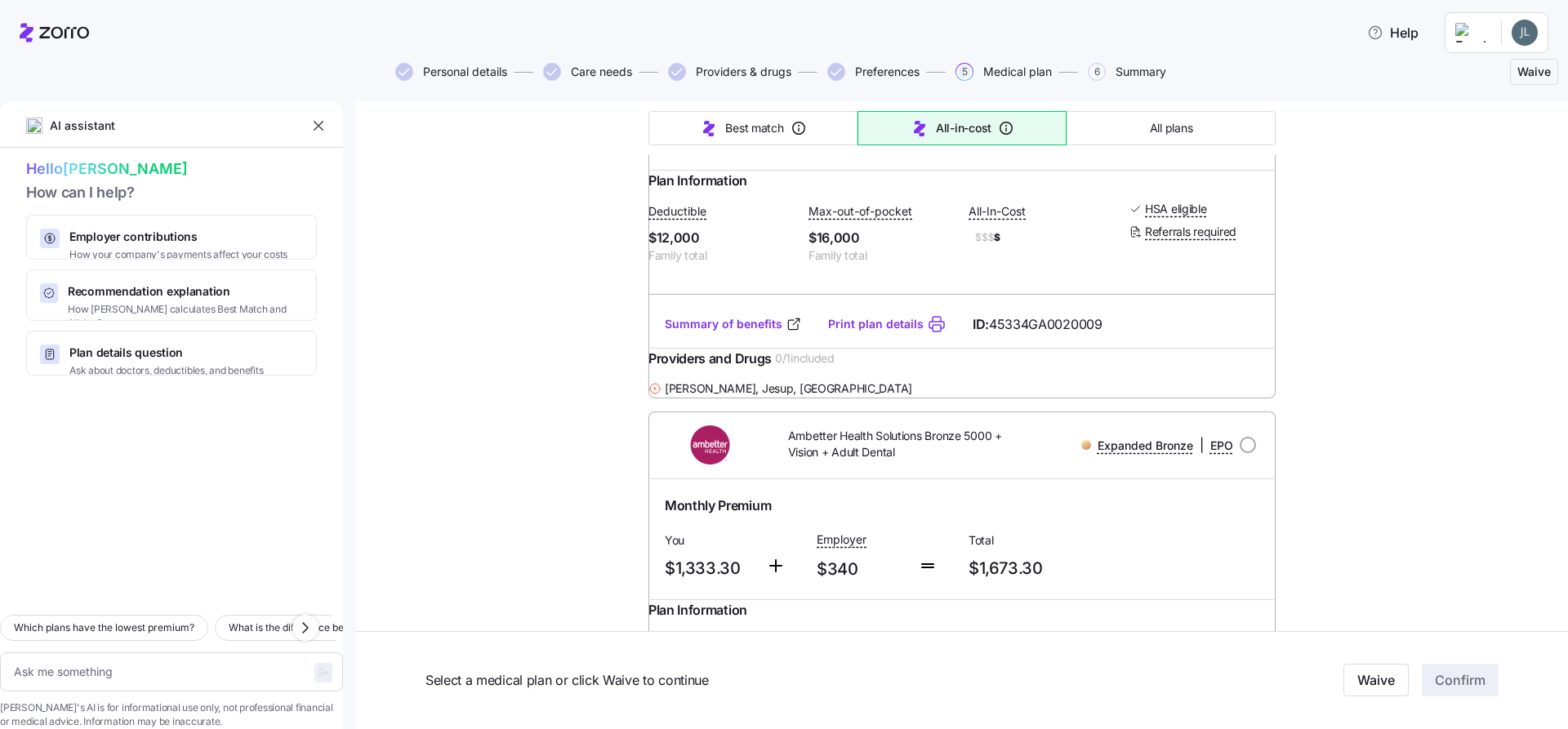
type textarea "x"
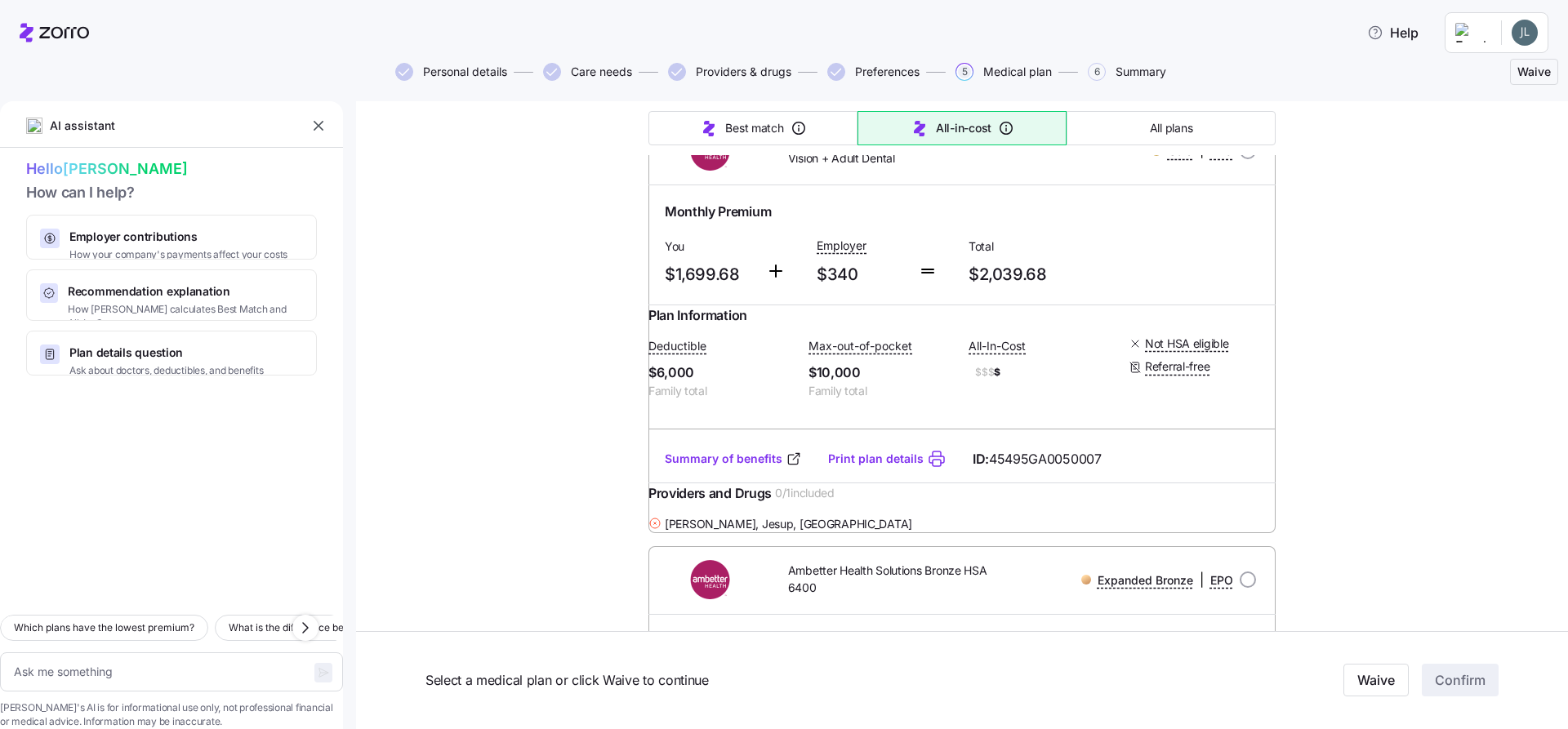
scroll to position [8813, 0]
